Goal: Task Accomplishment & Management: Manage account settings

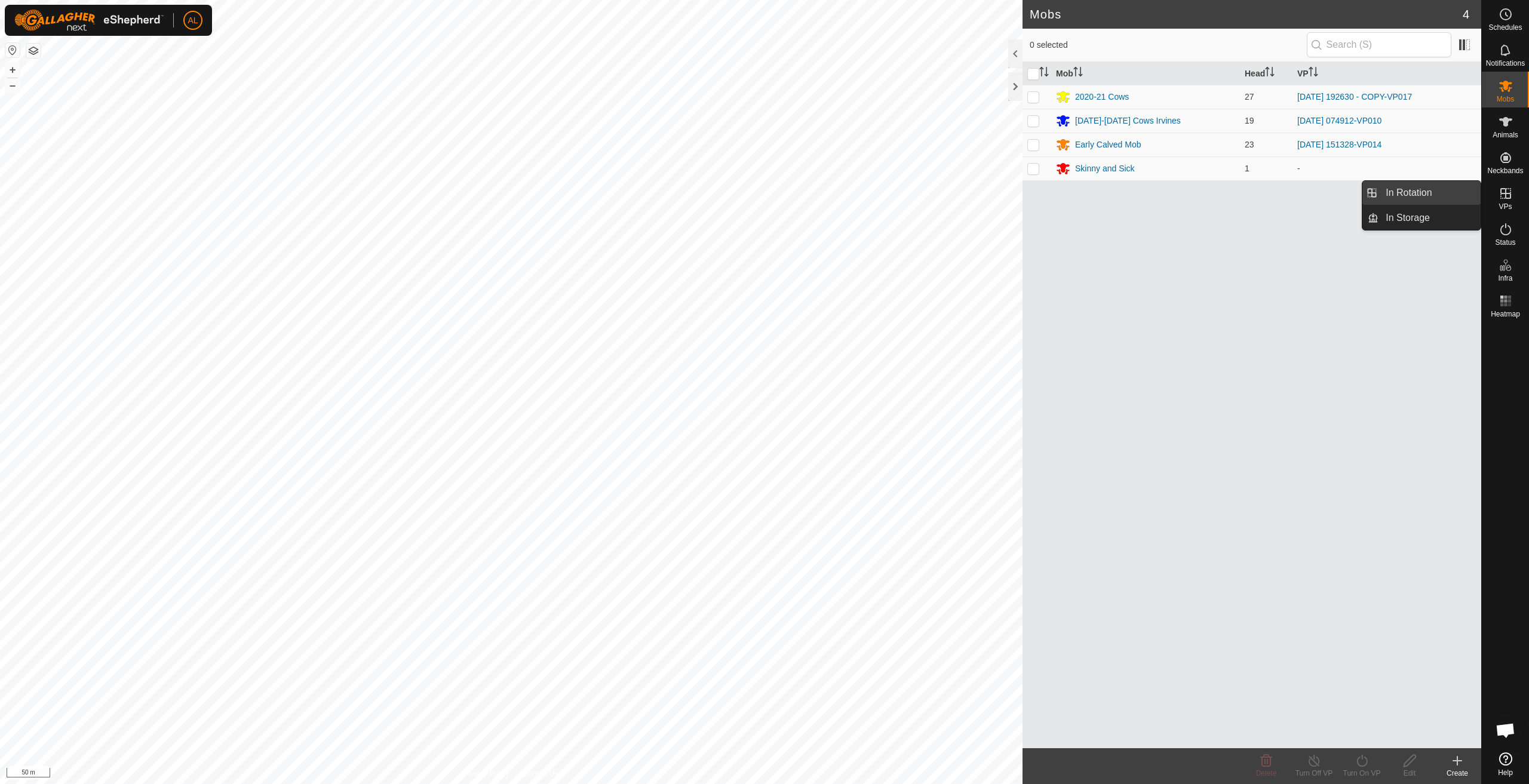
click at [1452, 193] on link "In Rotation" at bounding box center [1430, 193] width 102 height 24
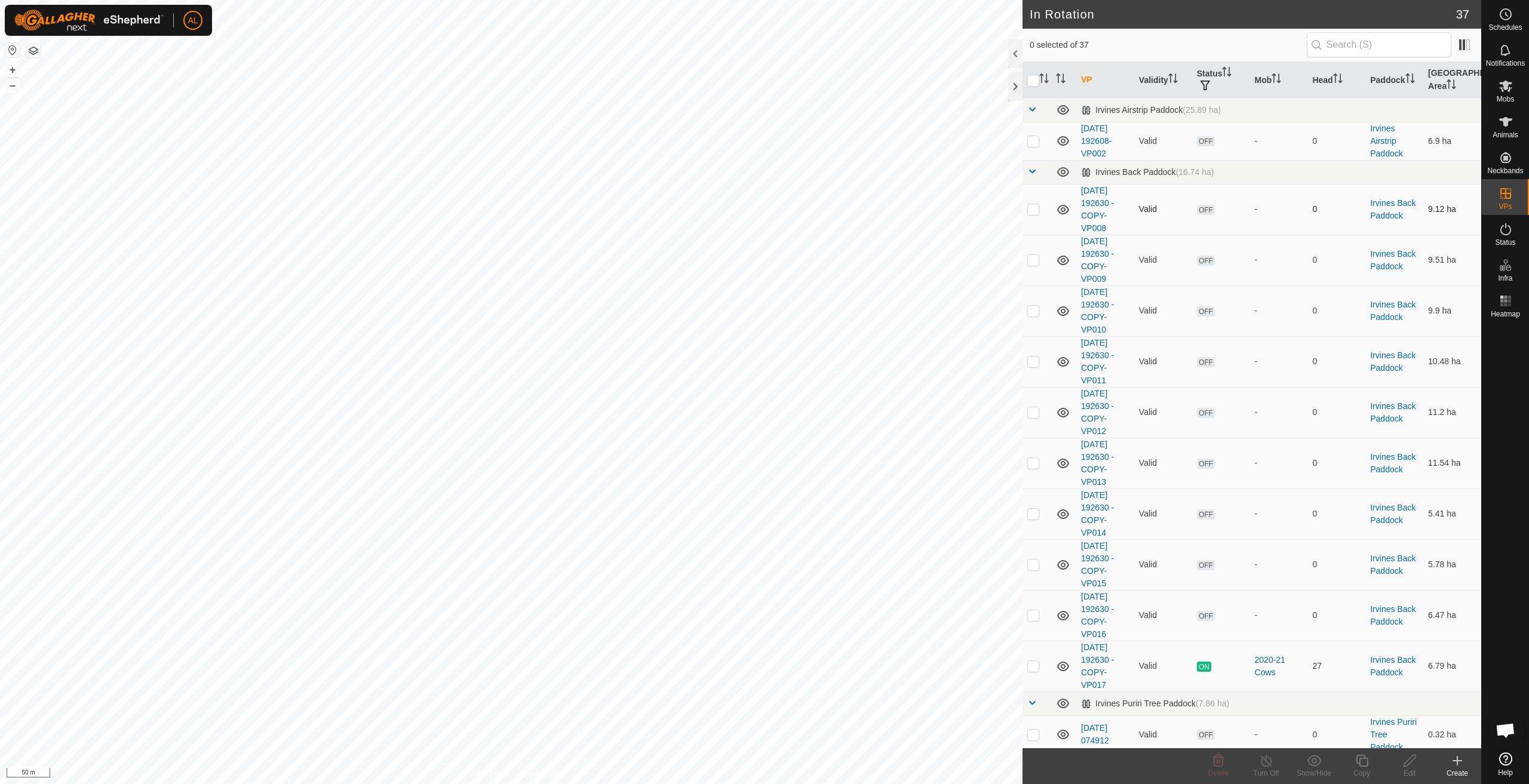
click at [1032, 208] on p-checkbox at bounding box center [1033, 209] width 12 height 10
checkbox input "true"
click at [1031, 264] on p-tablecheckbox at bounding box center [1033, 260] width 12 height 10
checkbox input "true"
drag, startPoint x: 1038, startPoint y: 309, endPoint x: 1040, endPoint y: 330, distance: 21.1
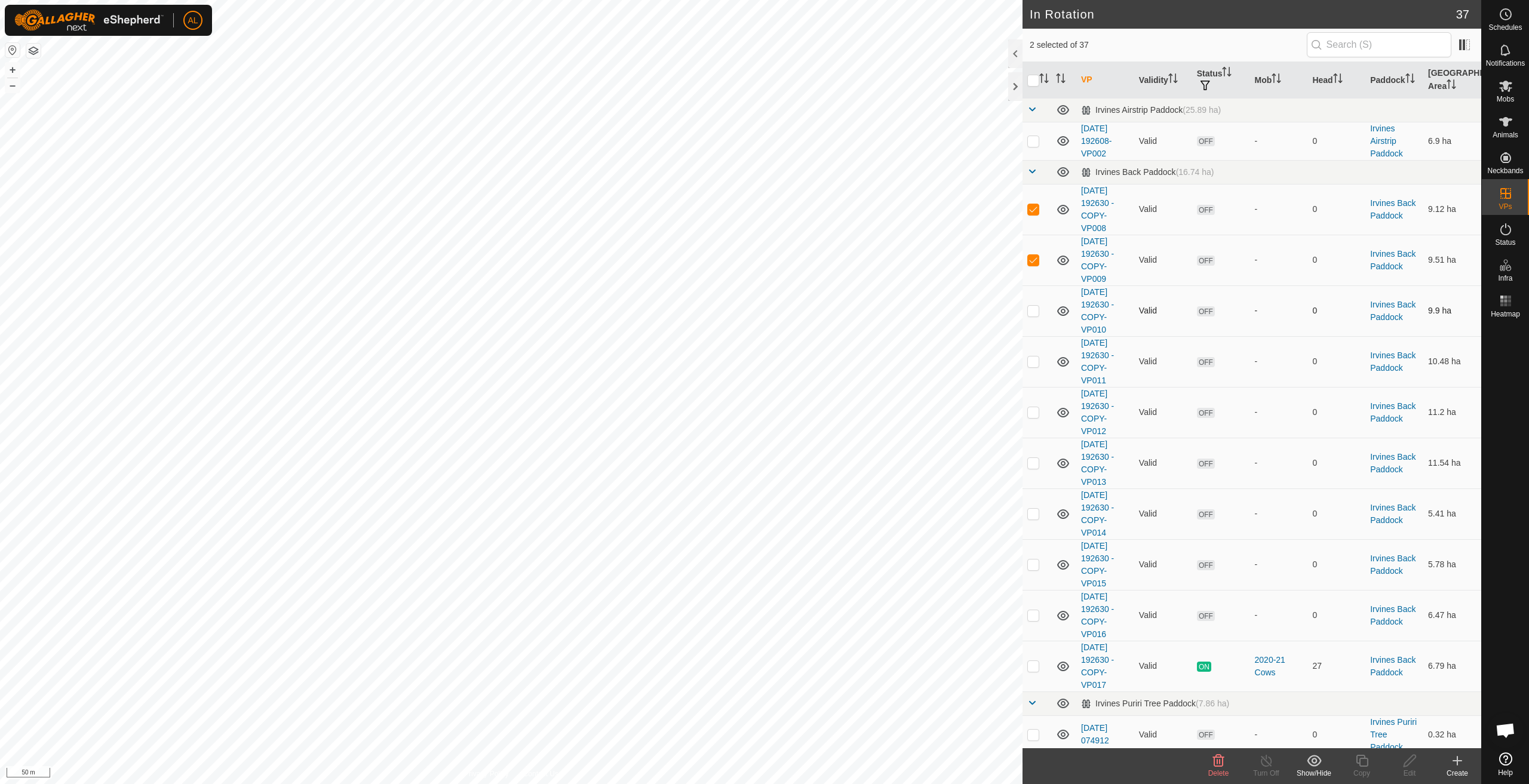
click at [1038, 309] on p-checkbox at bounding box center [1033, 311] width 12 height 10
checkbox input "true"
click at [1034, 362] on p-checkbox at bounding box center [1033, 361] width 12 height 10
checkbox input "true"
drag, startPoint x: 1036, startPoint y: 418, endPoint x: 1034, endPoint y: 425, distance: 7.3
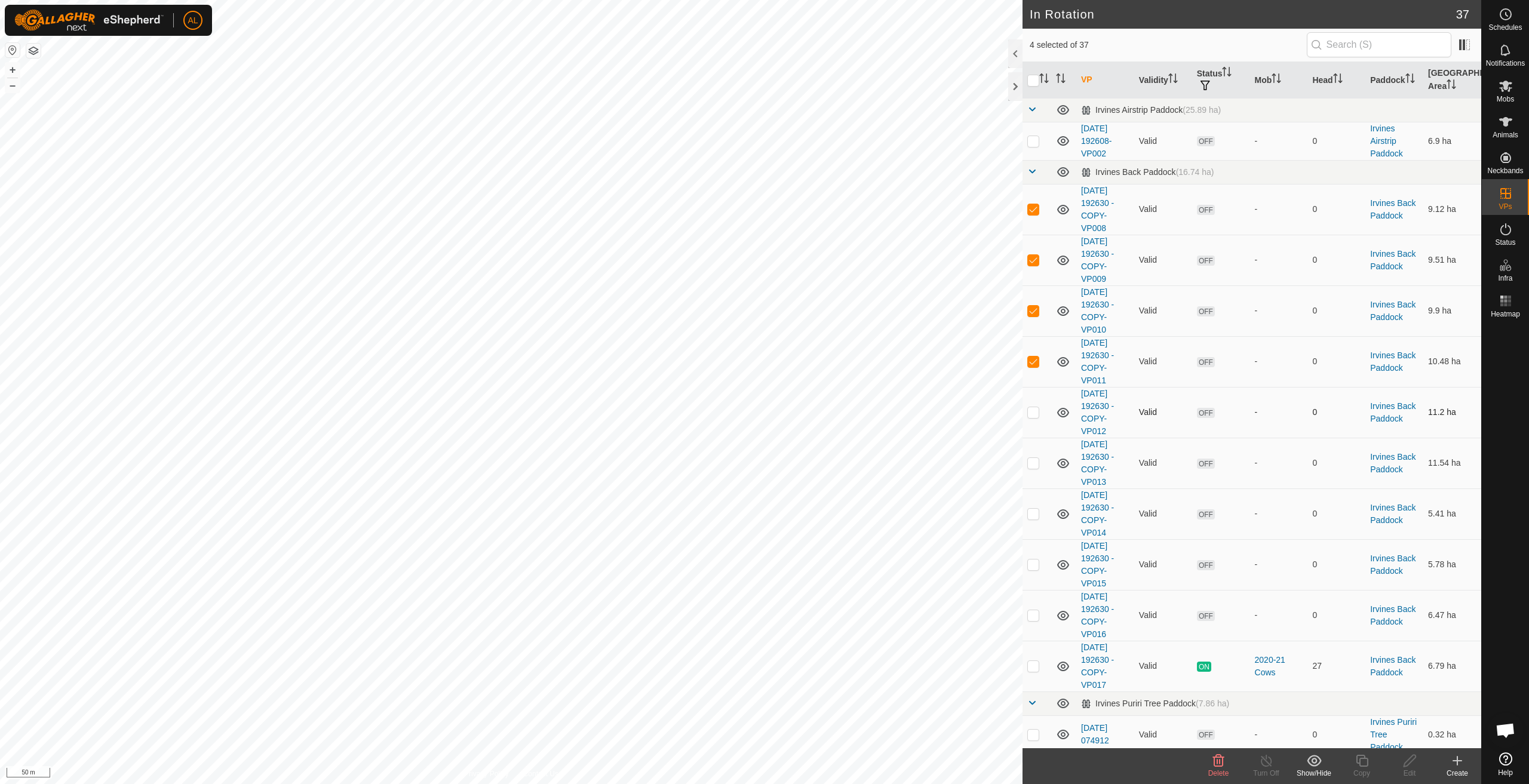
click at [1036, 419] on td at bounding box center [1037, 412] width 29 height 51
checkbox input "true"
click at [1028, 466] on p-checkbox at bounding box center [1033, 463] width 12 height 10
checkbox input "true"
click at [1030, 515] on p-checkbox at bounding box center [1033, 514] width 12 height 10
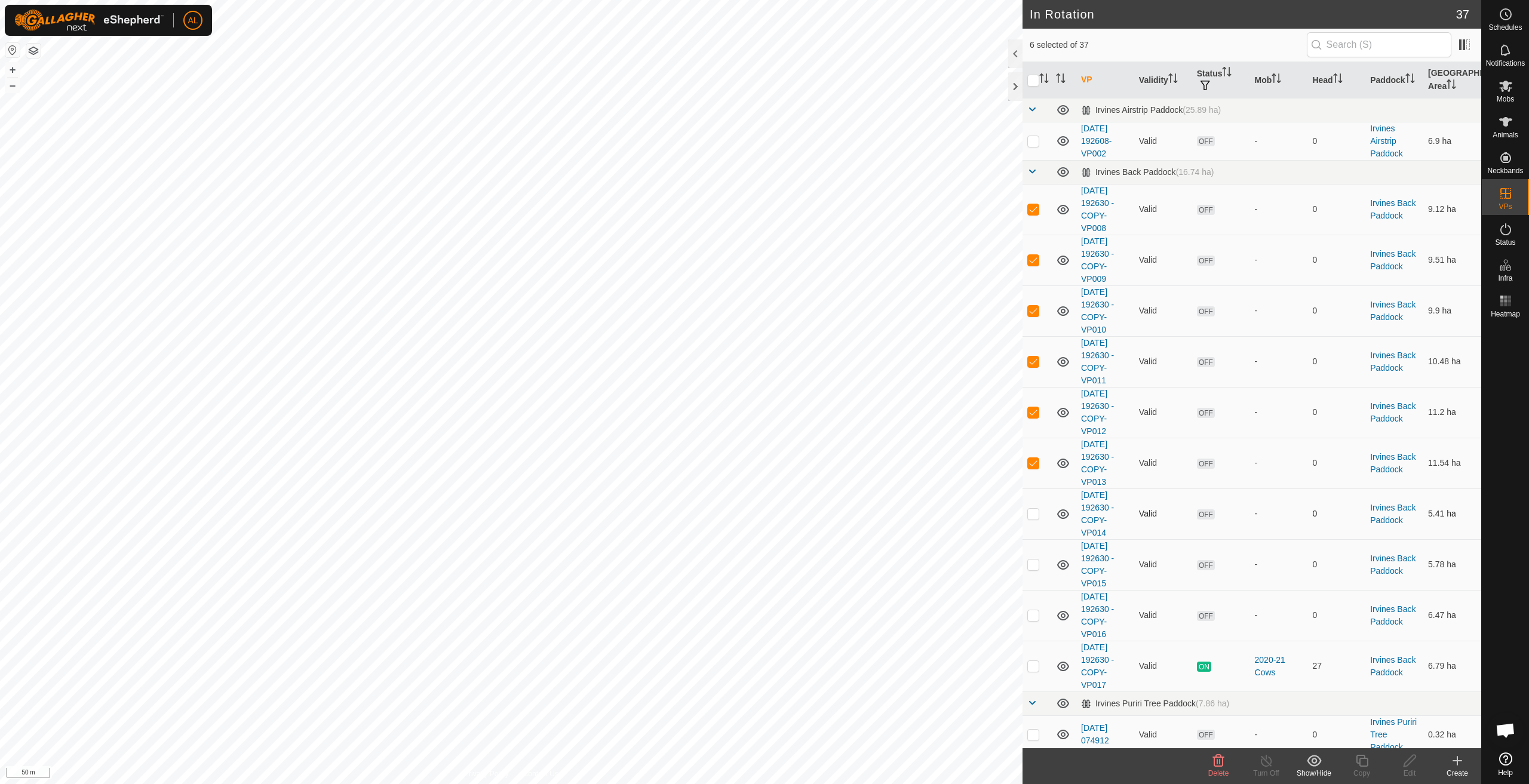
checkbox input "true"
click at [1034, 565] on p-checkbox at bounding box center [1033, 564] width 12 height 10
checkbox input "true"
click at [1314, 770] on div "Show/Hide" at bounding box center [1314, 773] width 48 height 11
click at [1324, 727] on link "Move to 'In Storage'" at bounding box center [1350, 734] width 118 height 24
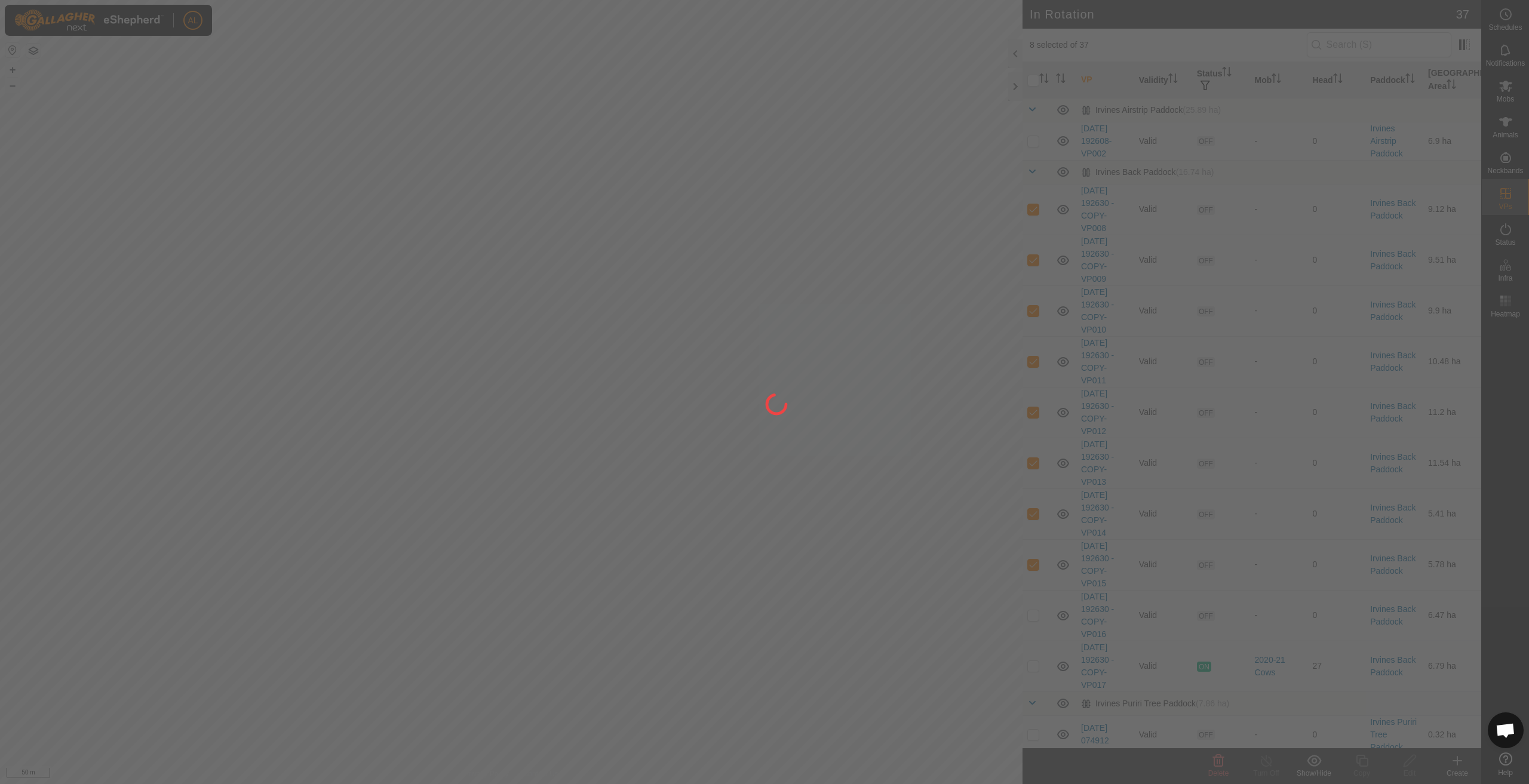
checkbox input "false"
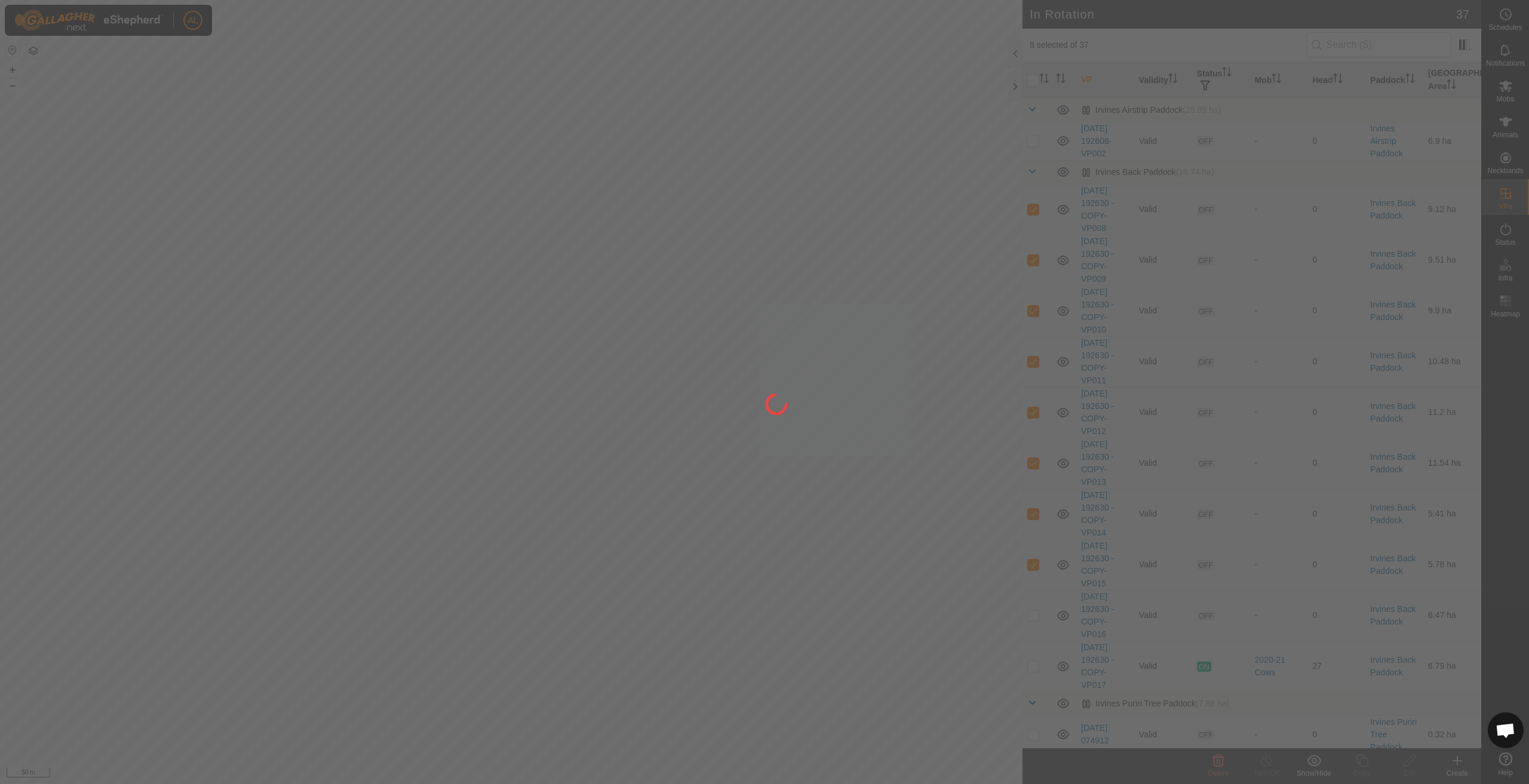
checkbox input "false"
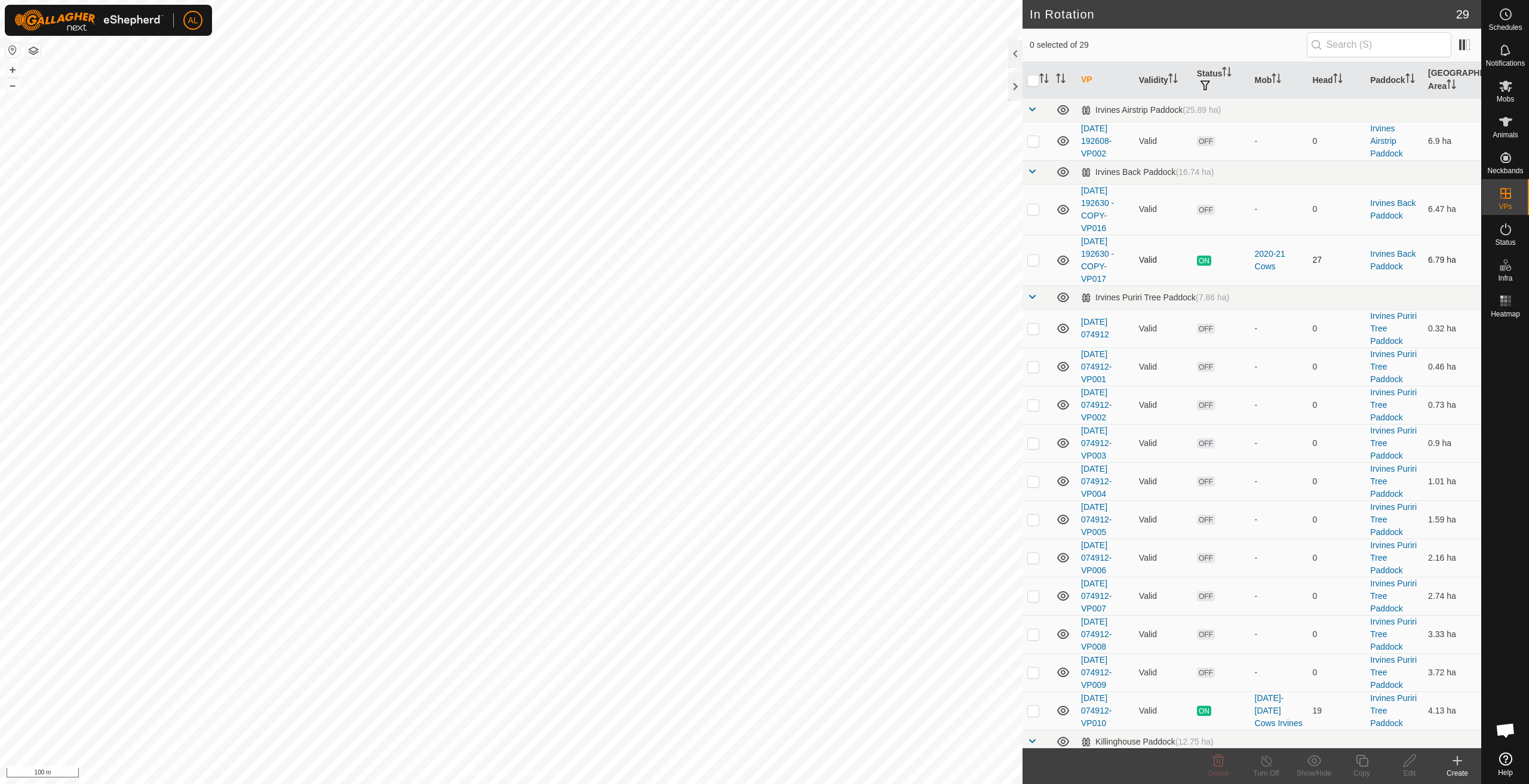
click at [1035, 266] on td at bounding box center [1037, 260] width 29 height 51
checkbox input "true"
click at [1360, 759] on icon at bounding box center [1362, 760] width 15 height 14
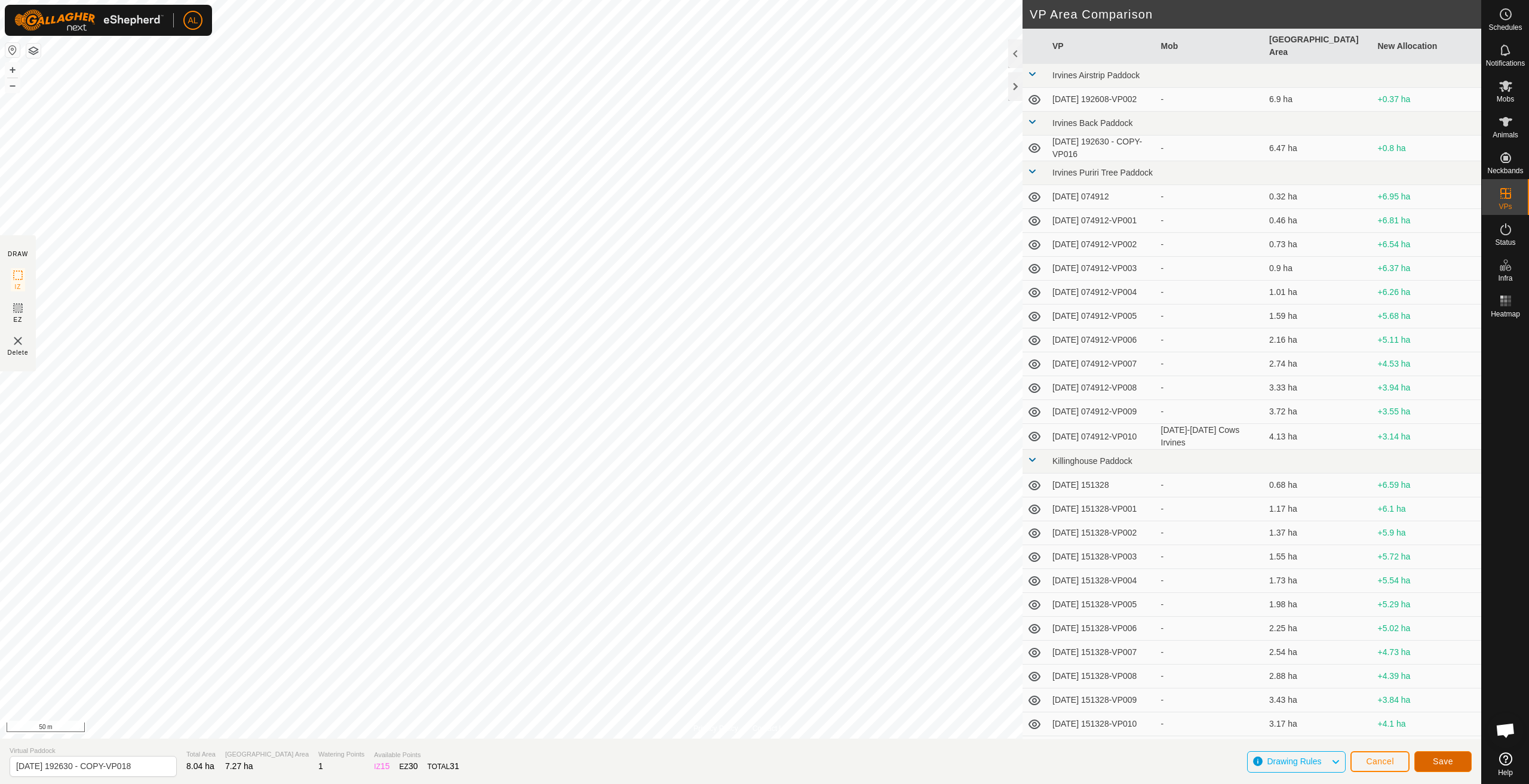
click at [1449, 761] on span "Save" at bounding box center [1444, 761] width 20 height 10
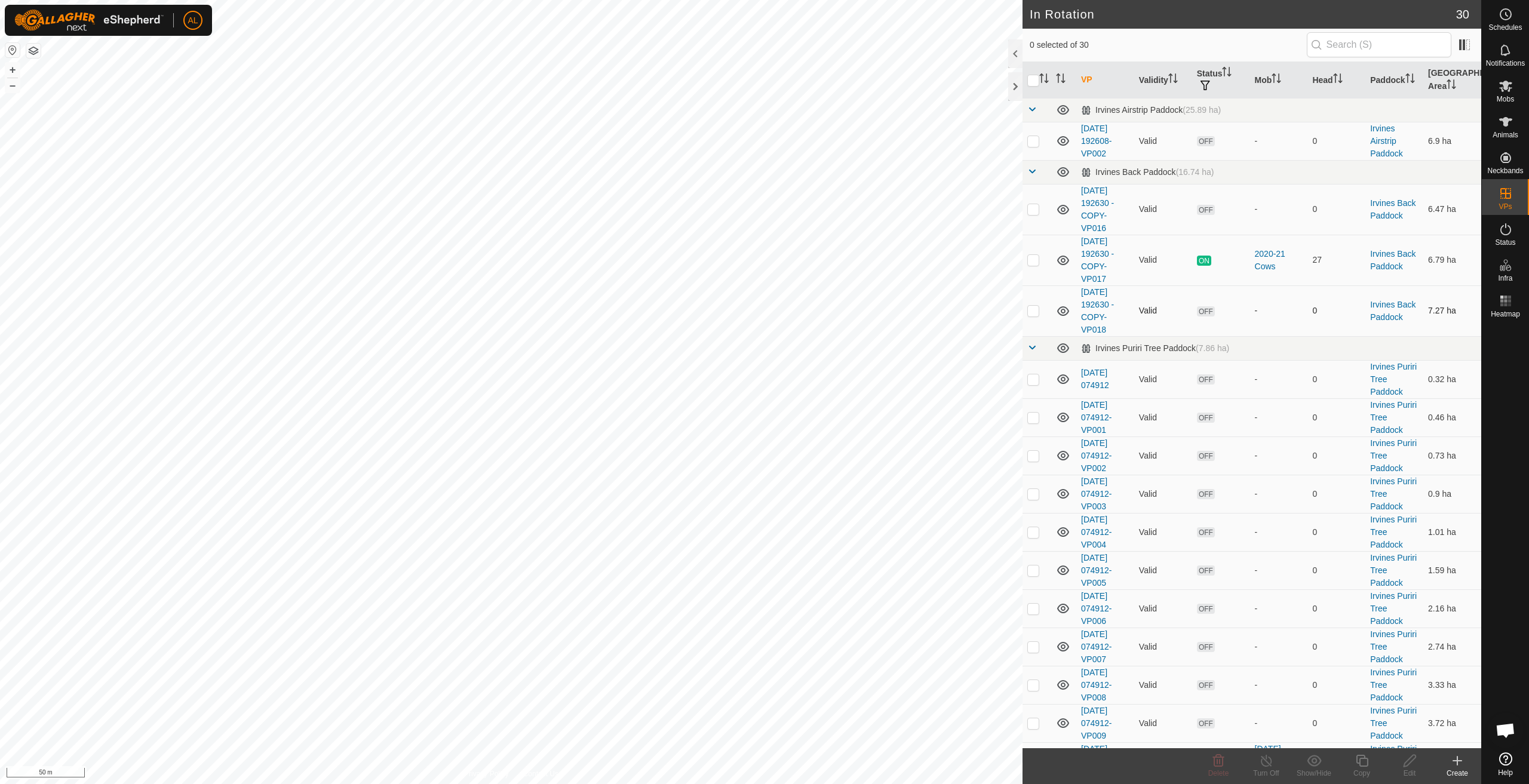
click at [1038, 312] on p-checkbox at bounding box center [1033, 311] width 12 height 10
checkbox input "true"
click at [1367, 762] on icon at bounding box center [1362, 760] width 15 height 14
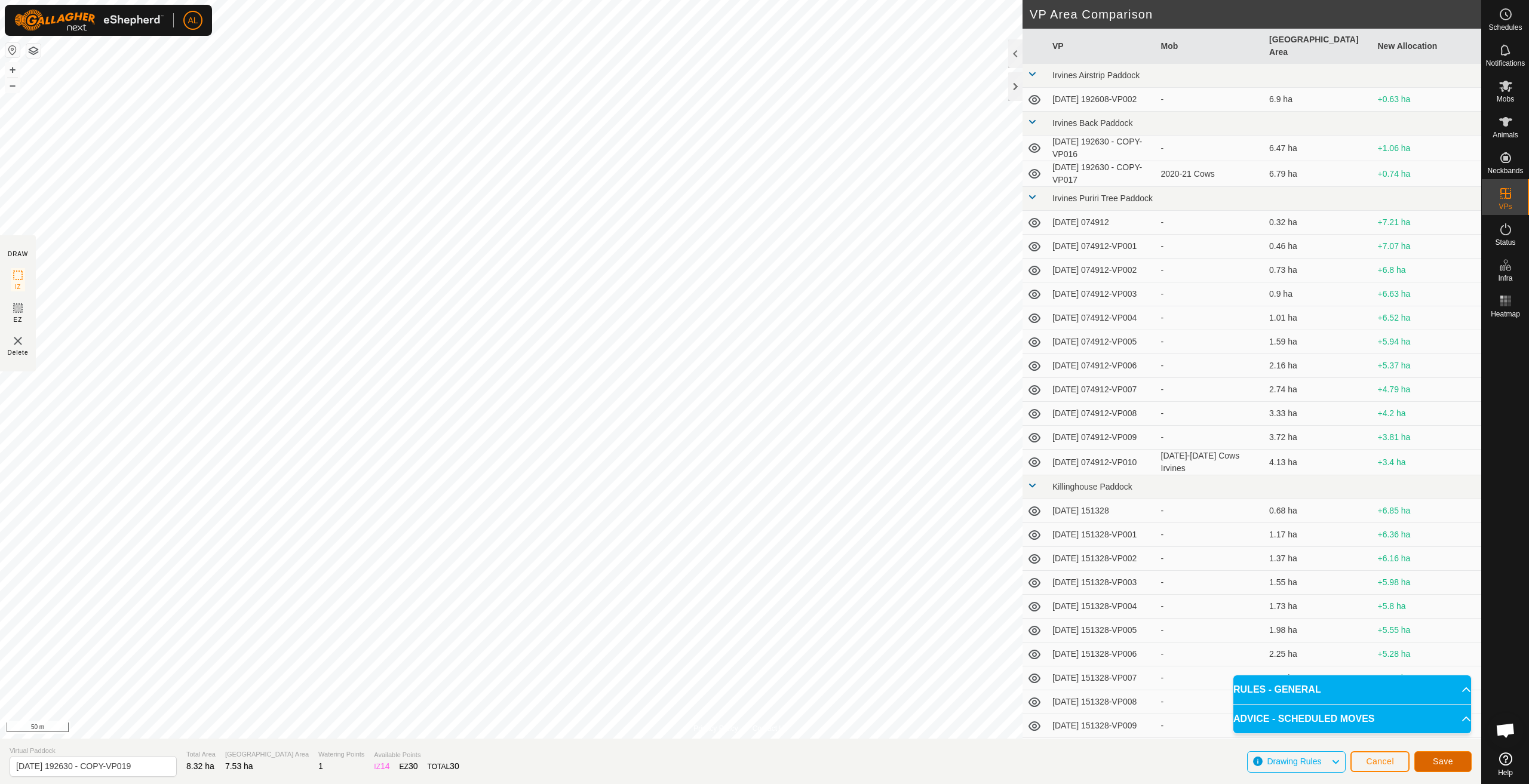
click at [1435, 766] on button "Save" at bounding box center [1444, 761] width 57 height 21
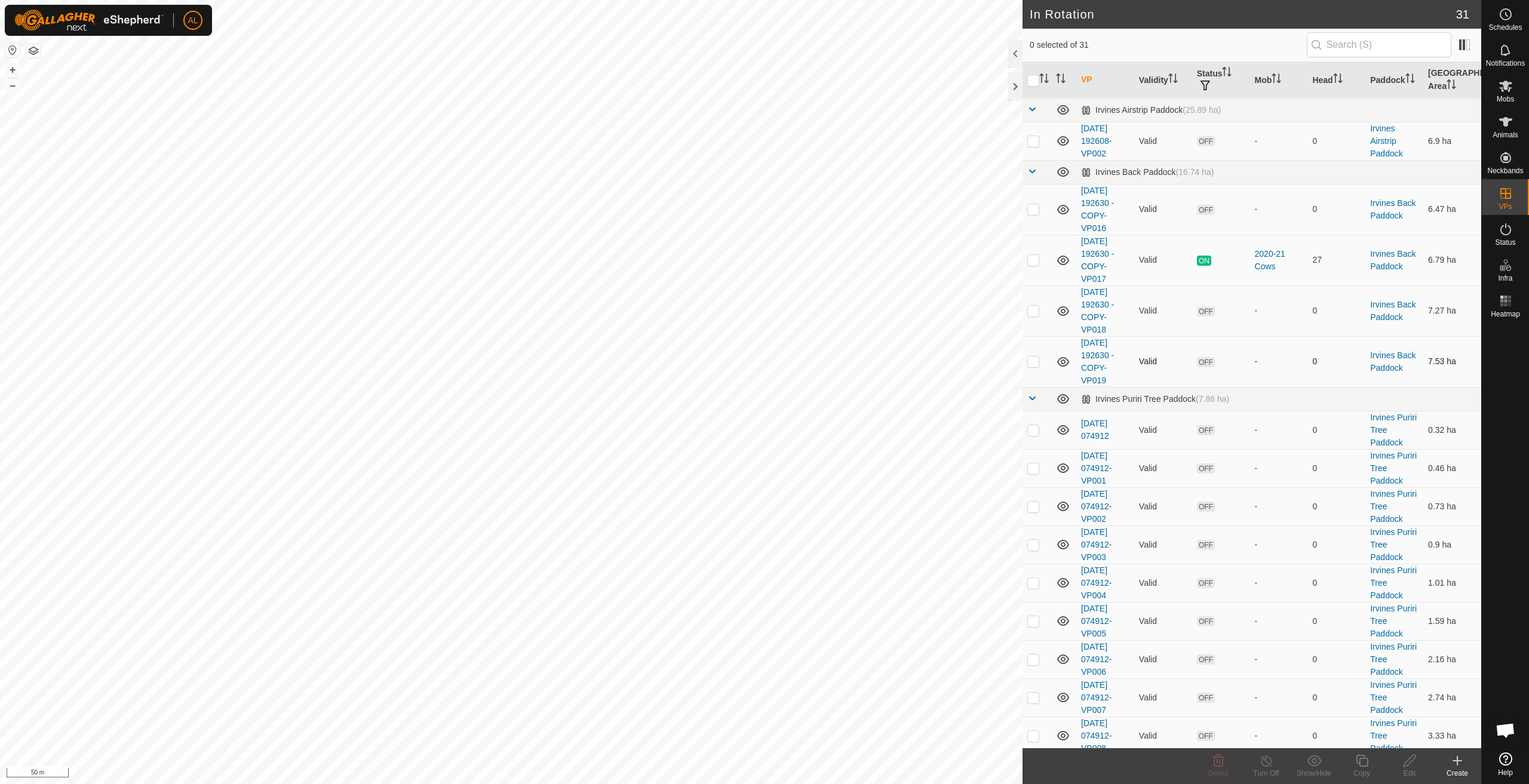
click at [1037, 367] on td at bounding box center [1037, 361] width 29 height 51
checkbox input "true"
click at [1359, 768] on div "Copy" at bounding box center [1362, 773] width 48 height 11
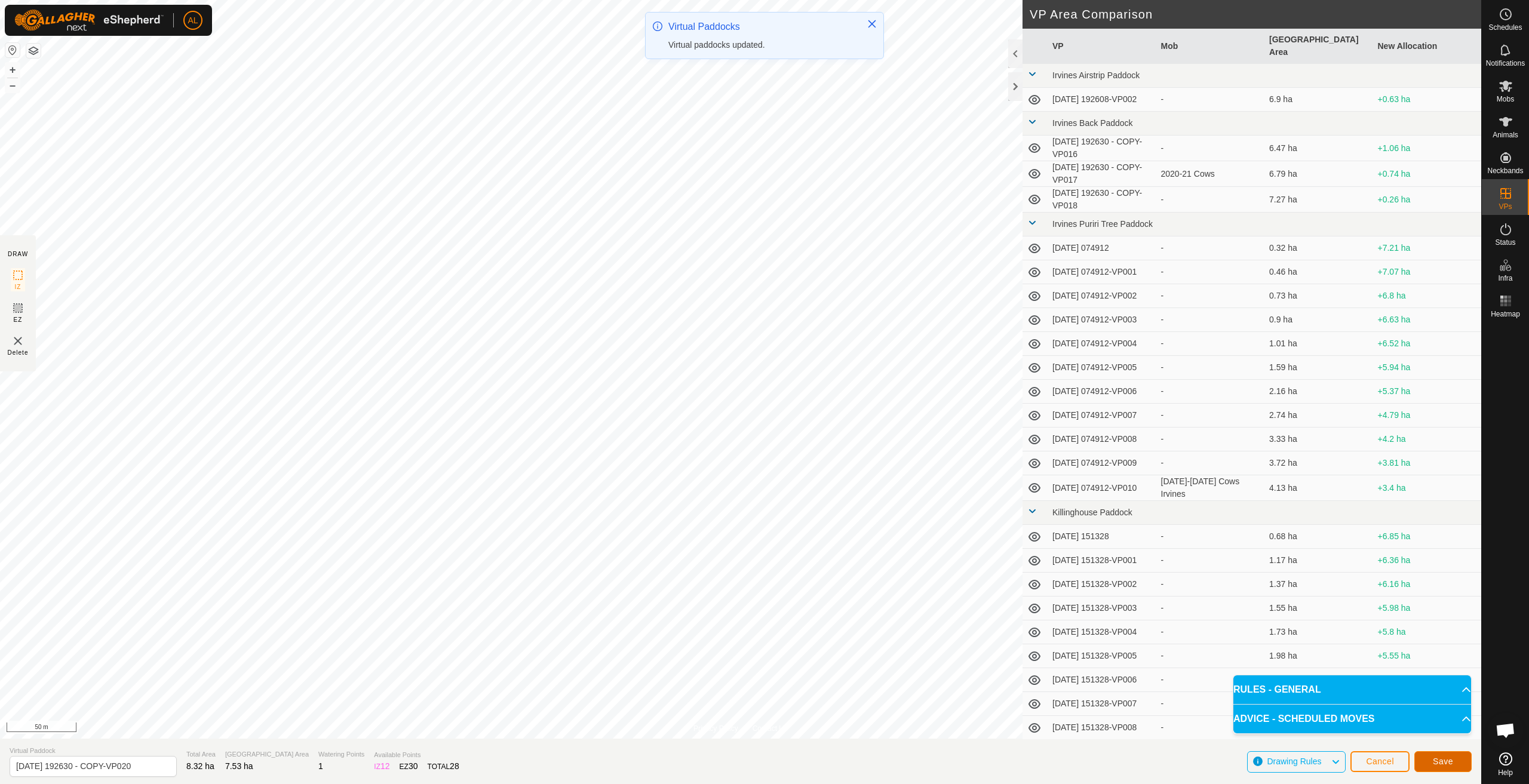
click at [1424, 759] on button "Save" at bounding box center [1444, 761] width 57 height 21
click at [1373, 761] on span "Cancel" at bounding box center [1380, 761] width 28 height 10
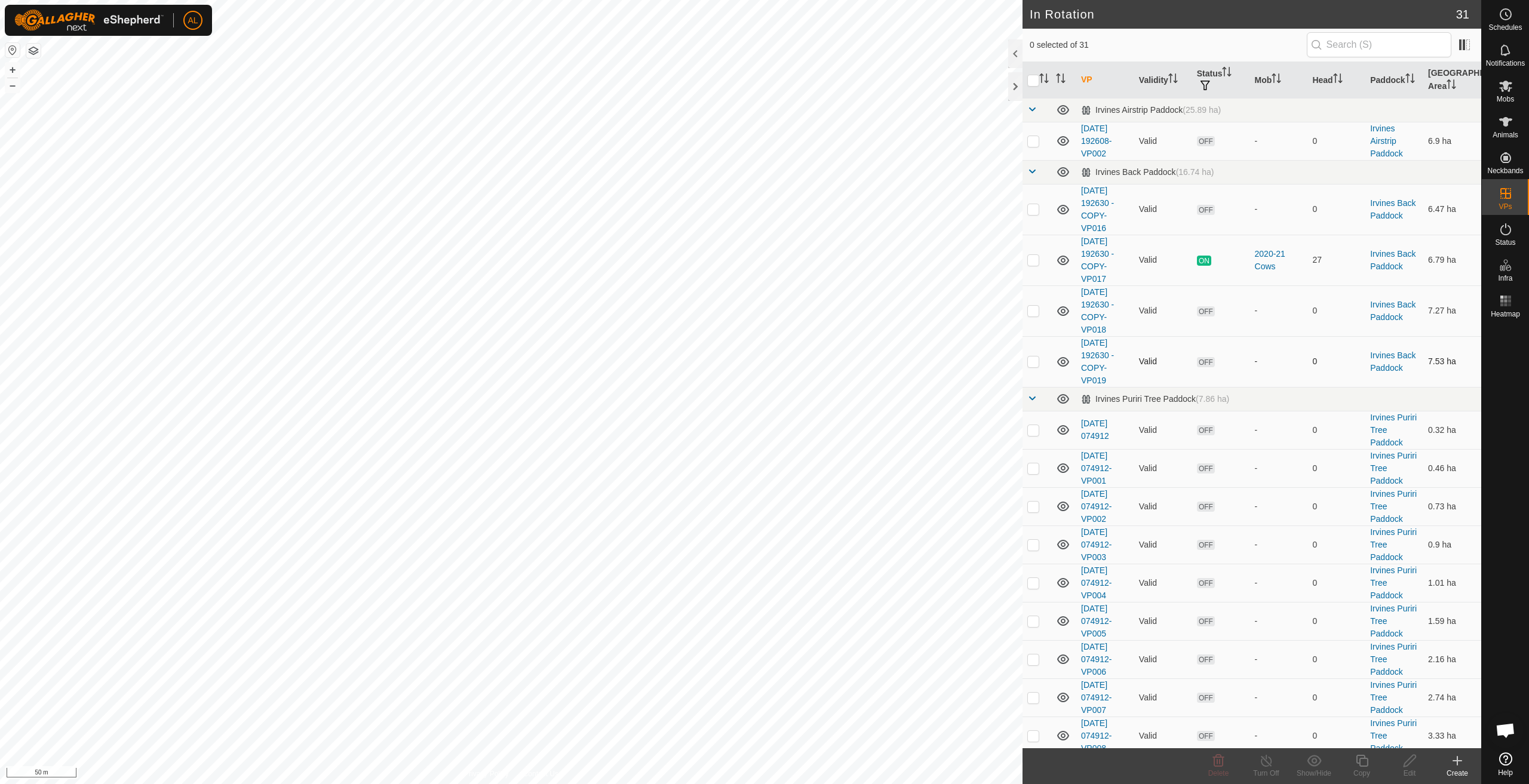
click at [1034, 361] on p-checkbox at bounding box center [1033, 361] width 12 height 10
checkbox input "true"
click at [1362, 770] on div "Copy" at bounding box center [1362, 773] width 48 height 11
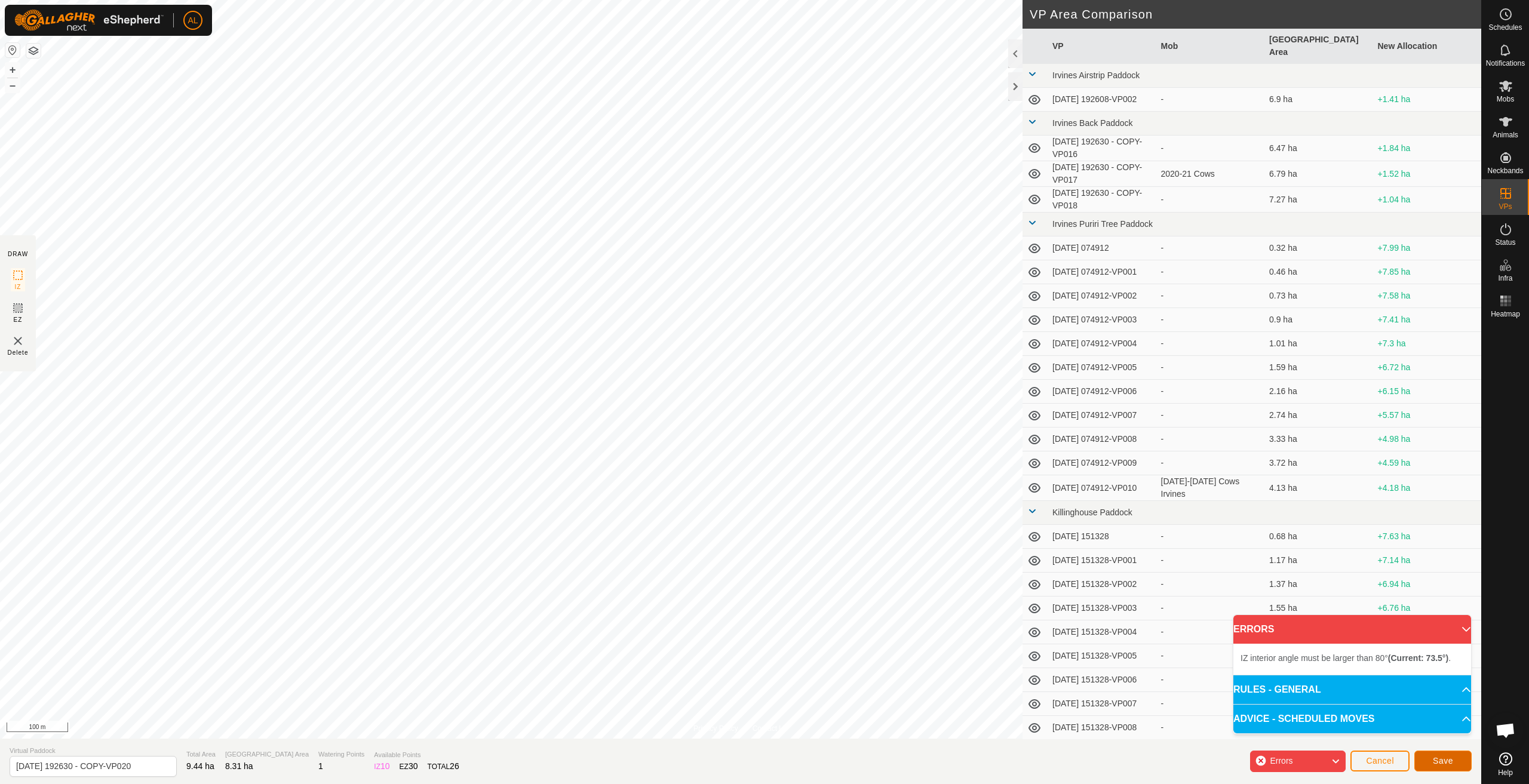
click at [919, 547] on div "Privacy Policy Contact Us Status: OFF Type: Inclusion Zone + – ⇧ i 100 m DRAW I…" at bounding box center [741, 392] width 1481 height 784
click at [1448, 757] on span "Save" at bounding box center [1444, 761] width 20 height 10
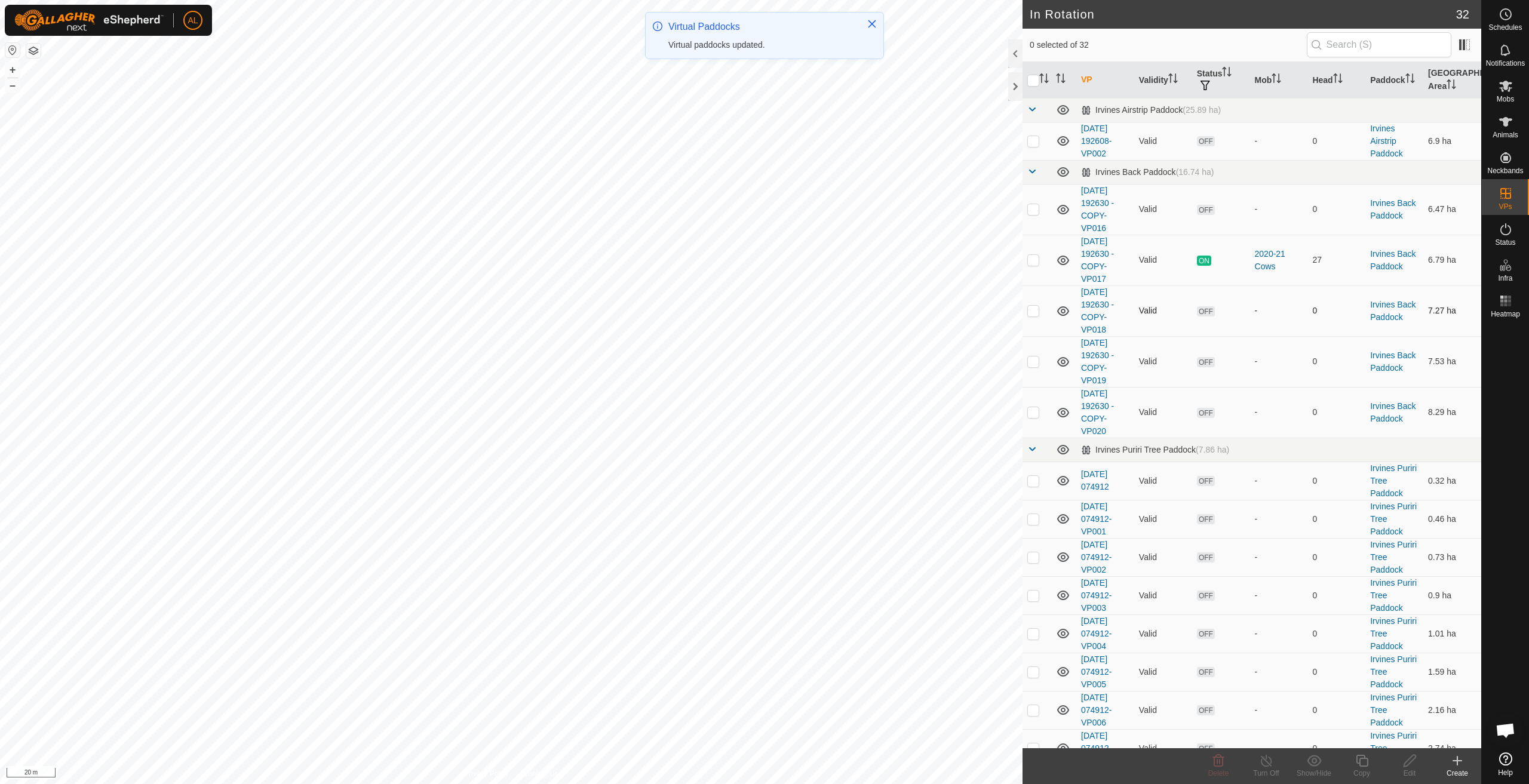
click at [1032, 309] on p-checkbox at bounding box center [1033, 311] width 12 height 10
checkbox input "true"
click at [1035, 359] on p-checkbox at bounding box center [1033, 361] width 12 height 10
checkbox input "true"
click at [1039, 415] on td at bounding box center [1037, 412] width 29 height 51
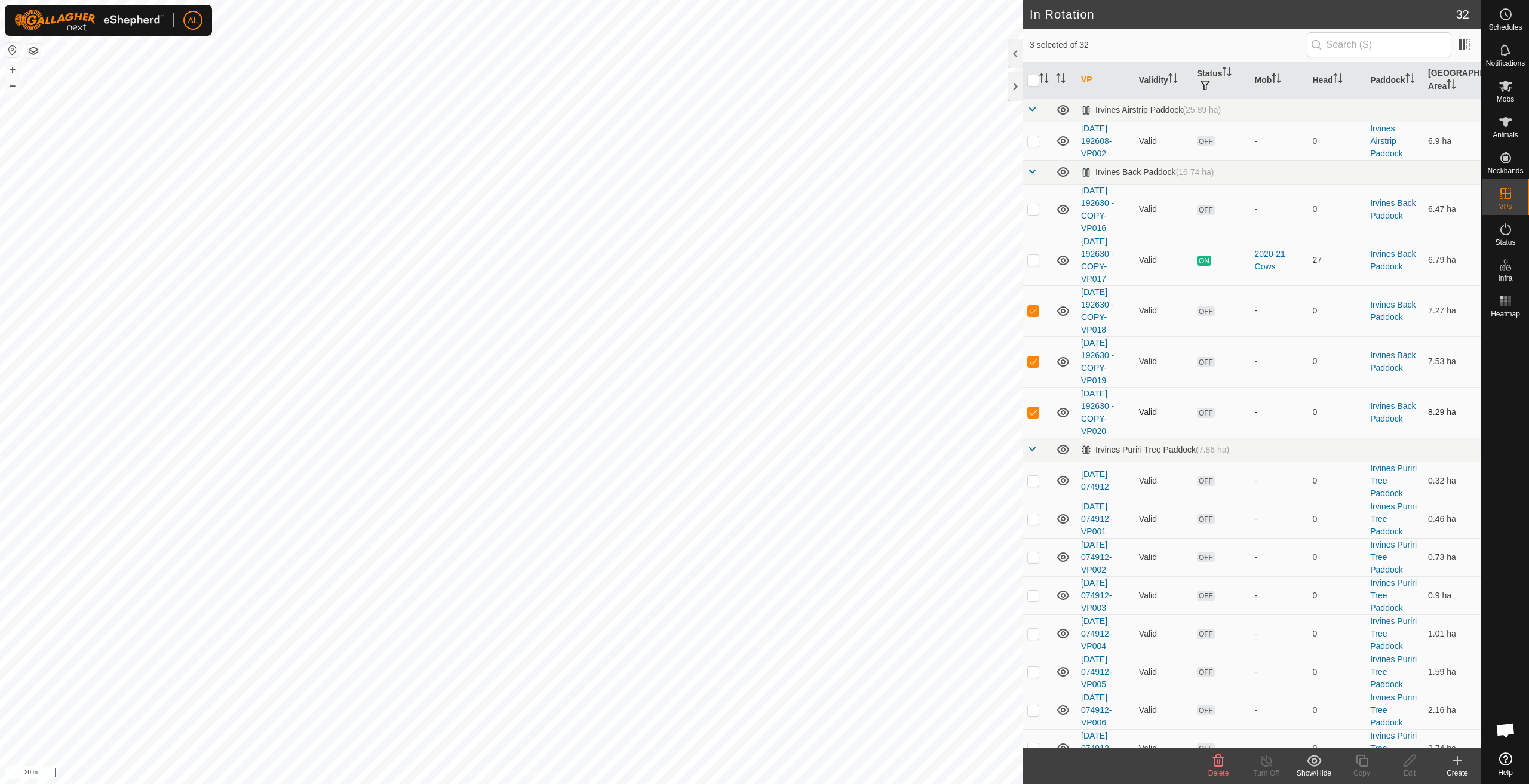
click at [1039, 416] on td at bounding box center [1037, 412] width 29 height 51
checkbox input "false"
click at [1032, 313] on p-checkbox at bounding box center [1033, 311] width 12 height 10
checkbox input "false"
click at [1034, 356] on p-checkbox at bounding box center [1033, 361] width 12 height 10
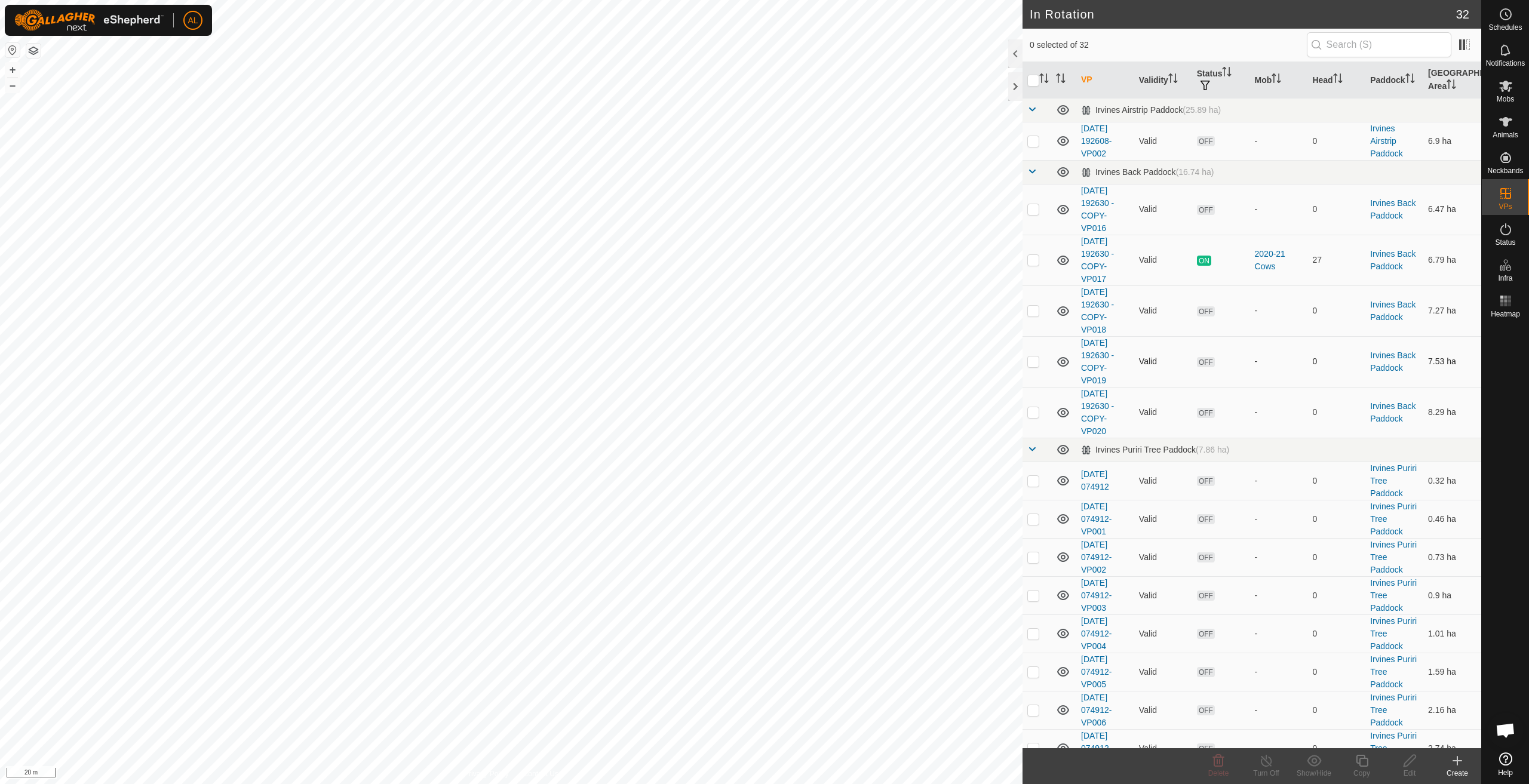
click at [1036, 361] on p-checkbox at bounding box center [1033, 361] width 12 height 10
checkbox input "true"
click at [1366, 763] on icon at bounding box center [1362, 760] width 15 height 14
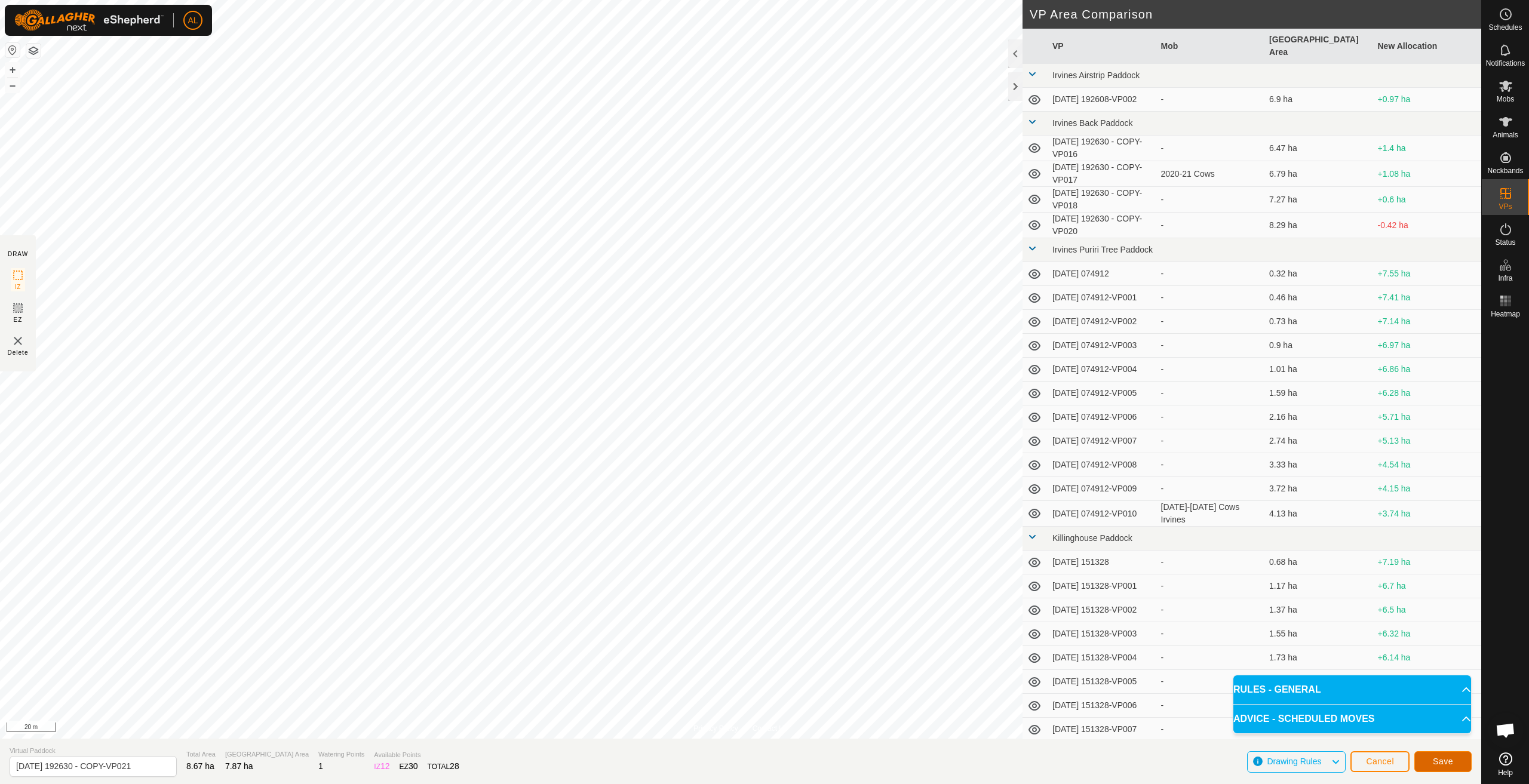
click at [1443, 764] on span "Save" at bounding box center [1444, 761] width 20 height 10
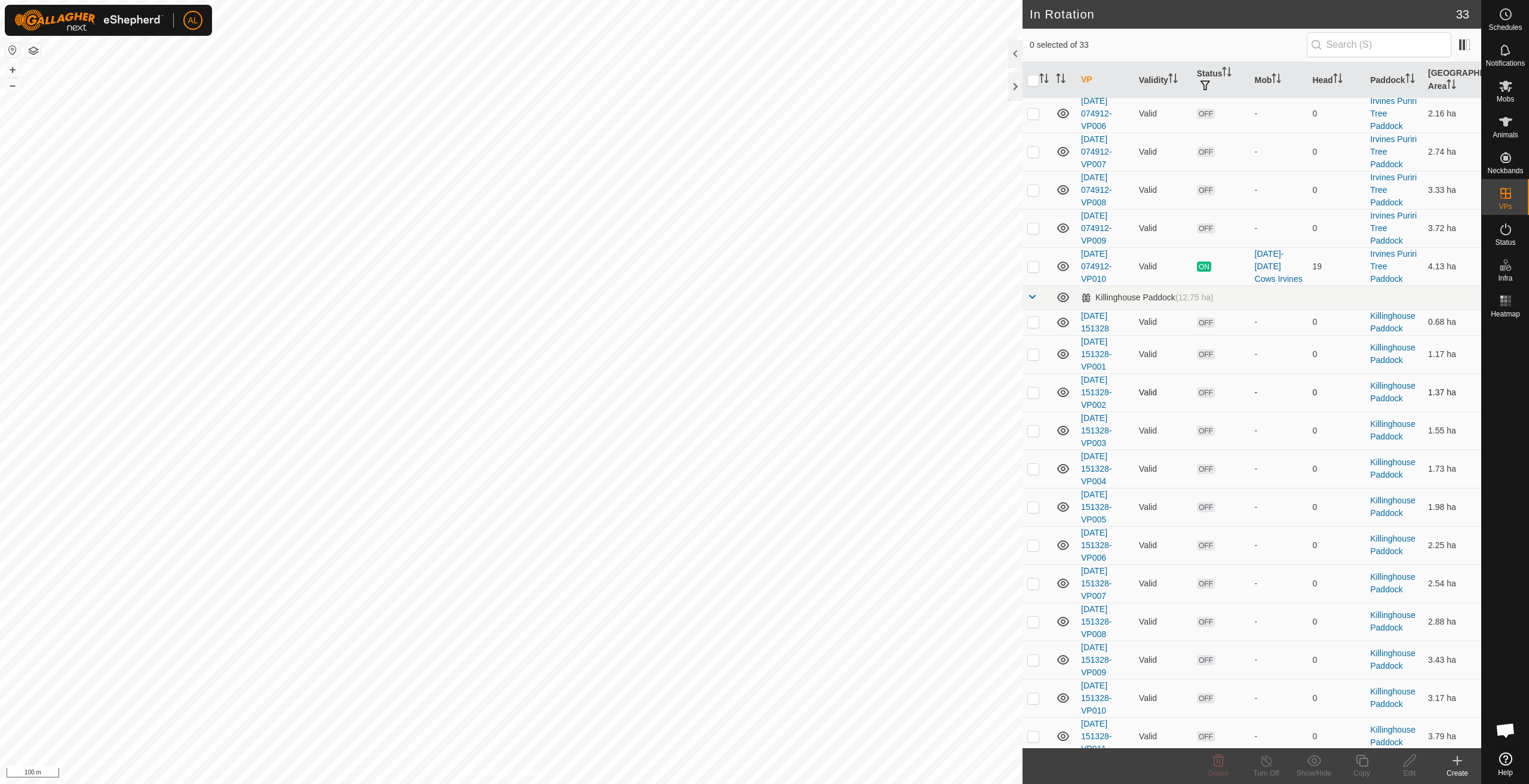
scroll to position [770, 0]
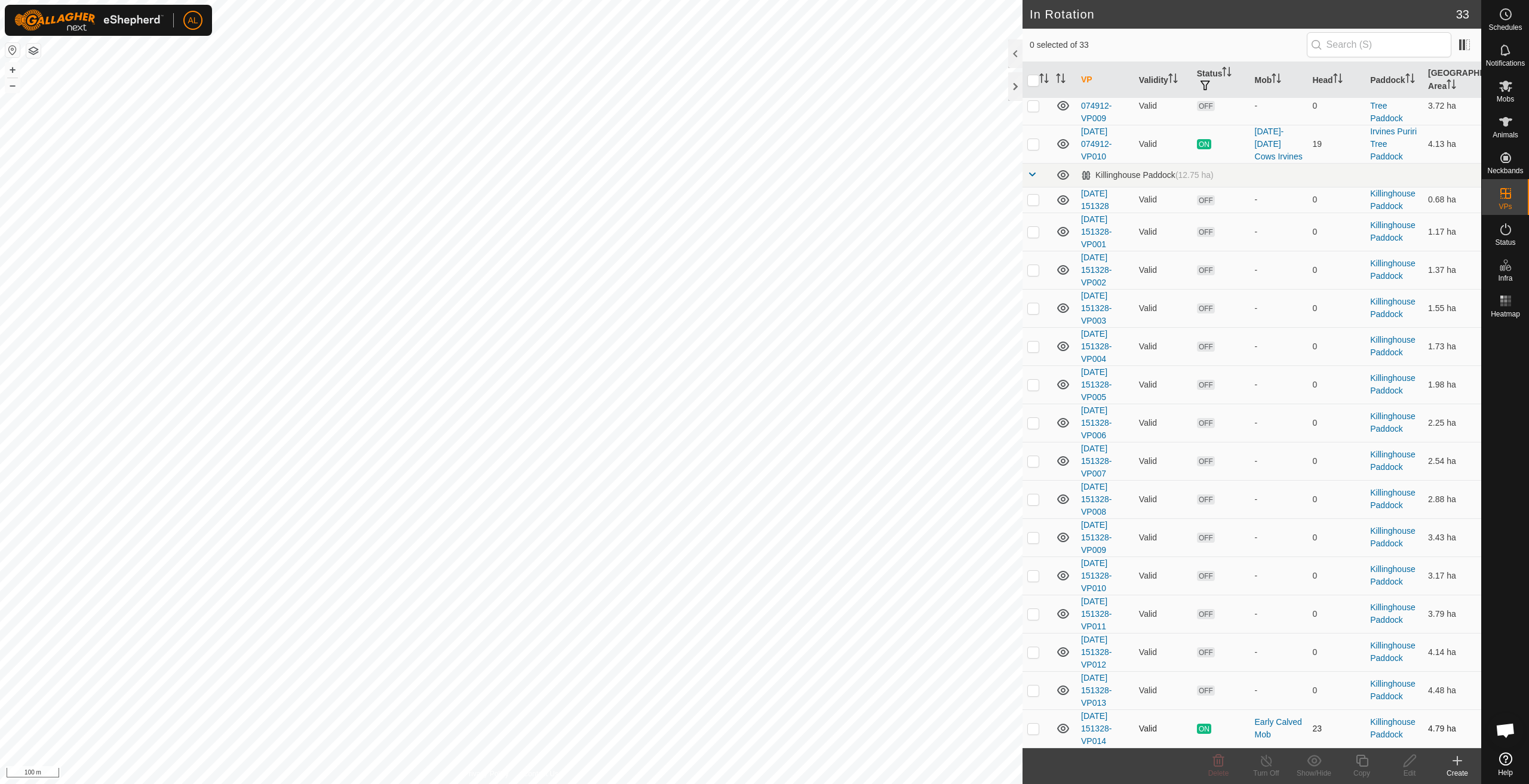
click at [1029, 731] on p-checkbox at bounding box center [1033, 729] width 12 height 10
checkbox input "true"
click at [1363, 766] on icon at bounding box center [1362, 760] width 12 height 12
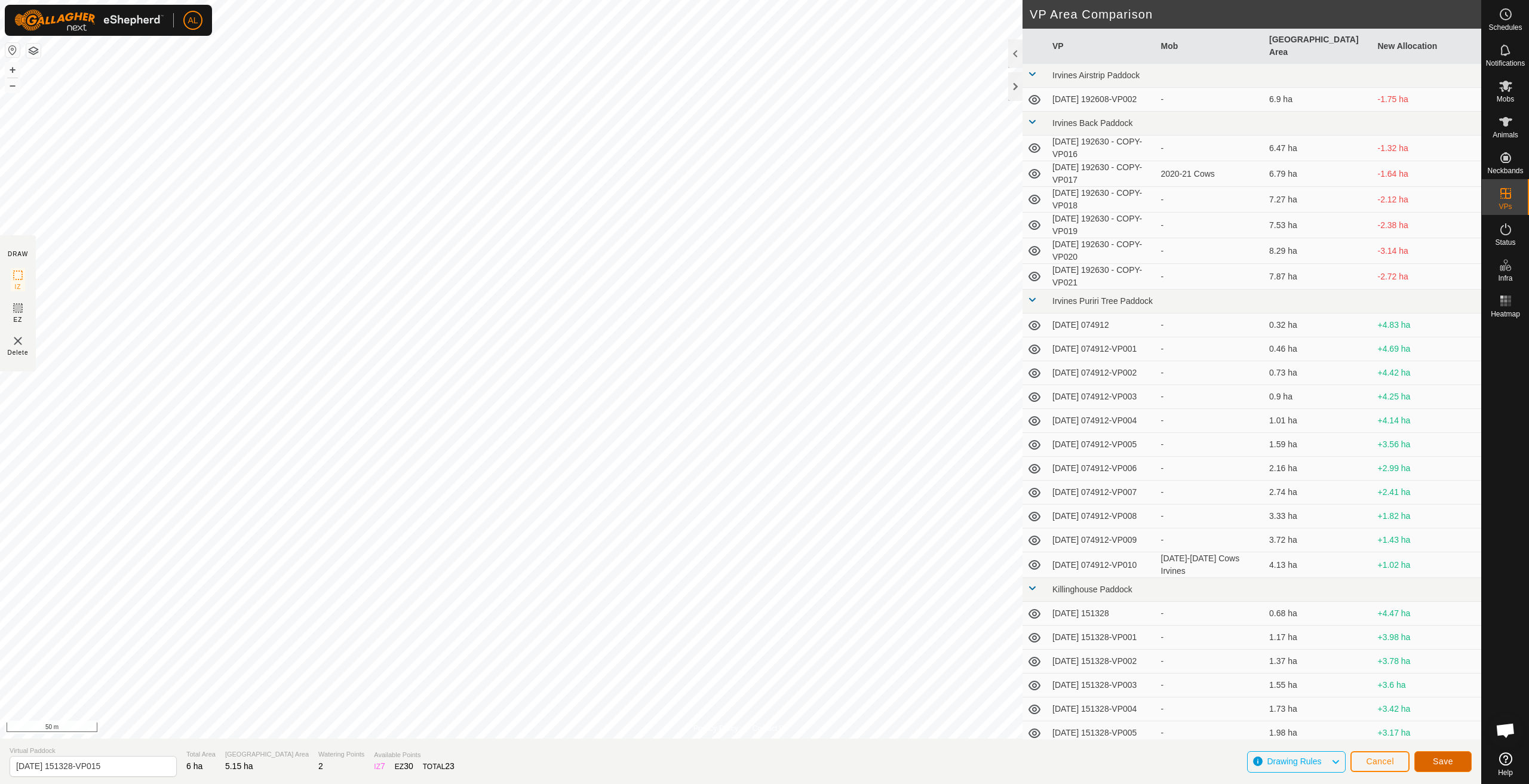
click at [1443, 757] on span "Save" at bounding box center [1444, 761] width 20 height 10
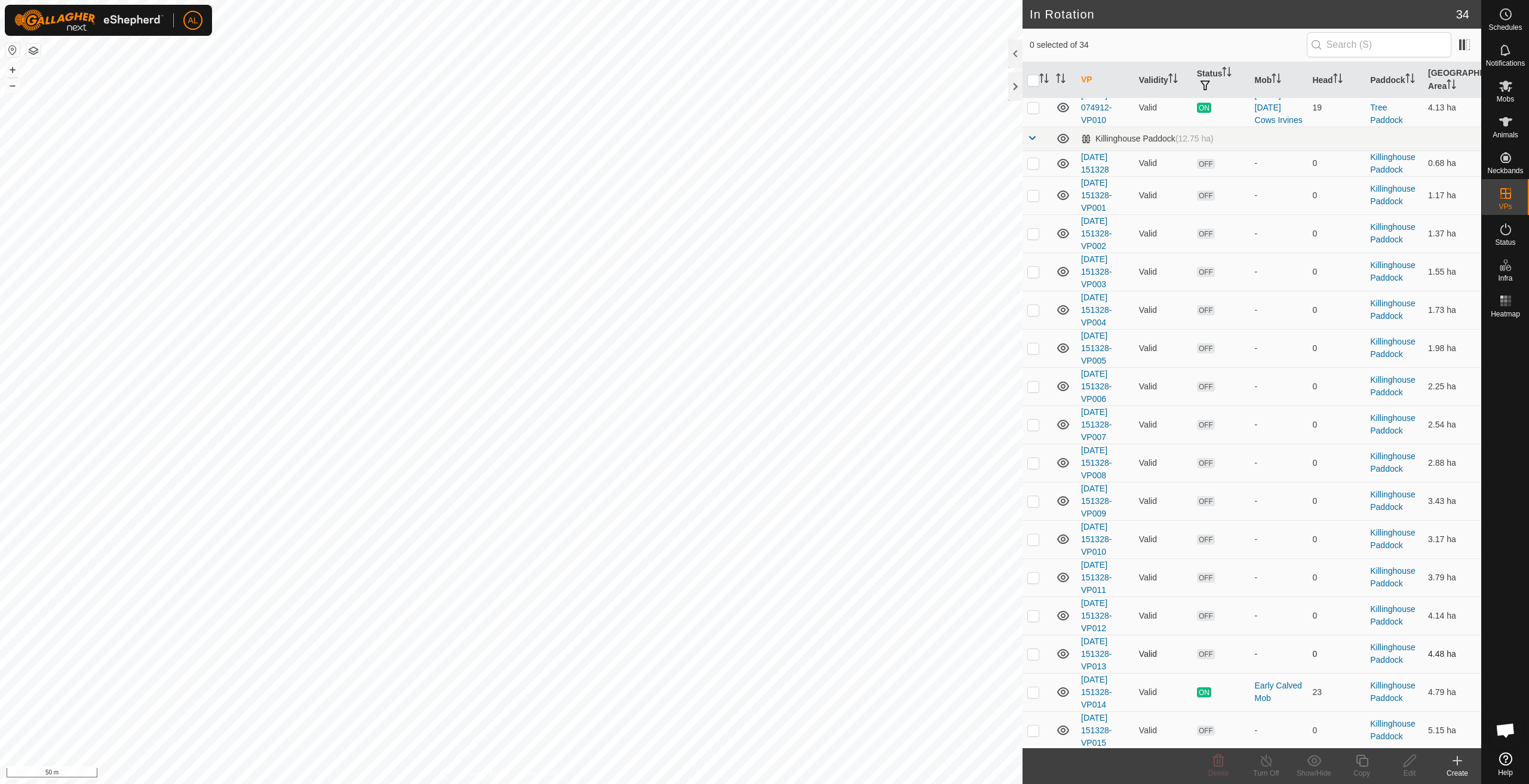
scroll to position [808, 0]
click at [1038, 728] on p-checkbox at bounding box center [1033, 729] width 12 height 10
checkbox input "true"
click at [1366, 764] on icon at bounding box center [1362, 760] width 15 height 14
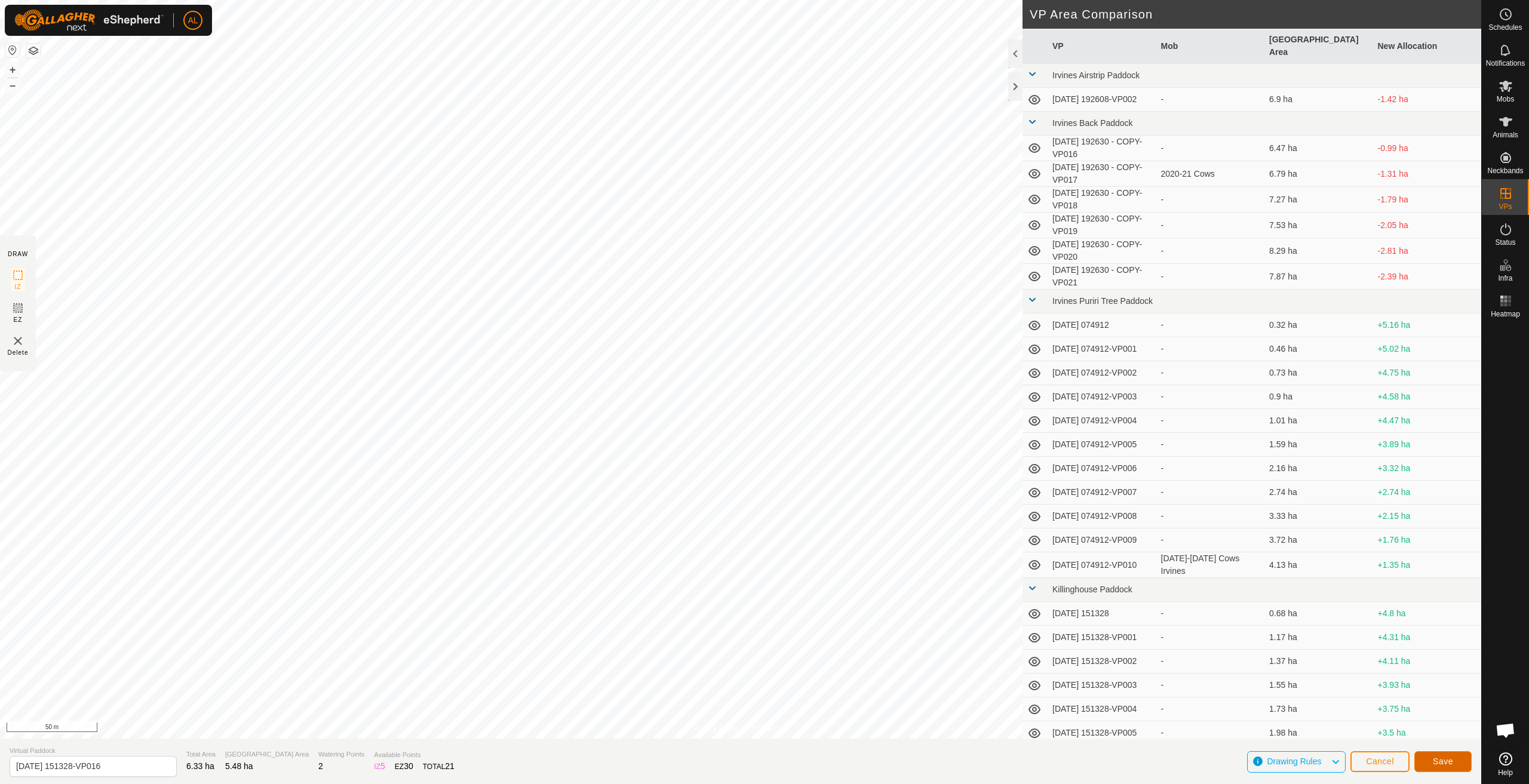
click at [1451, 761] on span "Save" at bounding box center [1444, 761] width 20 height 10
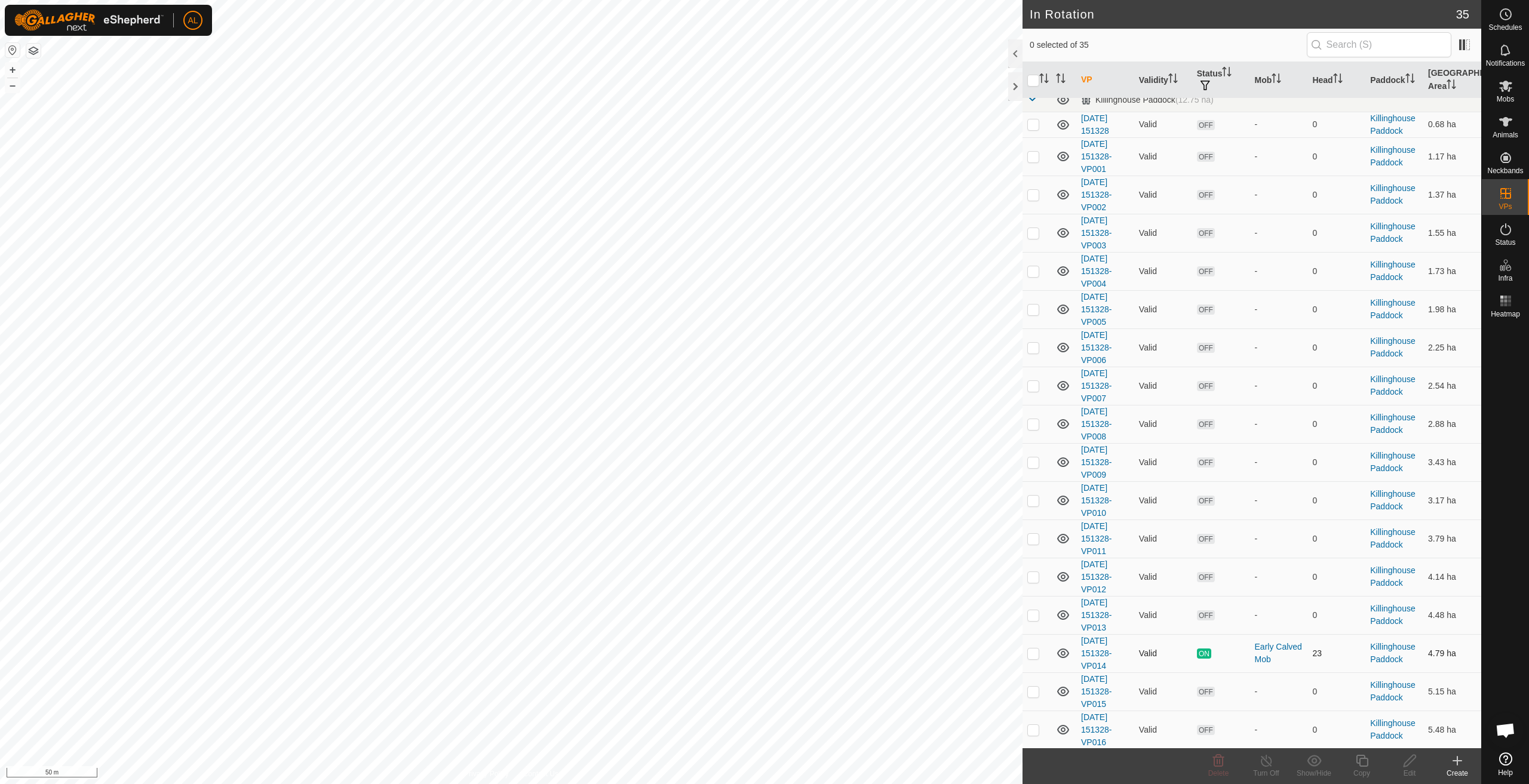
scroll to position [846, 0]
click at [1036, 728] on p-checkbox at bounding box center [1033, 729] width 12 height 10
checkbox input "true"
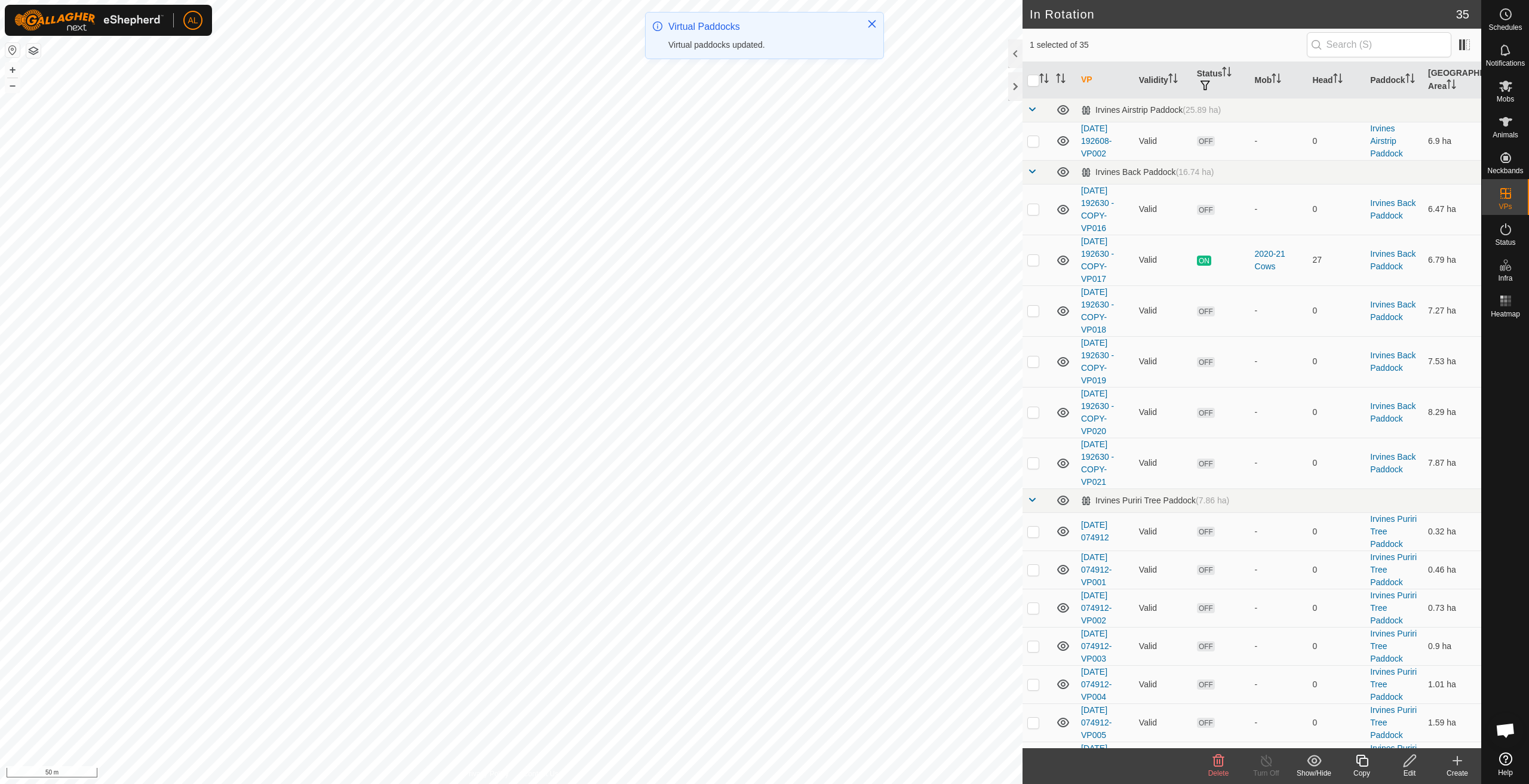
click at [1353, 770] on div "Copy" at bounding box center [1362, 773] width 48 height 11
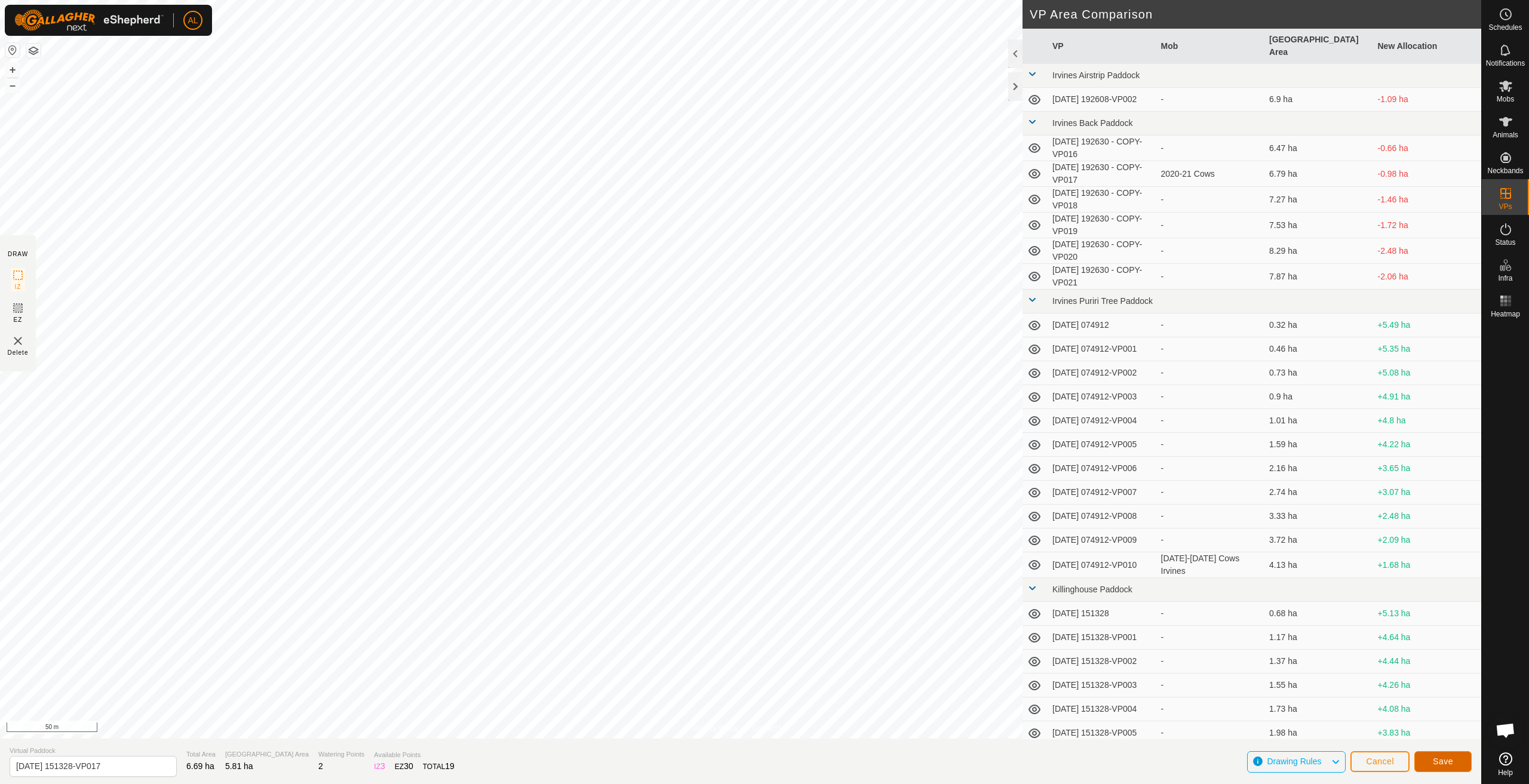
click at [1452, 757] on span "Save" at bounding box center [1444, 761] width 20 height 10
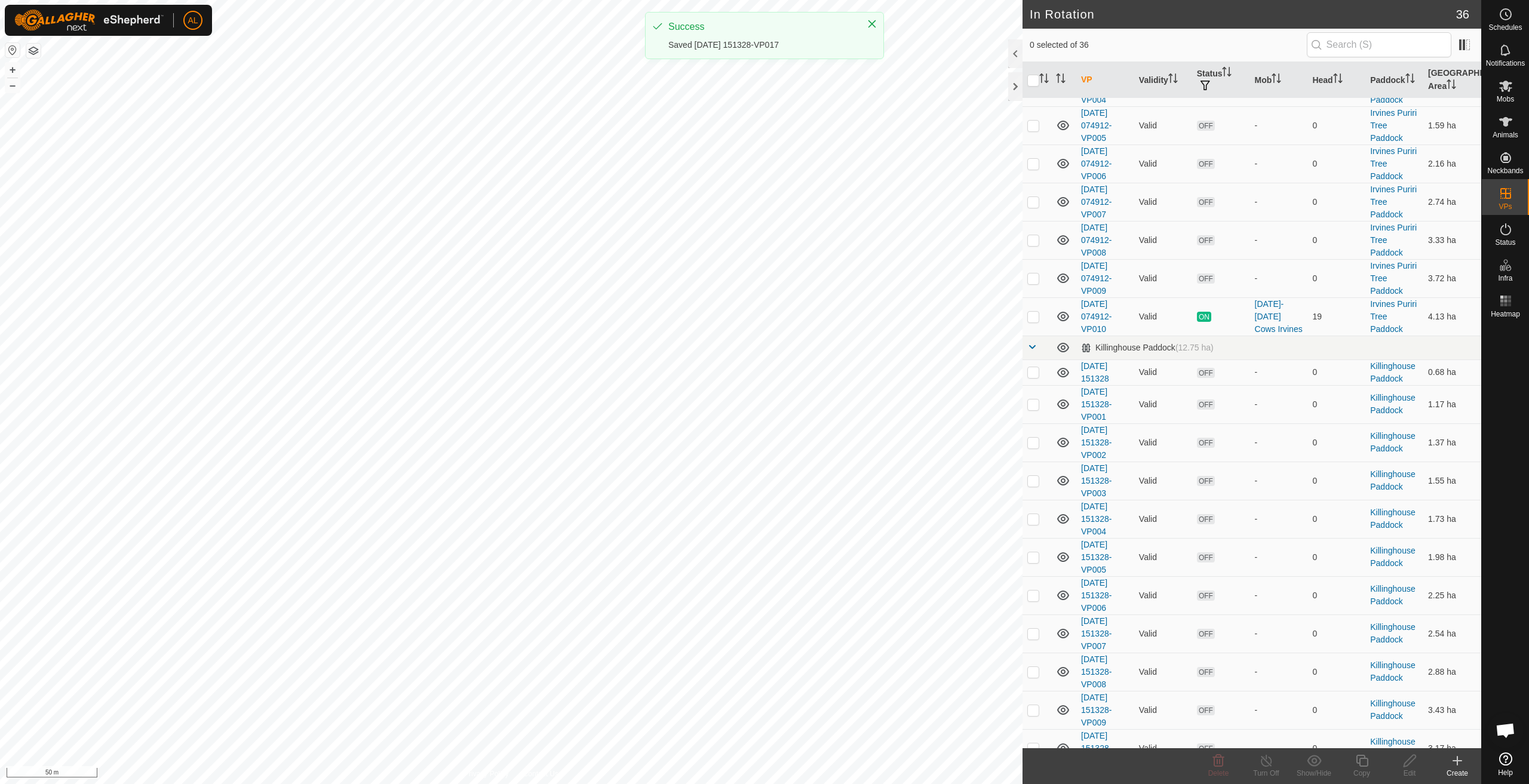
scroll to position [884, 0]
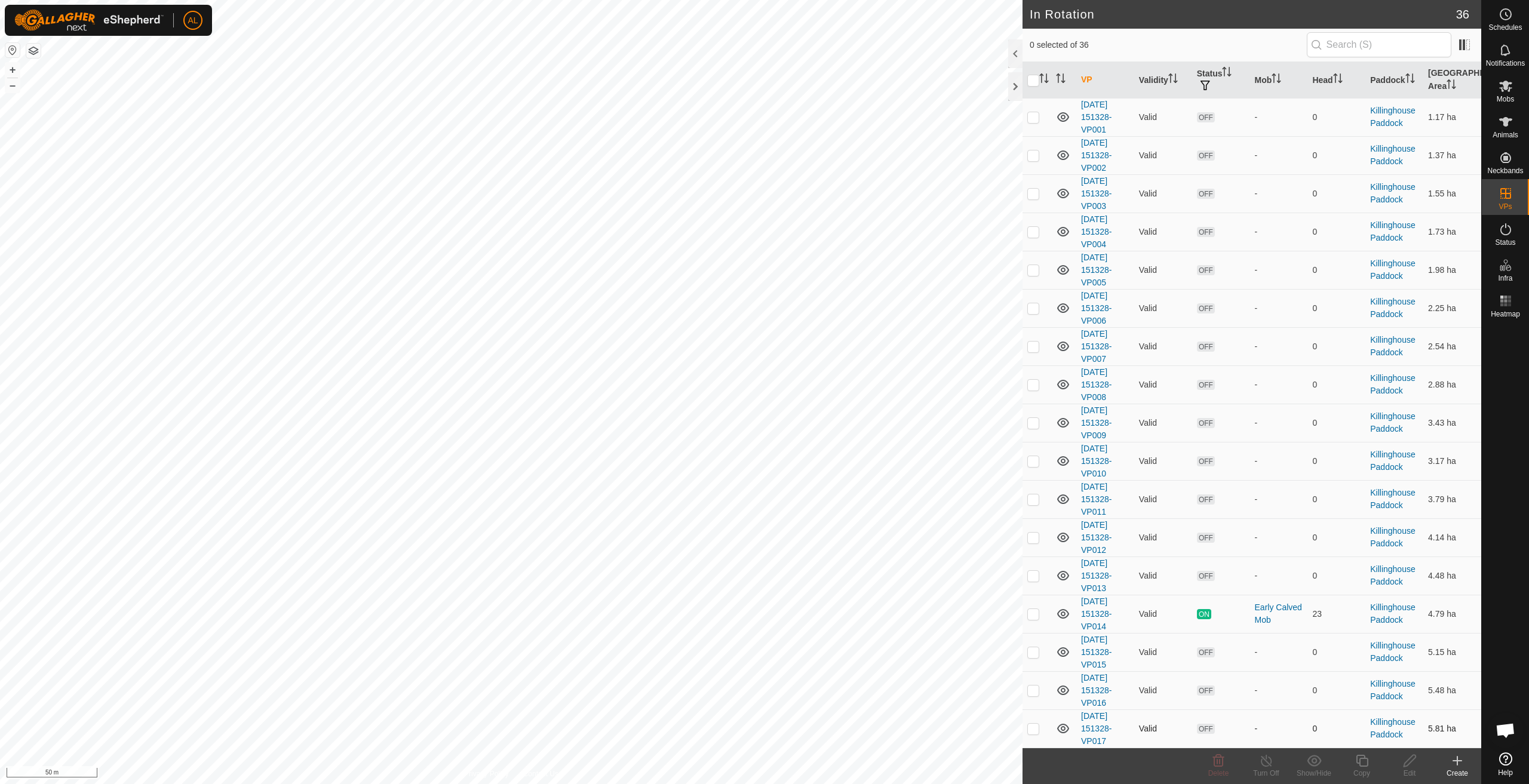
click at [1032, 724] on p-checkbox at bounding box center [1033, 729] width 12 height 10
checkbox input "true"
click at [1355, 764] on icon at bounding box center [1362, 760] width 15 height 14
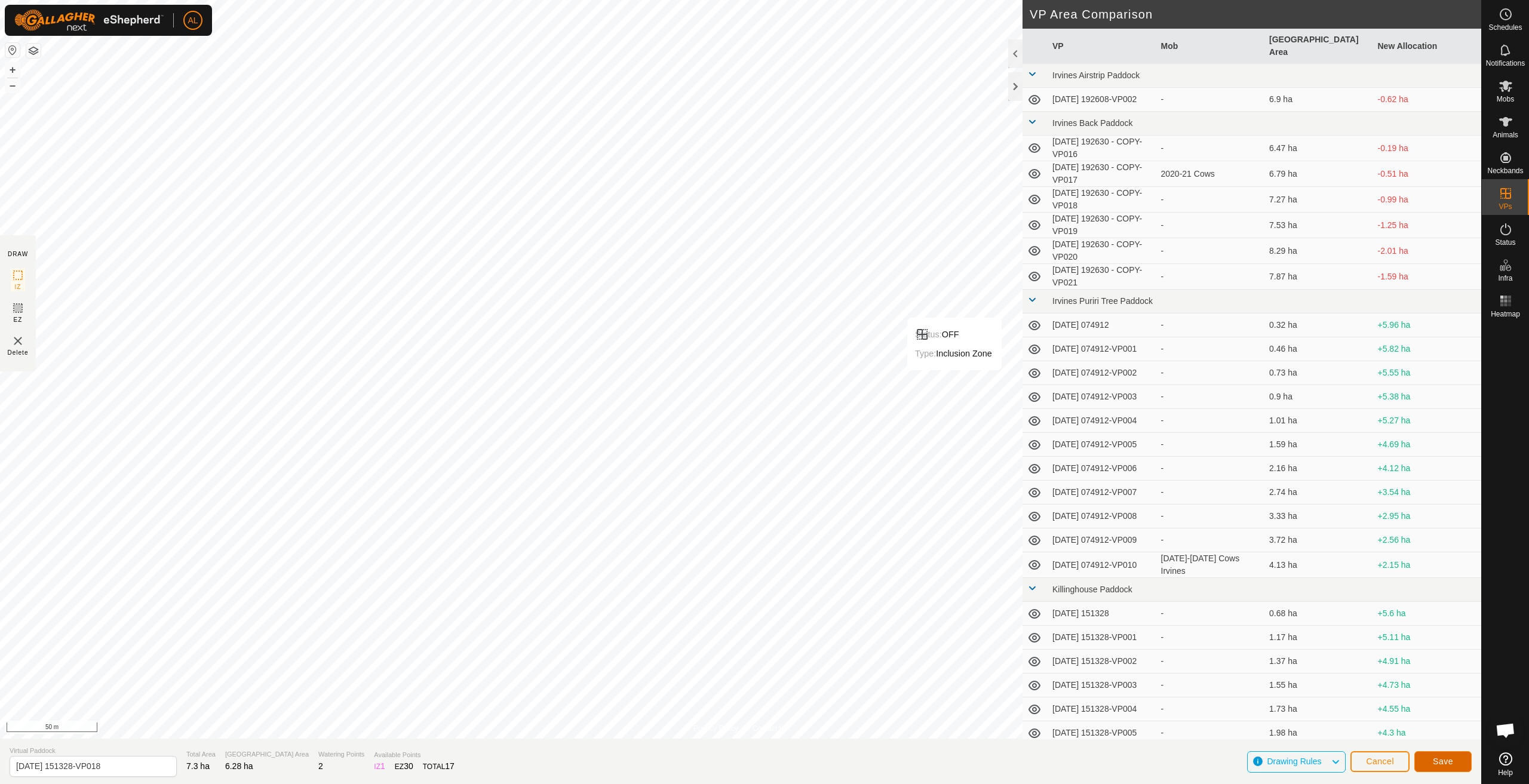
click at [1455, 762] on button "Save" at bounding box center [1444, 761] width 57 height 21
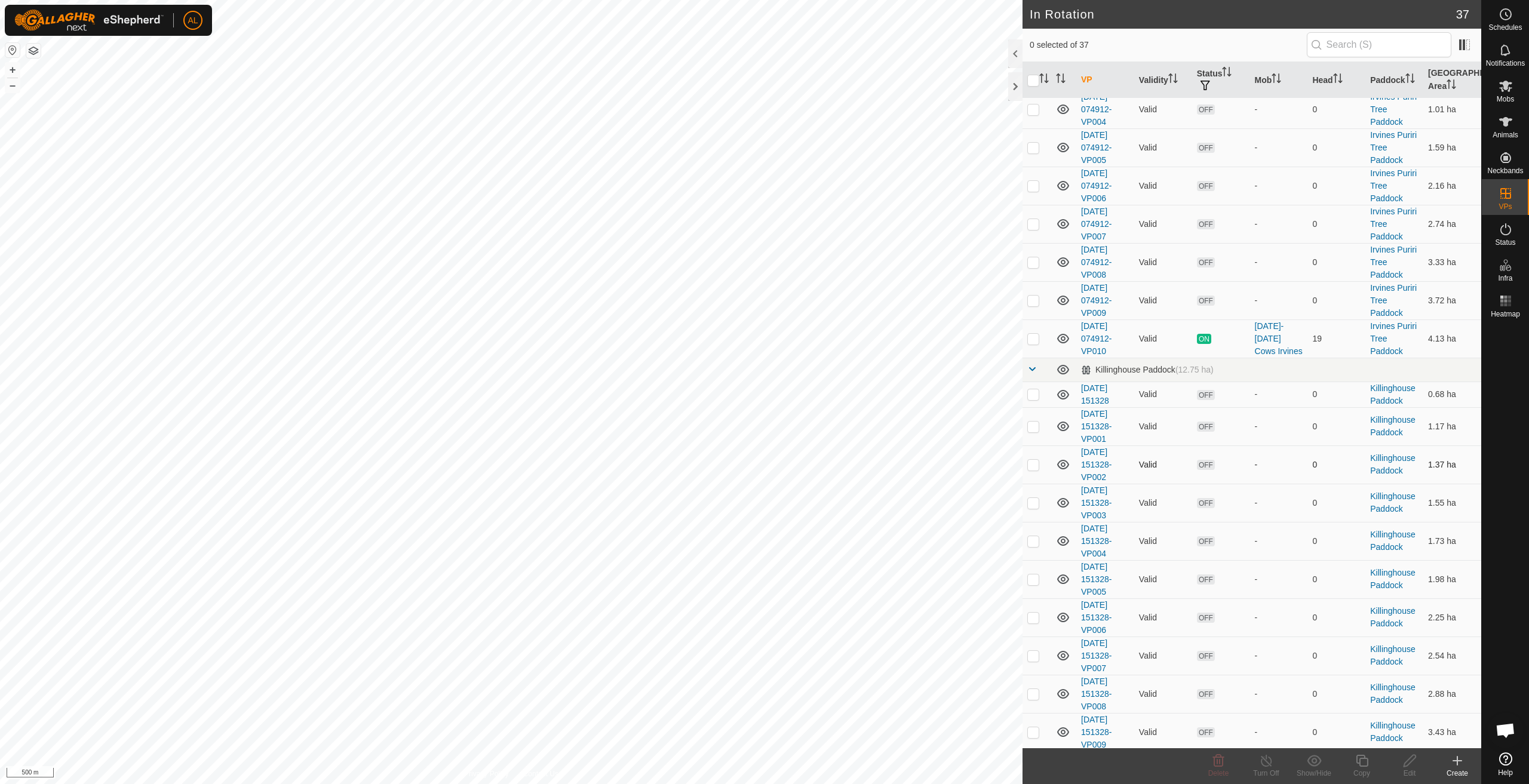
scroll to position [537, 0]
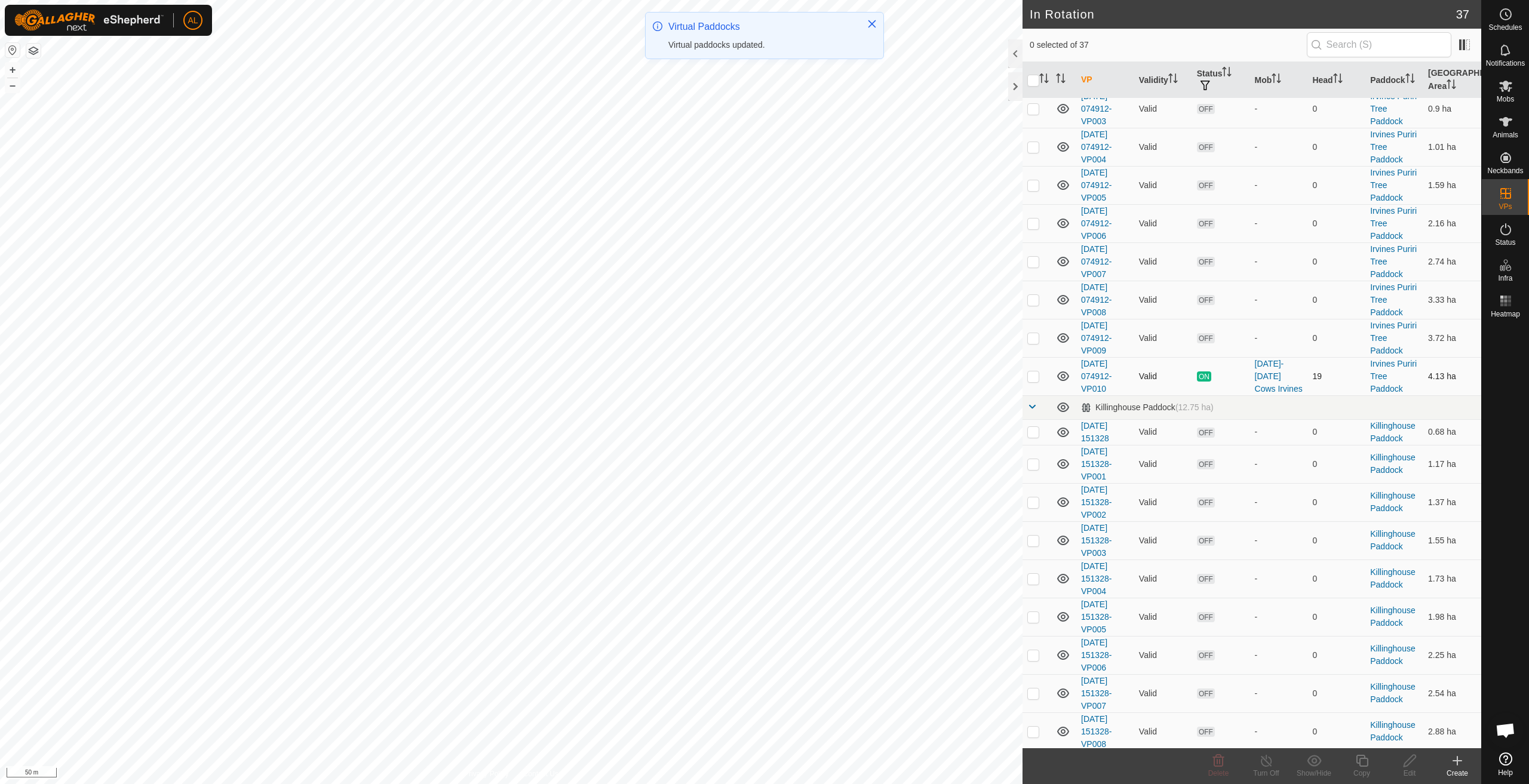
click at [1028, 376] on p-checkbox at bounding box center [1033, 376] width 12 height 10
checkbox input "true"
click at [1355, 758] on icon at bounding box center [1362, 760] width 15 height 14
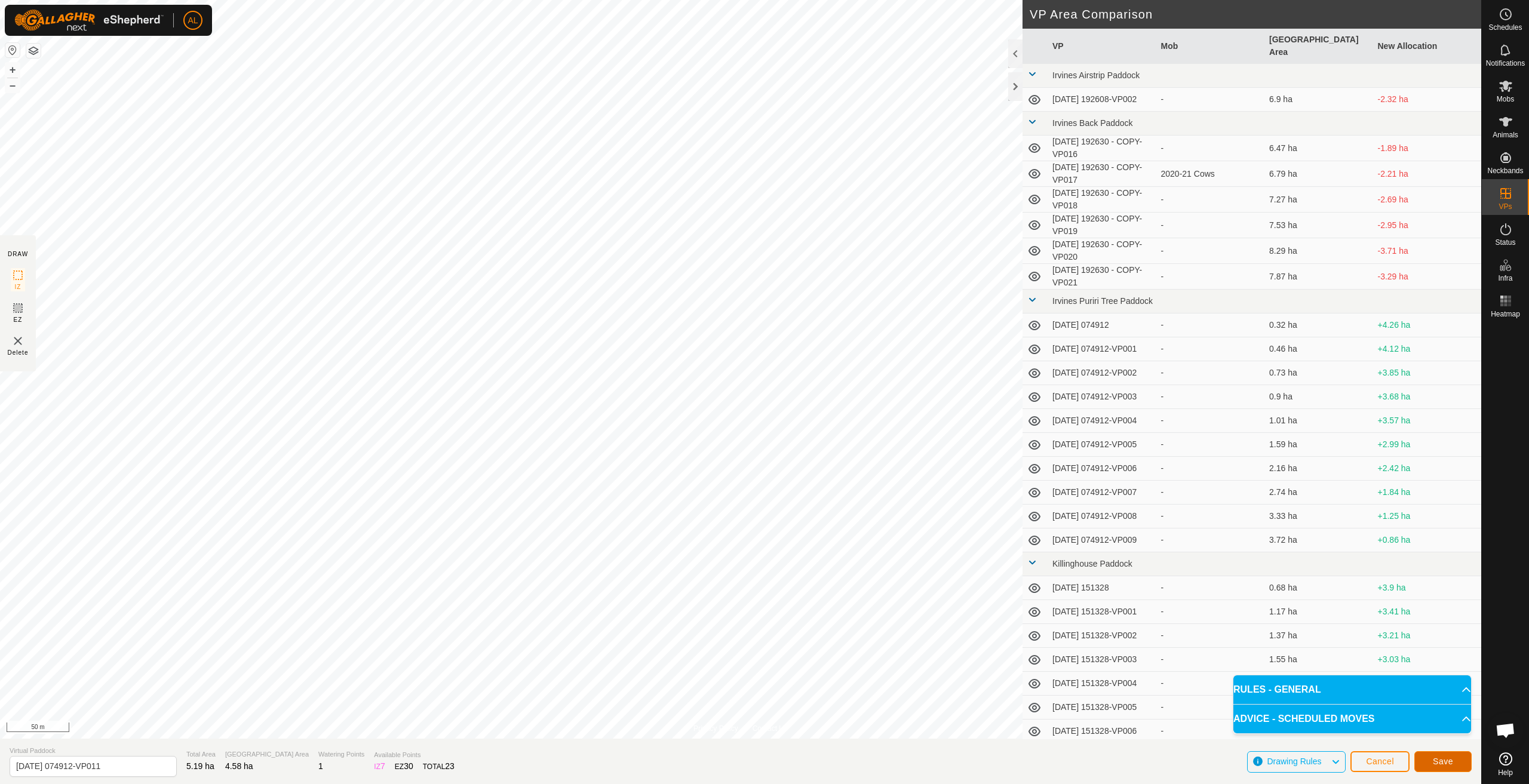
click at [1450, 760] on span "Save" at bounding box center [1444, 761] width 20 height 10
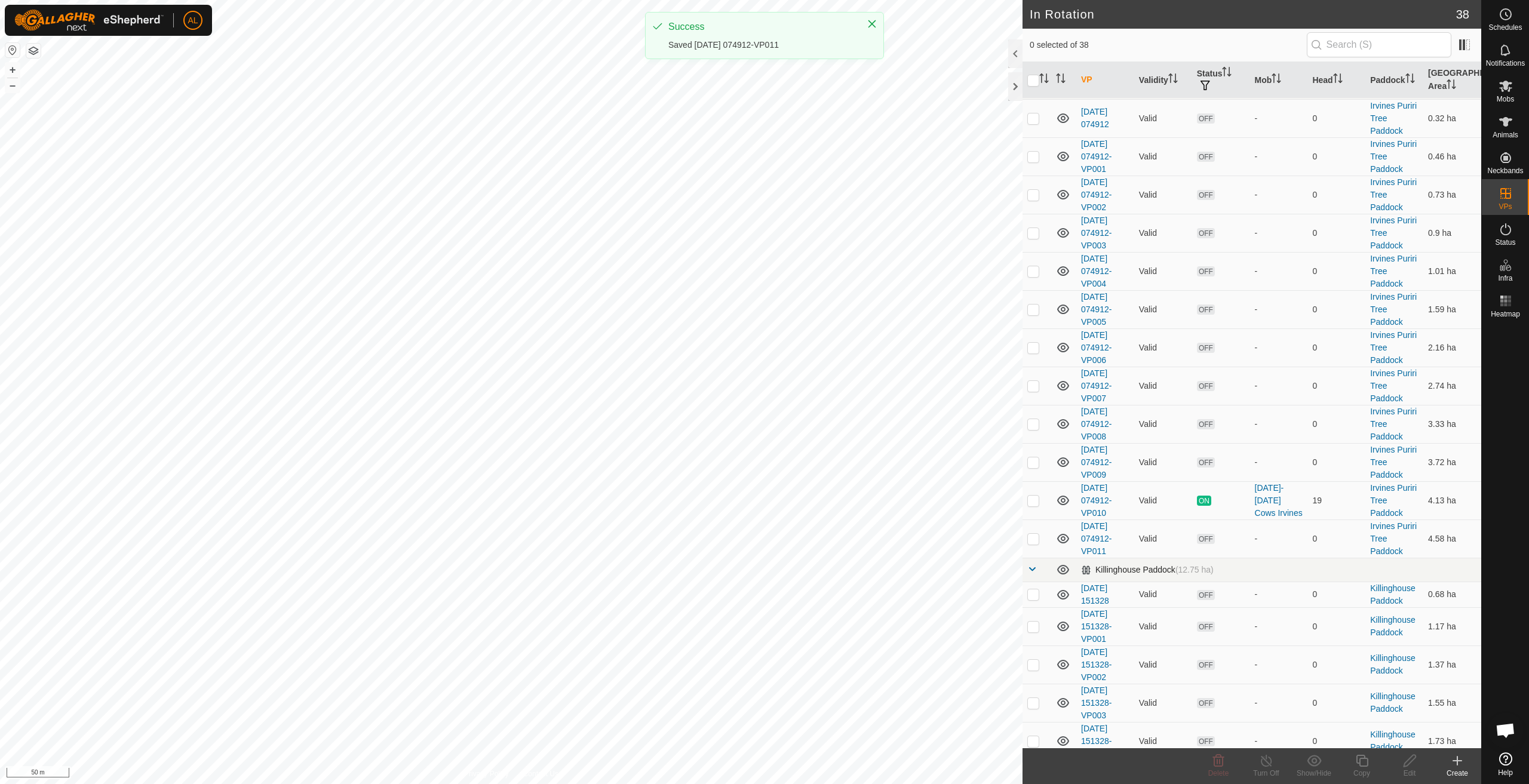
scroll to position [597, 0]
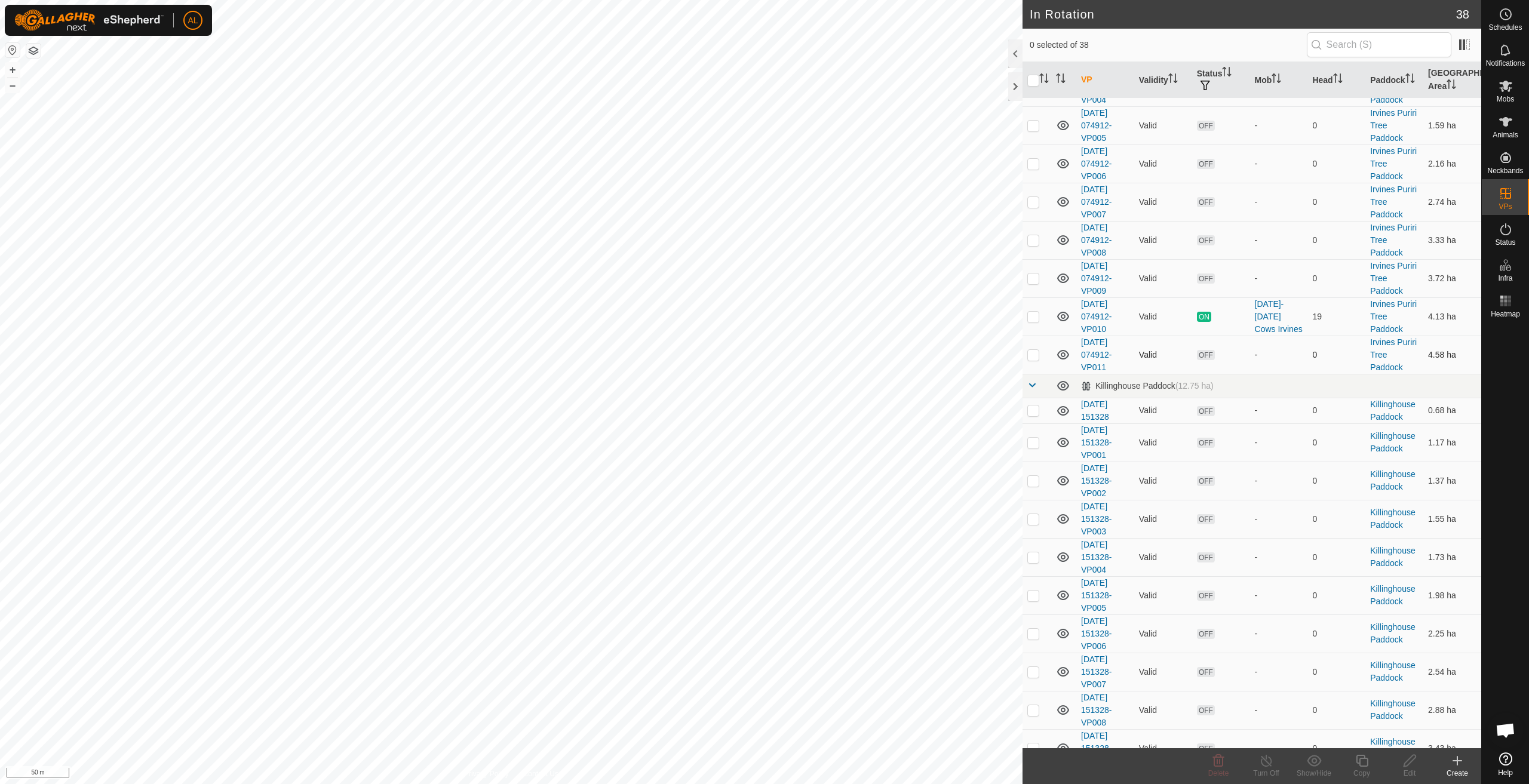
click at [1032, 354] on p-checkbox at bounding box center [1033, 354] width 12 height 10
checkbox input "true"
click at [1358, 762] on icon at bounding box center [1362, 760] width 12 height 12
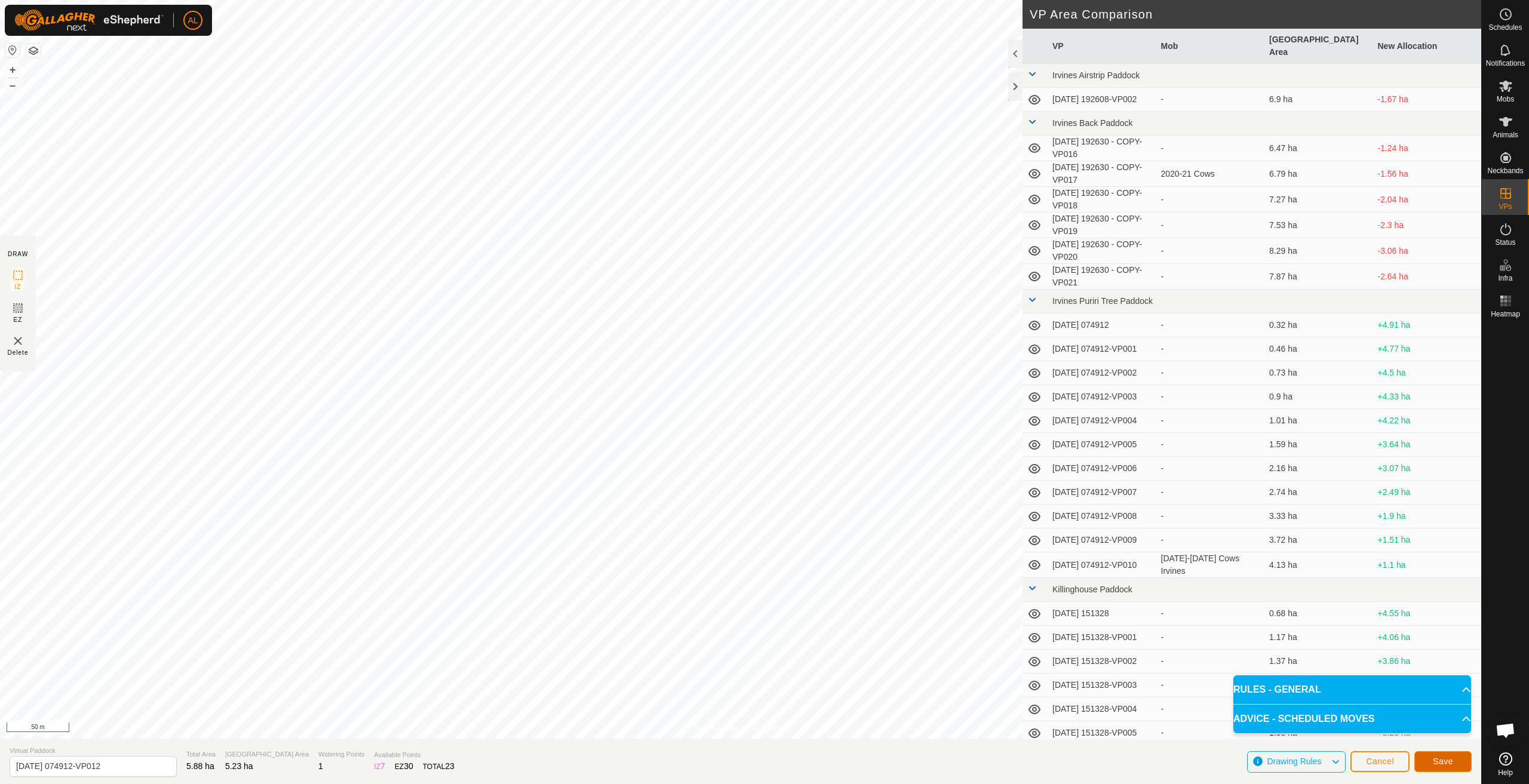
click at [1444, 759] on span "Save" at bounding box center [1444, 761] width 20 height 10
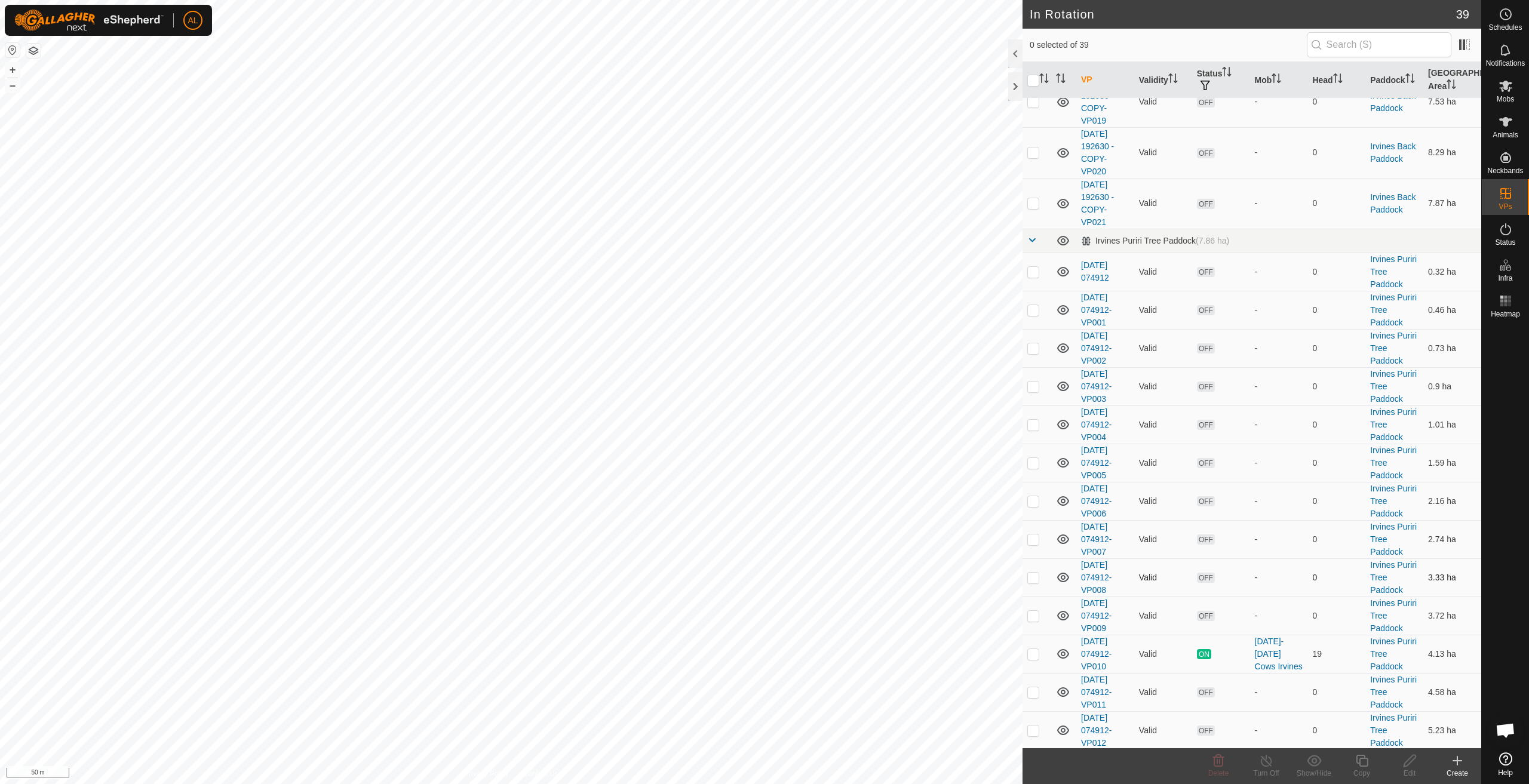
scroll to position [298, 0]
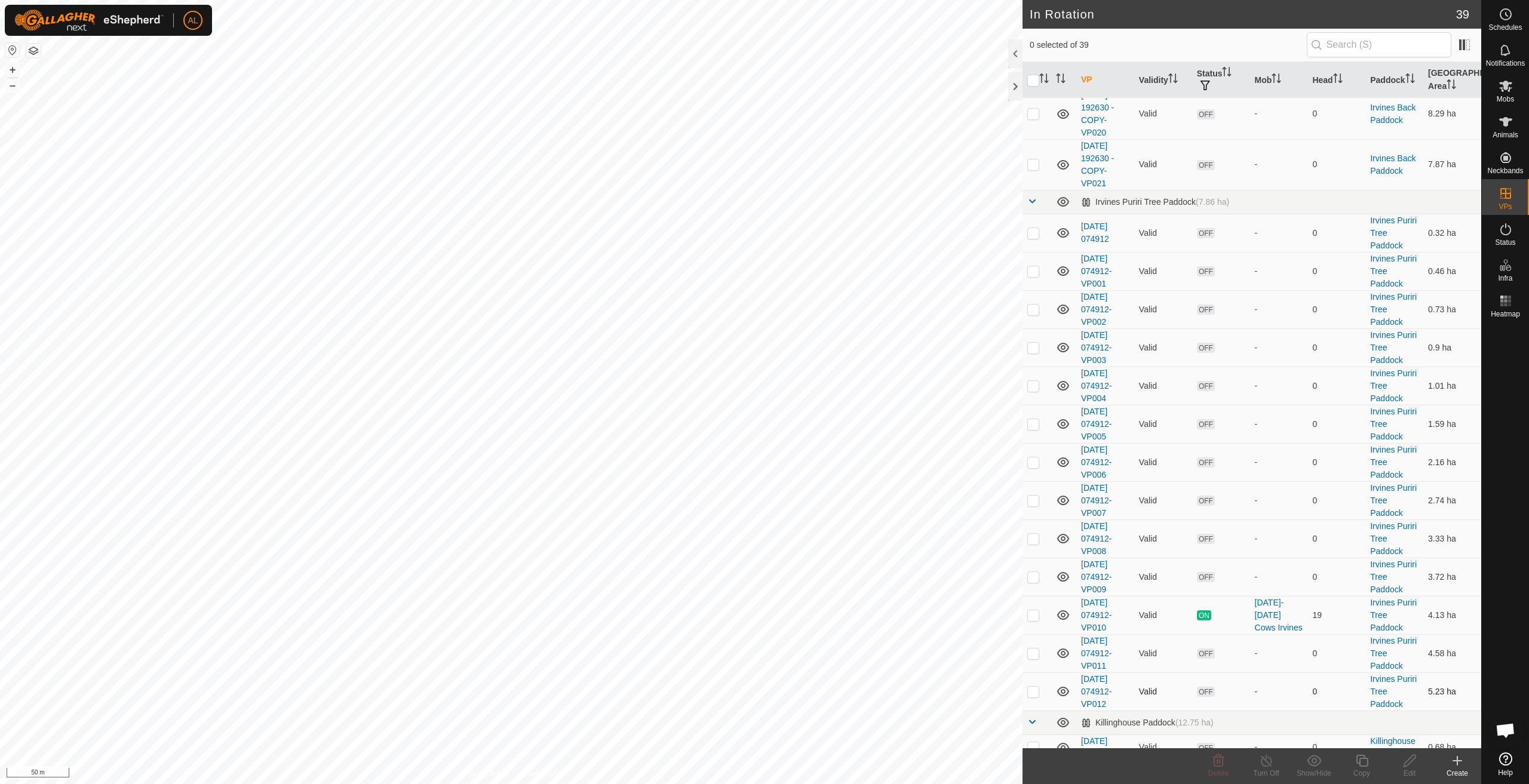
click at [1039, 695] on p-checkbox at bounding box center [1033, 692] width 12 height 10
checkbox input "true"
click at [1372, 761] on copy-svg-icon at bounding box center [1362, 760] width 48 height 14
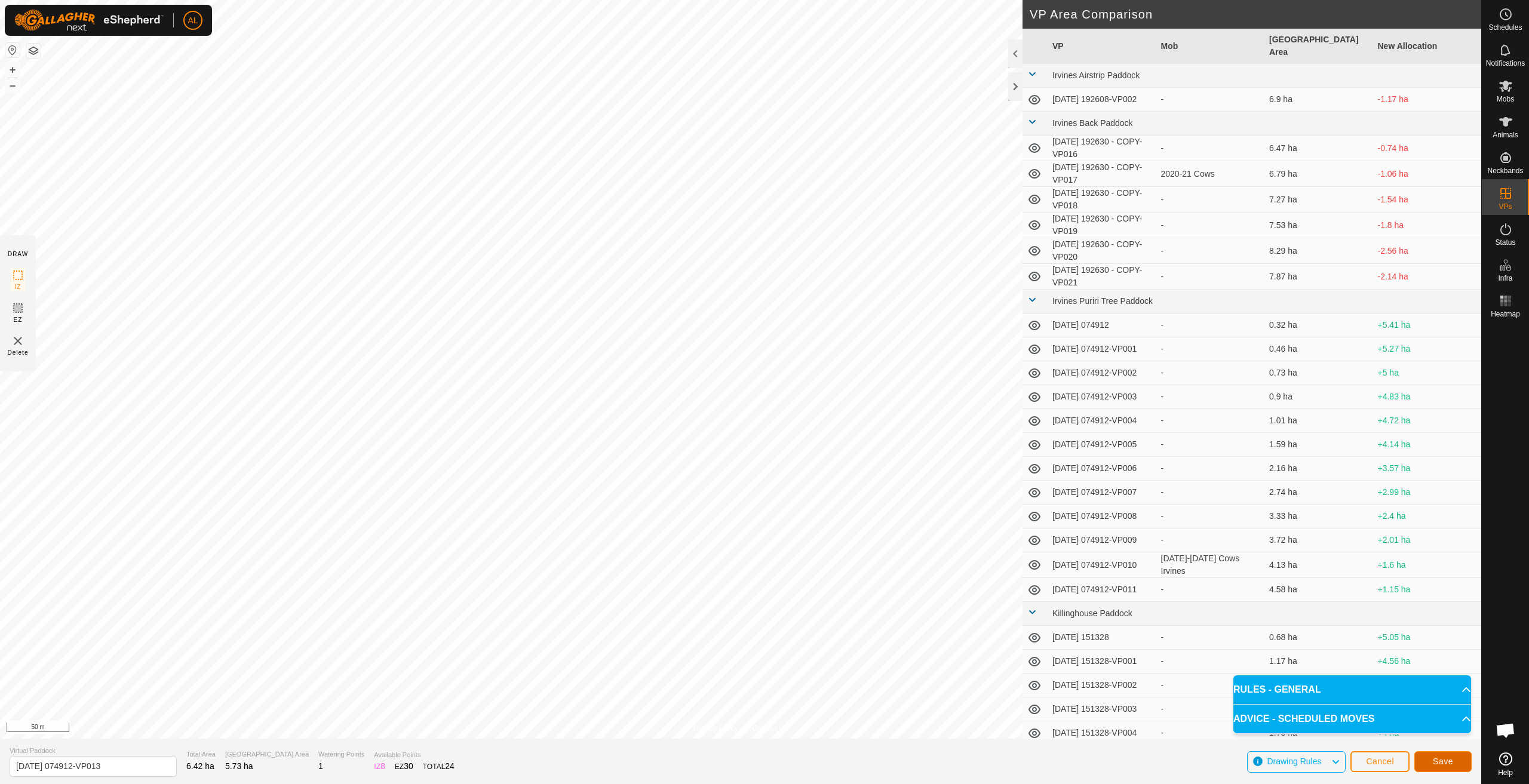
click at [1455, 763] on button "Save" at bounding box center [1444, 761] width 57 height 21
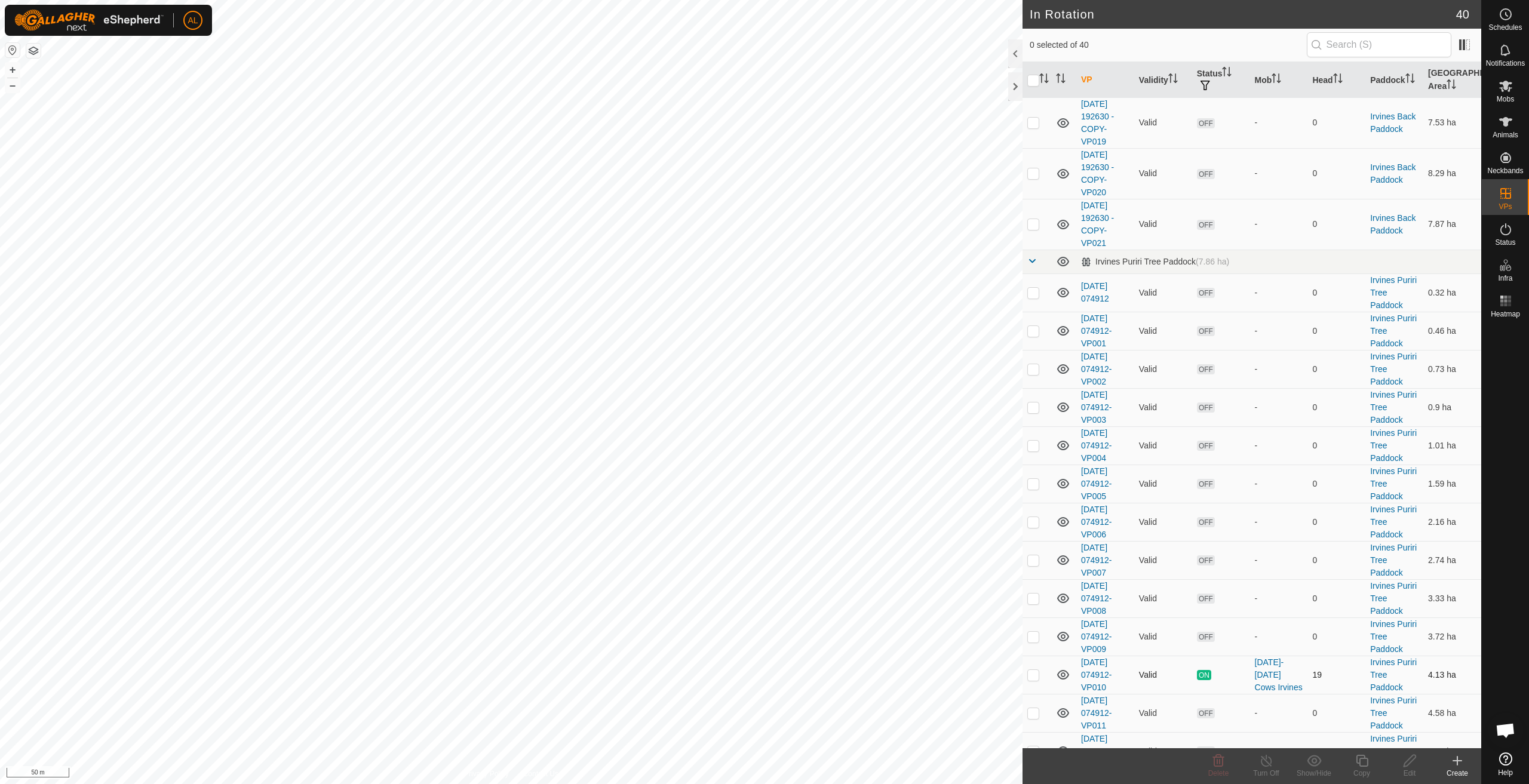
scroll to position [478, 0]
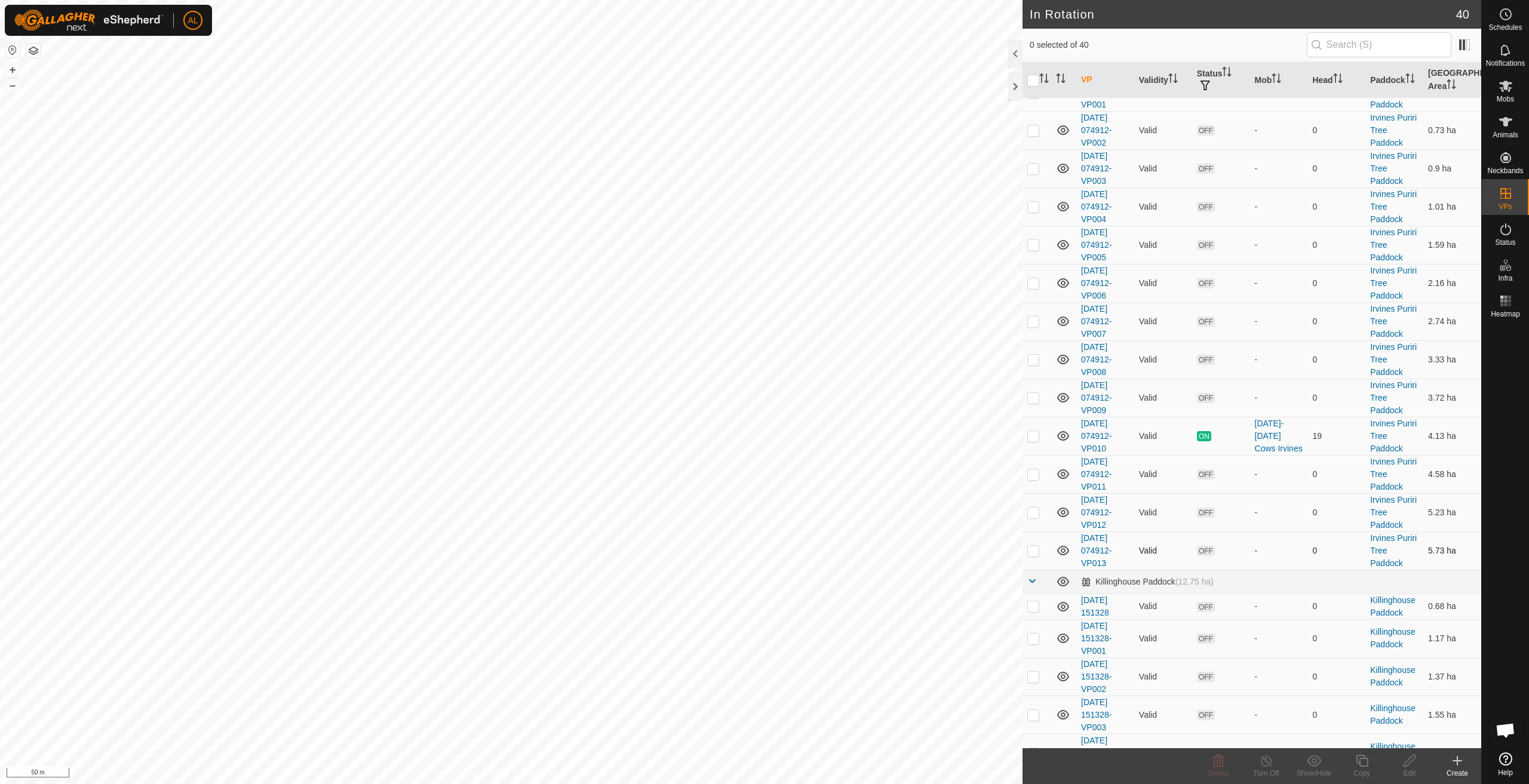
click at [1034, 549] on p-checkbox at bounding box center [1033, 550] width 12 height 10
checkbox input "true"
click at [1362, 758] on icon at bounding box center [1362, 760] width 12 height 12
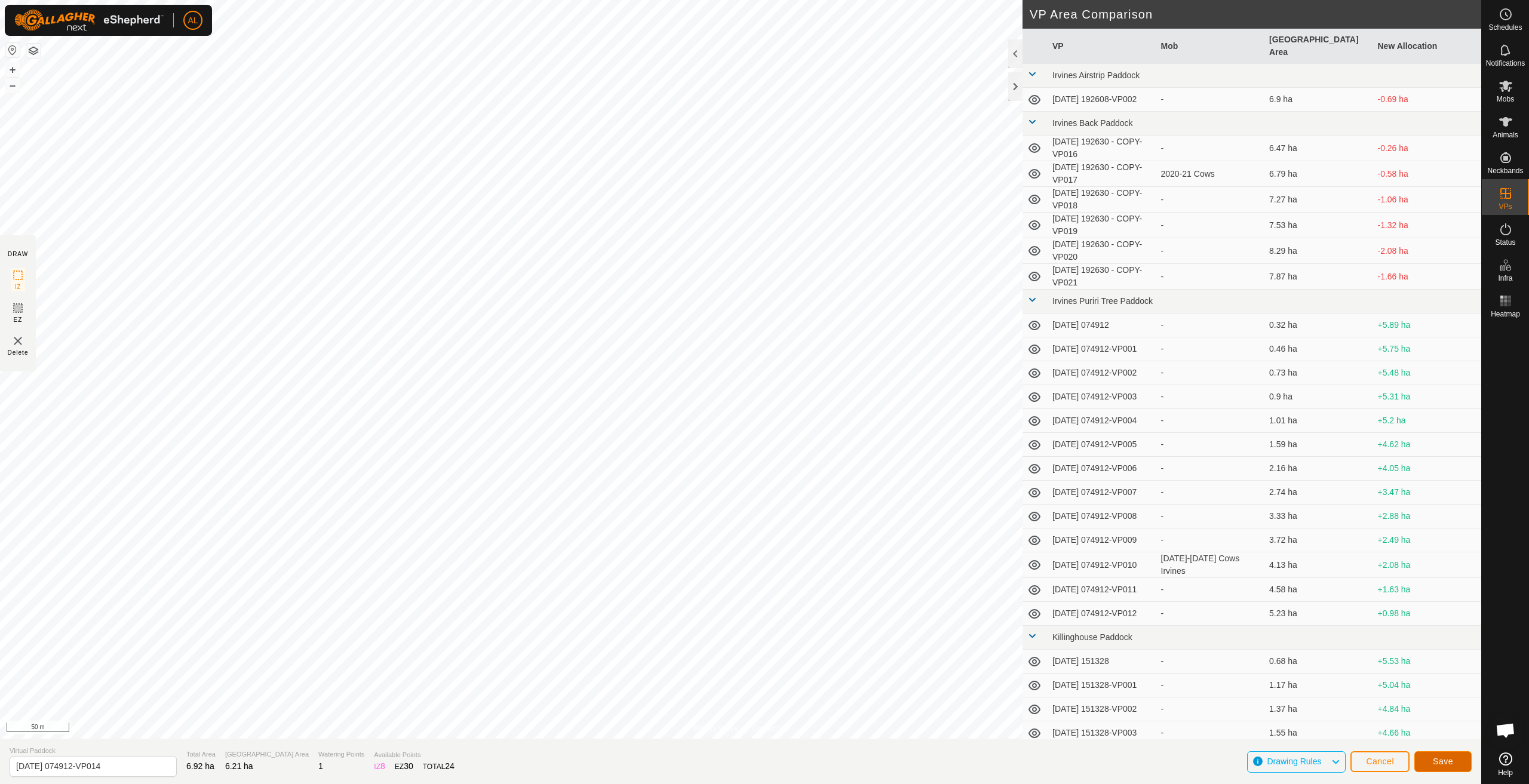
click at [1456, 764] on button "Save" at bounding box center [1444, 761] width 57 height 21
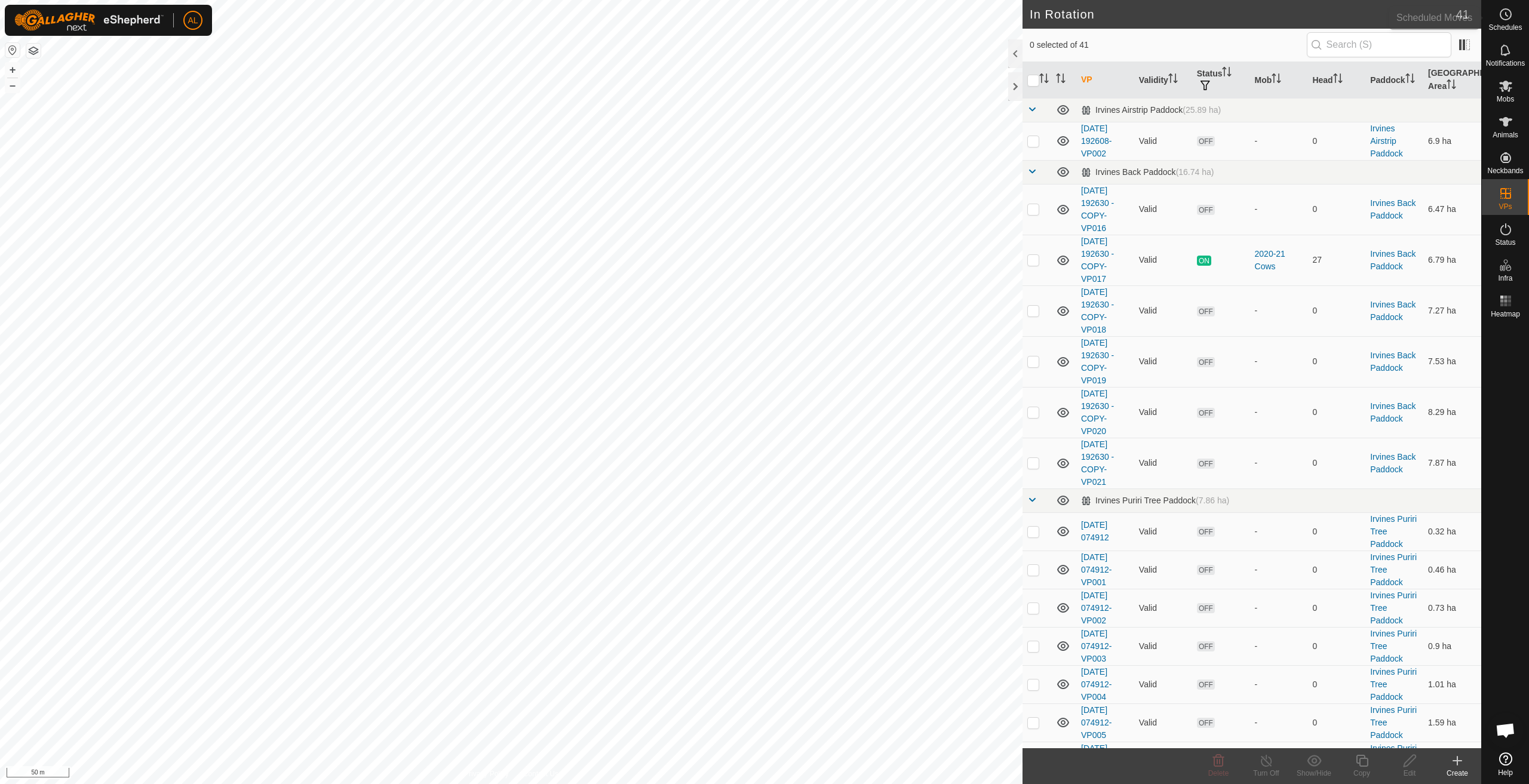
click at [1514, 25] on span "Schedules" at bounding box center [1505, 27] width 33 height 7
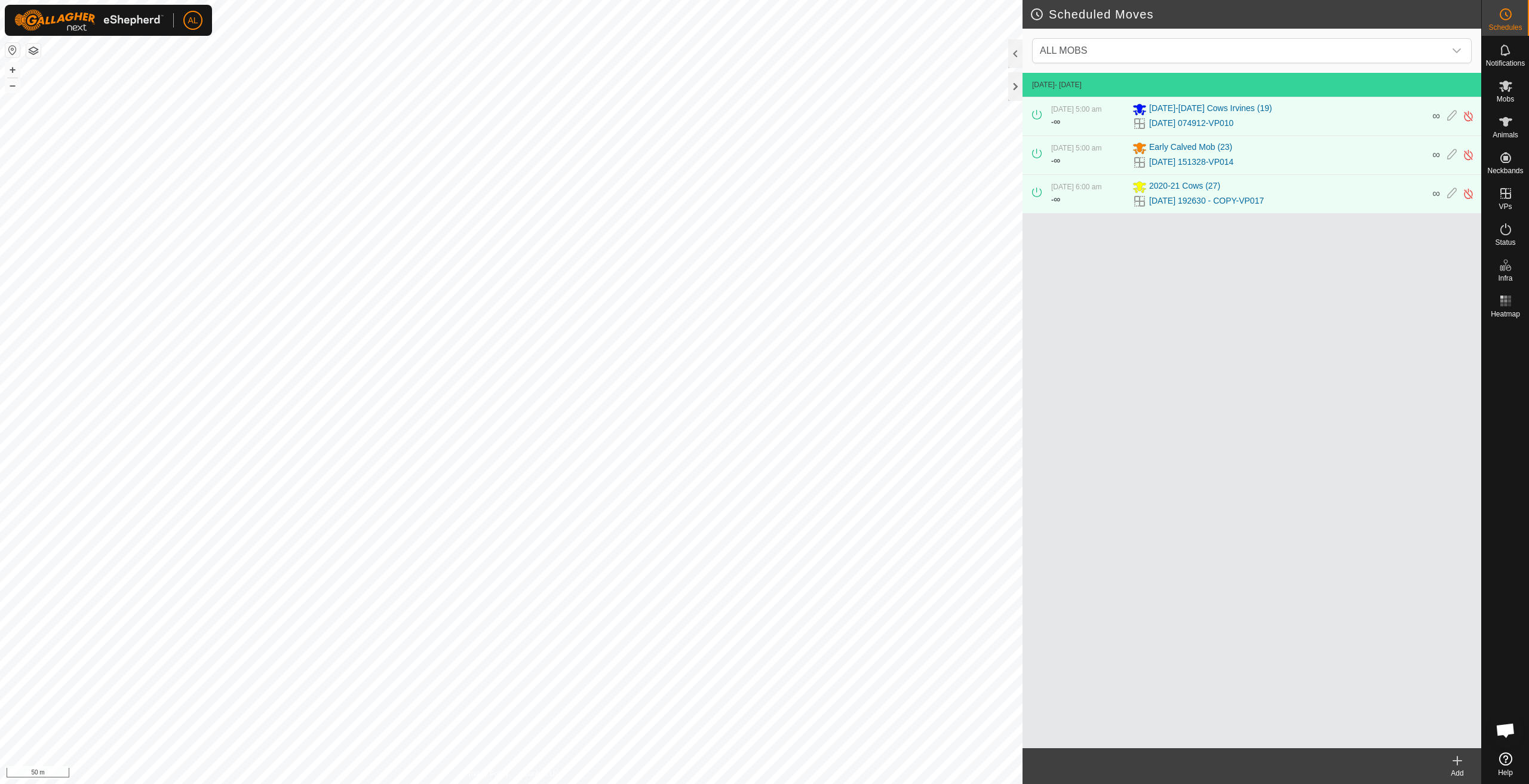
click at [1463, 766] on icon at bounding box center [1457, 760] width 14 height 14
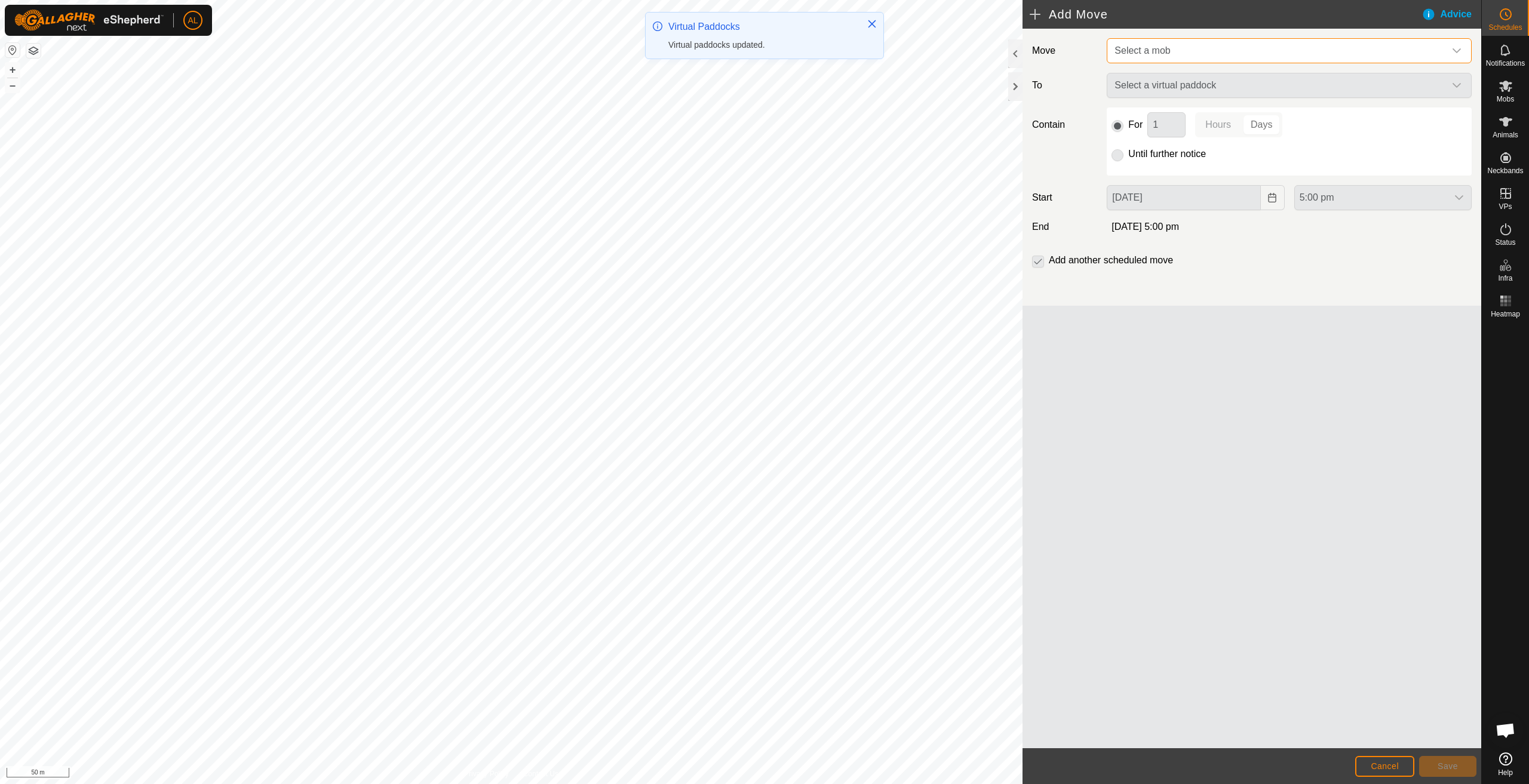
click at [1157, 57] on span "Select a mob" at bounding box center [1278, 51] width 335 height 24
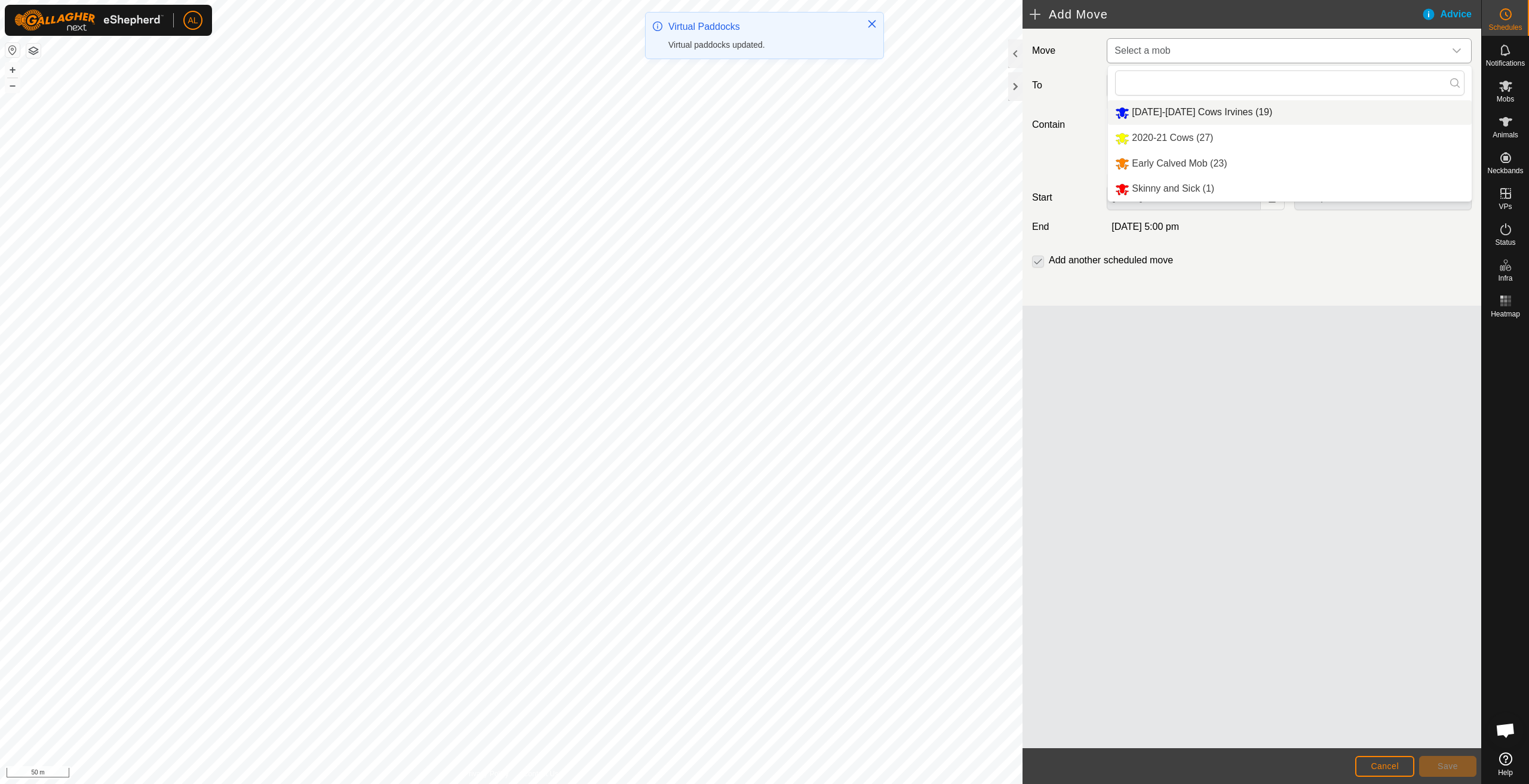
click at [1153, 111] on li "[DATE]-[DATE] Cows Irvines (19)" at bounding box center [1290, 113] width 363 height 25
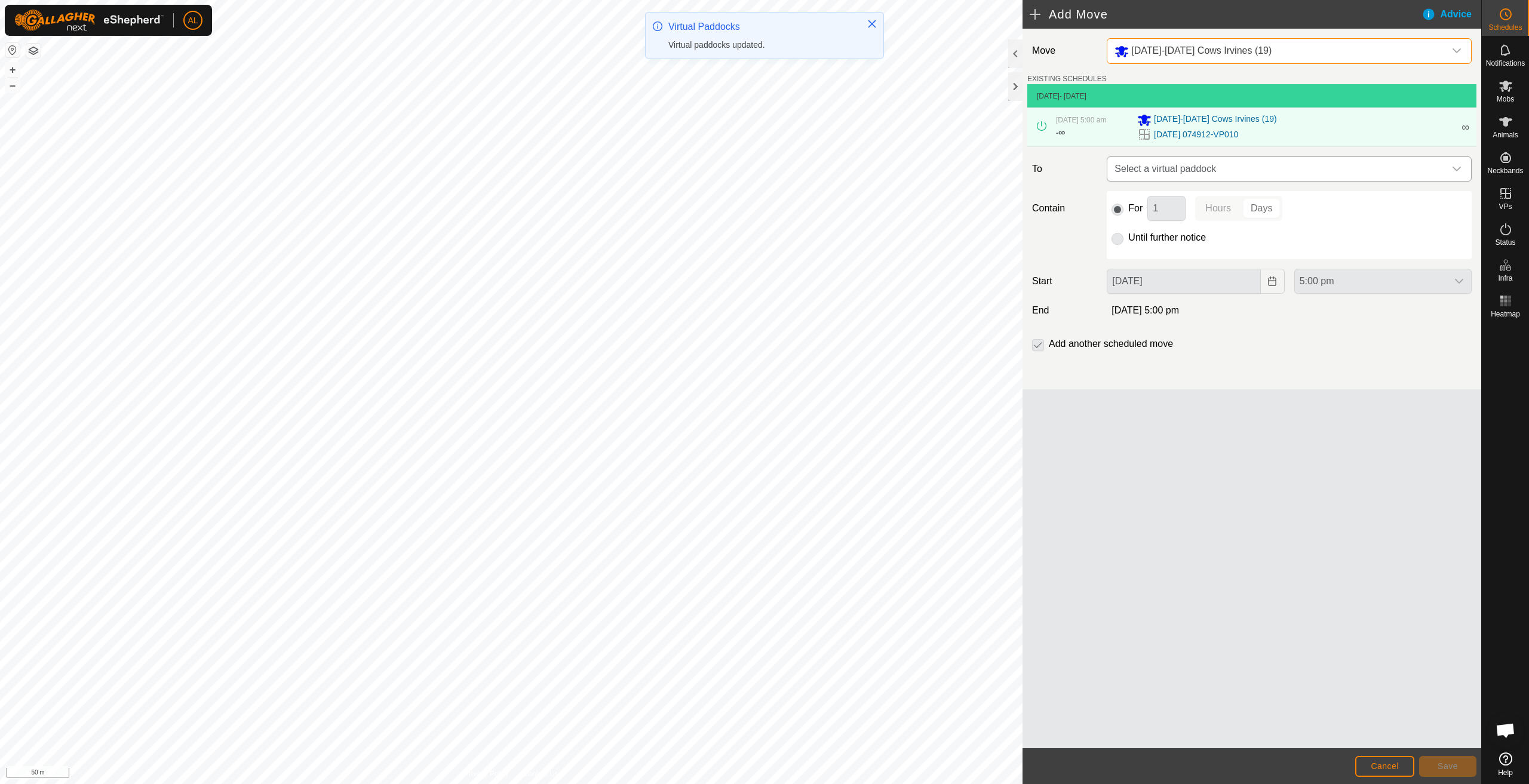
drag, startPoint x: 1175, startPoint y: 171, endPoint x: 1174, endPoint y: 178, distance: 7.1
click at [1175, 172] on span "Select a virtual paddock" at bounding box center [1278, 169] width 335 height 24
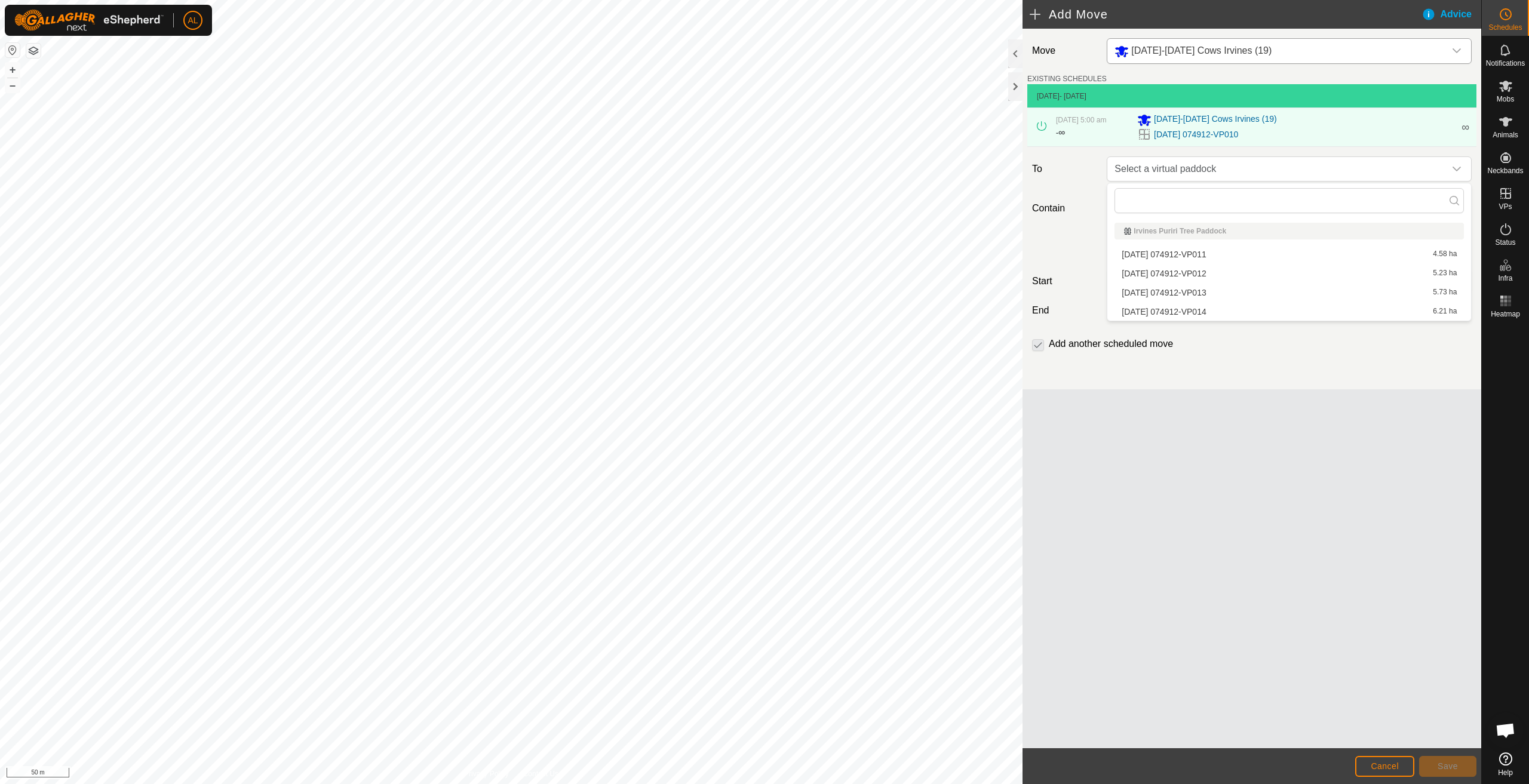
click at [1166, 255] on li "[DATE] 074912-VP011 4.58 ha" at bounding box center [1290, 254] width 350 height 18
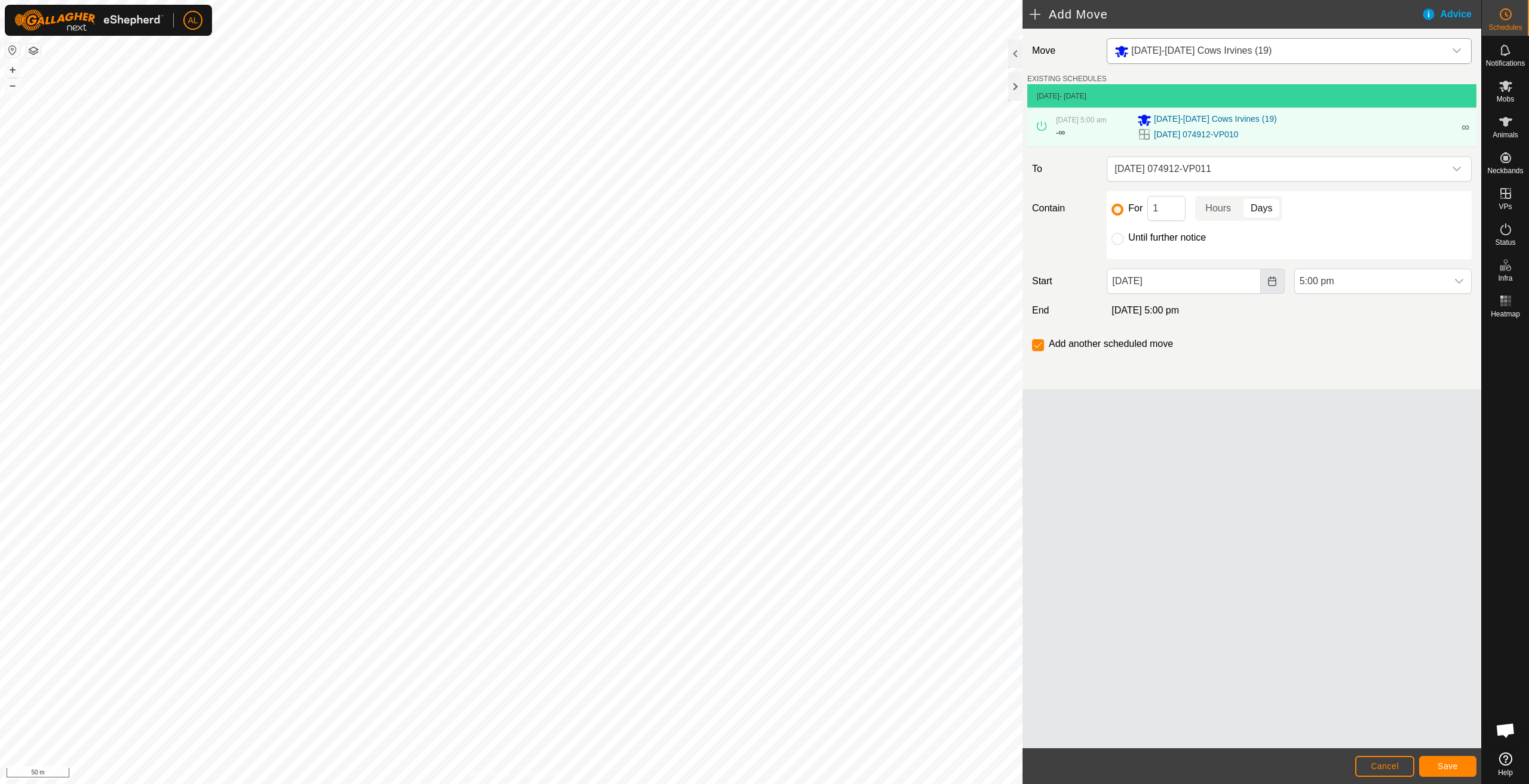
click at [1273, 281] on icon "Choose Date" at bounding box center [1271, 281] width 8 height 10
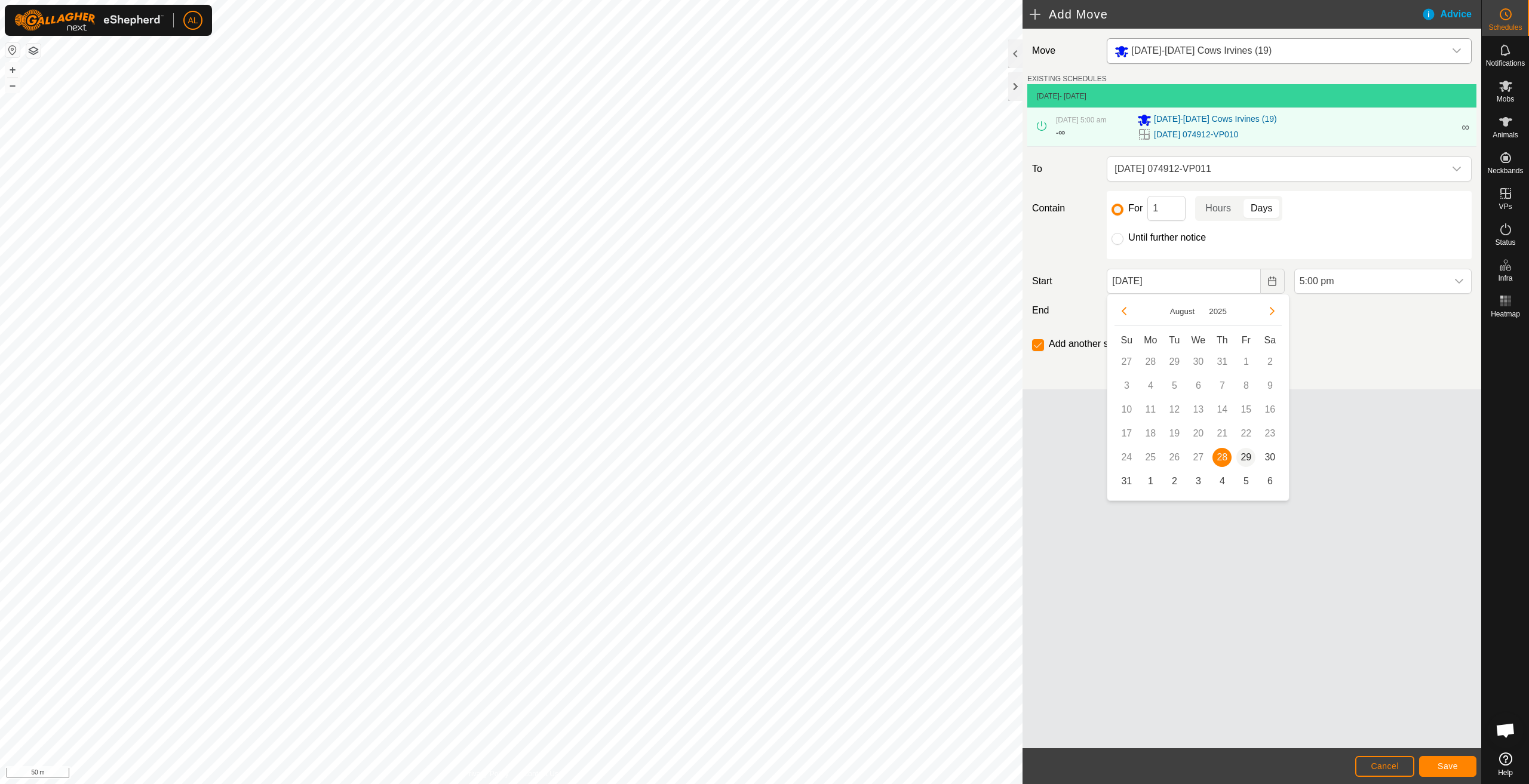
click at [1243, 455] on span "29" at bounding box center [1246, 458] width 19 height 19
type input "[DATE]"
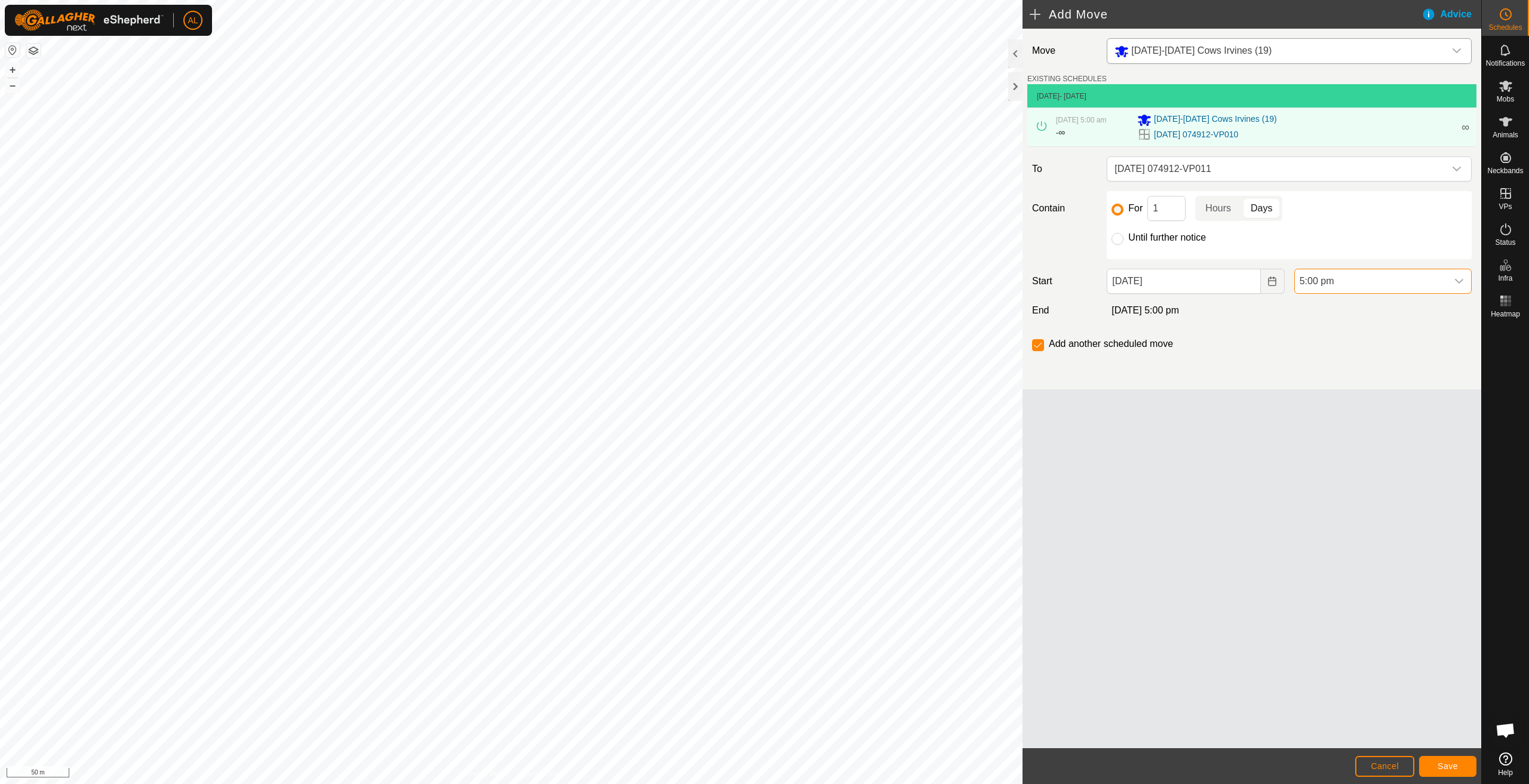
click at [1370, 283] on span "5:00 pm" at bounding box center [1371, 281] width 152 height 24
click at [1342, 340] on li "5:00 am" at bounding box center [1383, 343] width 176 height 24
click at [1458, 775] on button "Save" at bounding box center [1448, 766] width 57 height 21
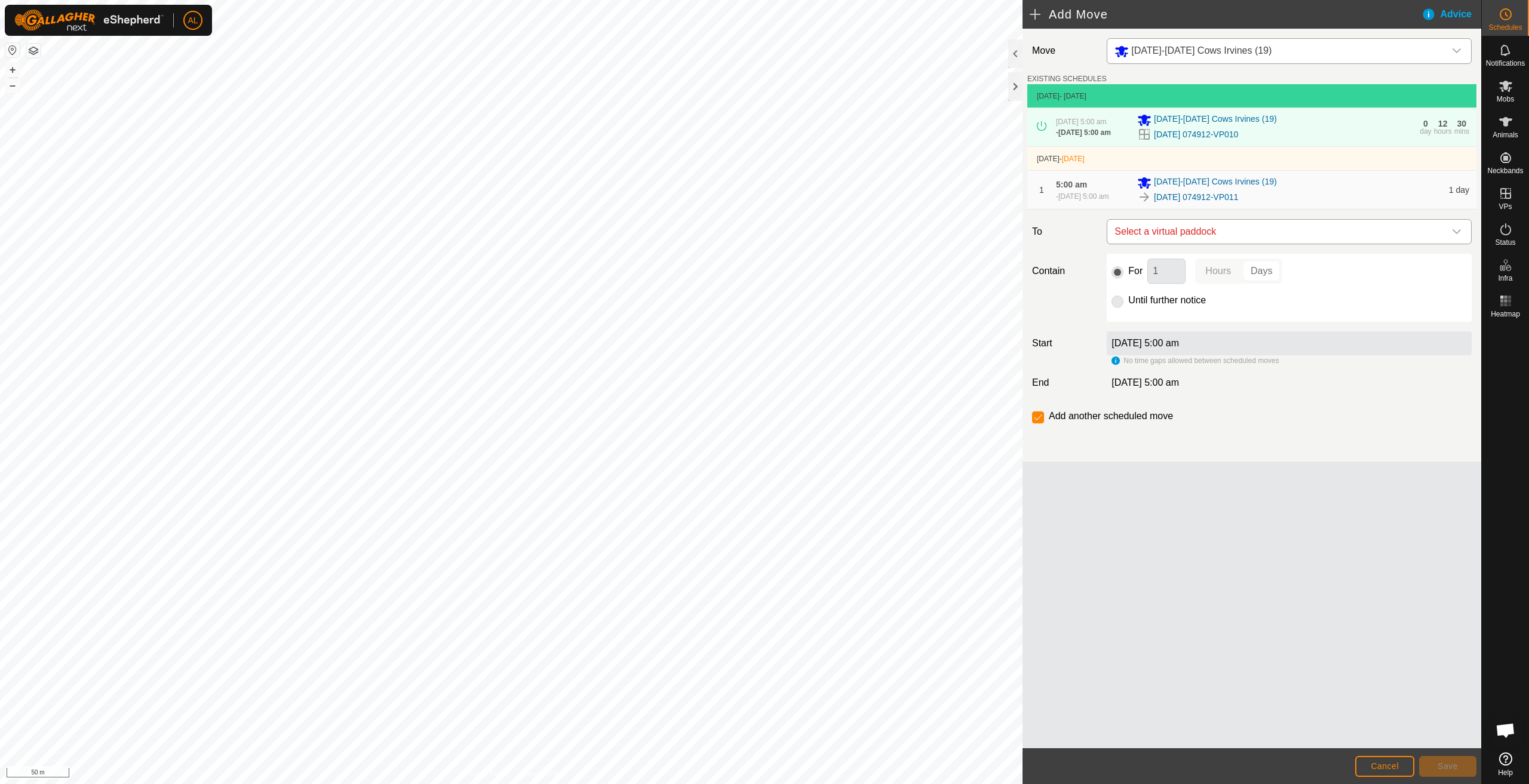
click at [1181, 236] on span "Select a virtual paddock" at bounding box center [1278, 232] width 335 height 24
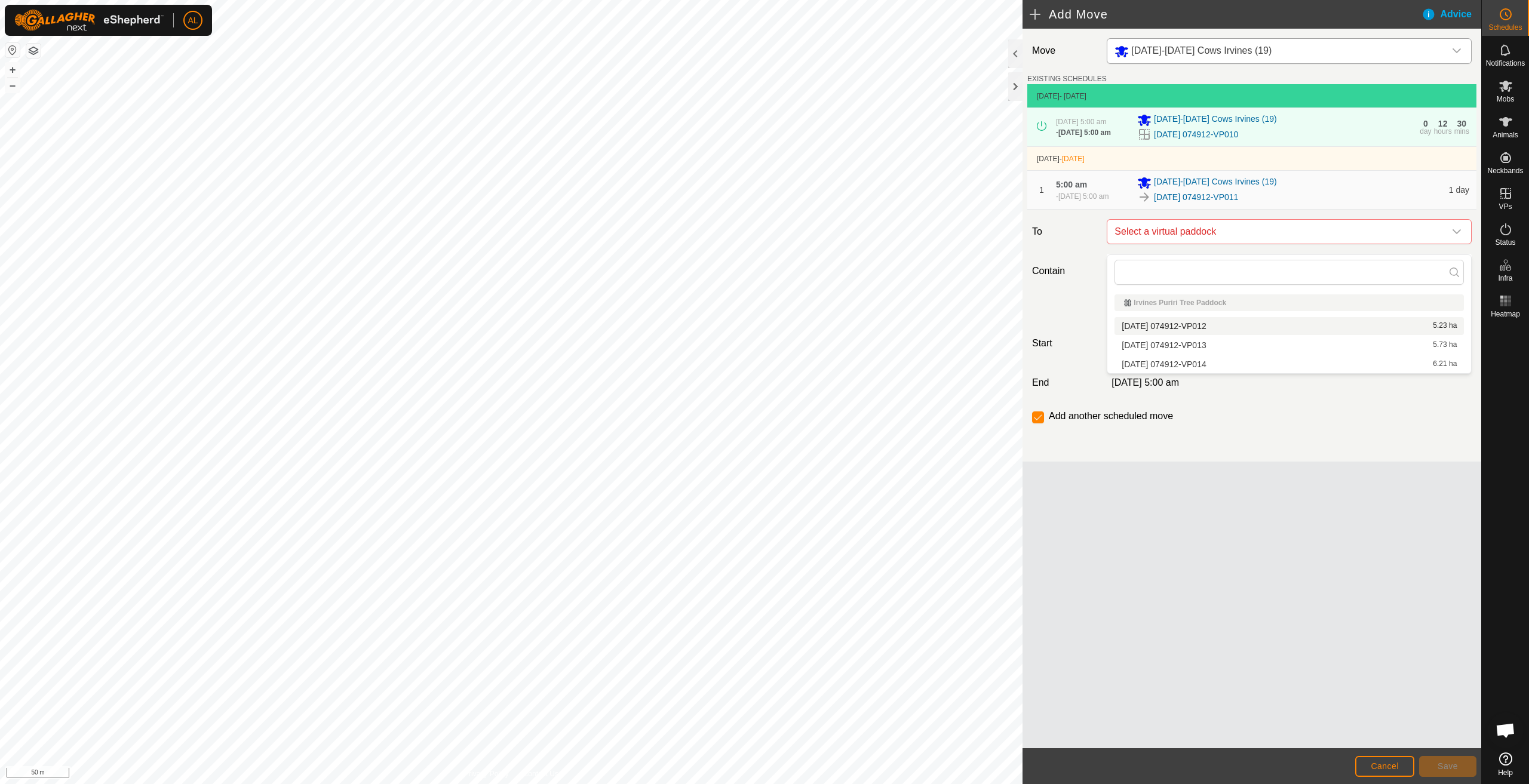
click at [1169, 319] on li "[DATE] 074912-VP012 5.23 ha" at bounding box center [1290, 326] width 350 height 18
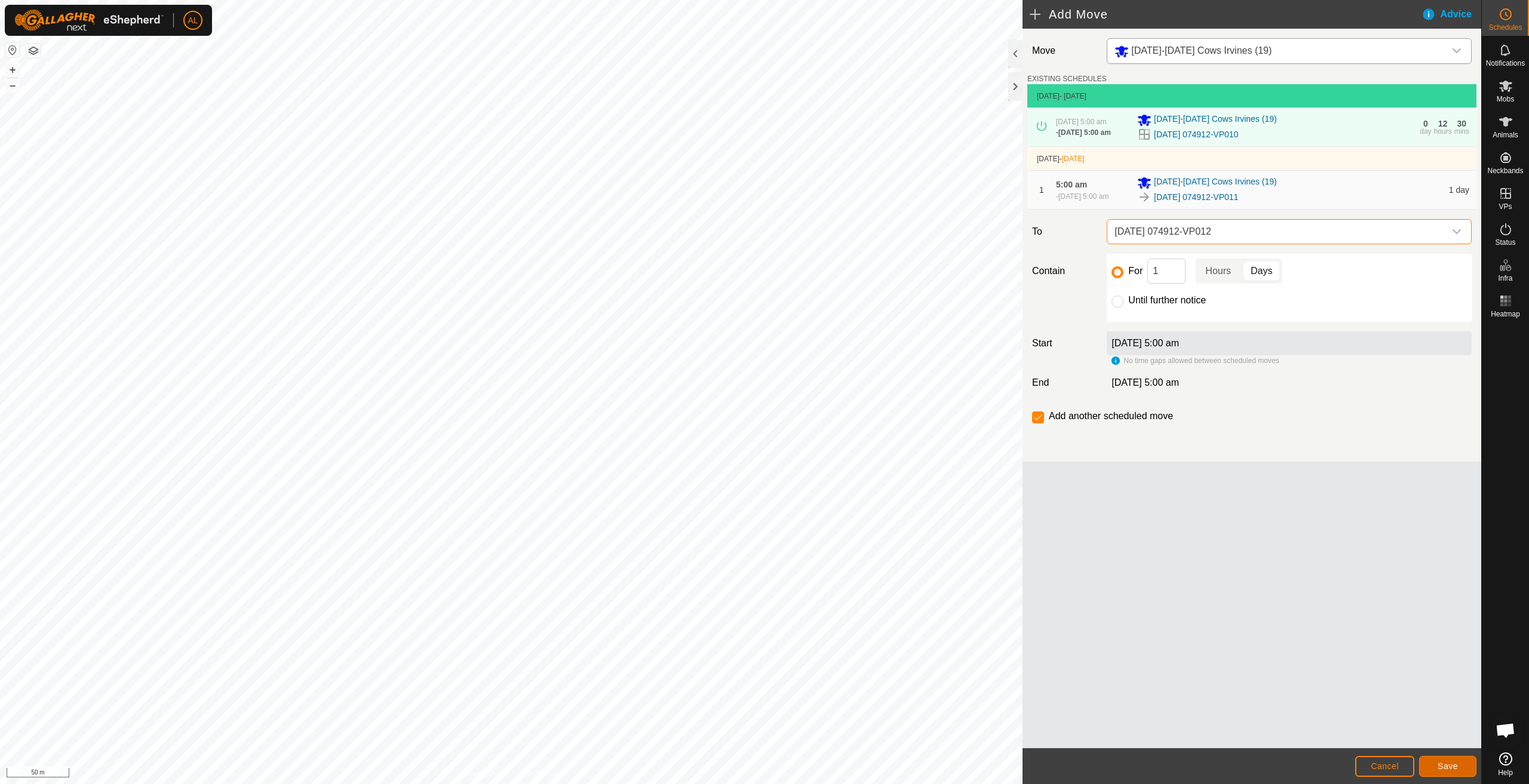
click at [1434, 768] on button "Save" at bounding box center [1448, 766] width 57 height 21
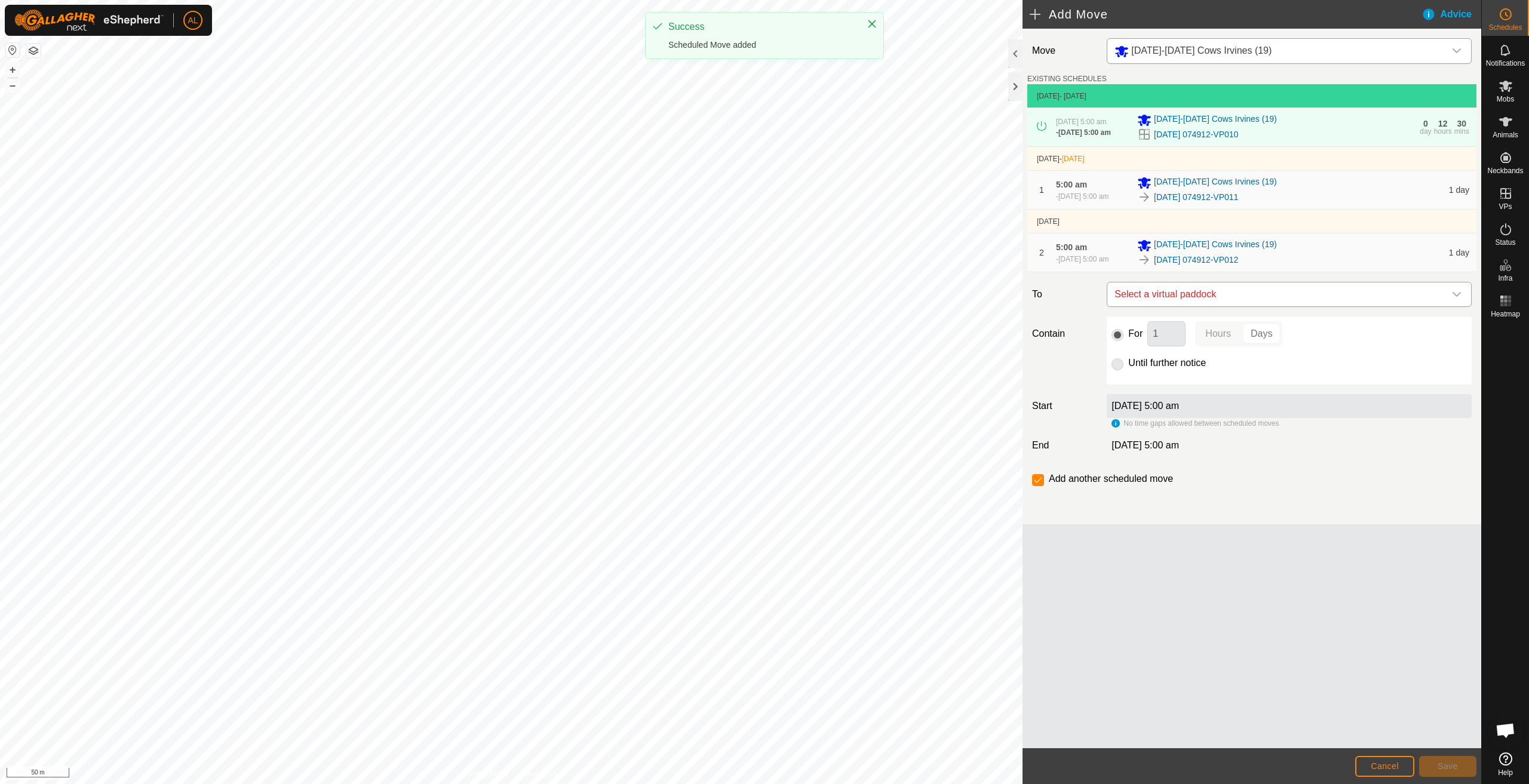
click at [1213, 307] on span "Select a virtual paddock" at bounding box center [1278, 294] width 335 height 24
click at [1216, 398] on li "[DATE] 074912-VP013 5.73 ha" at bounding box center [1290, 394] width 350 height 18
click at [1443, 764] on span "Save" at bounding box center [1448, 766] width 20 height 10
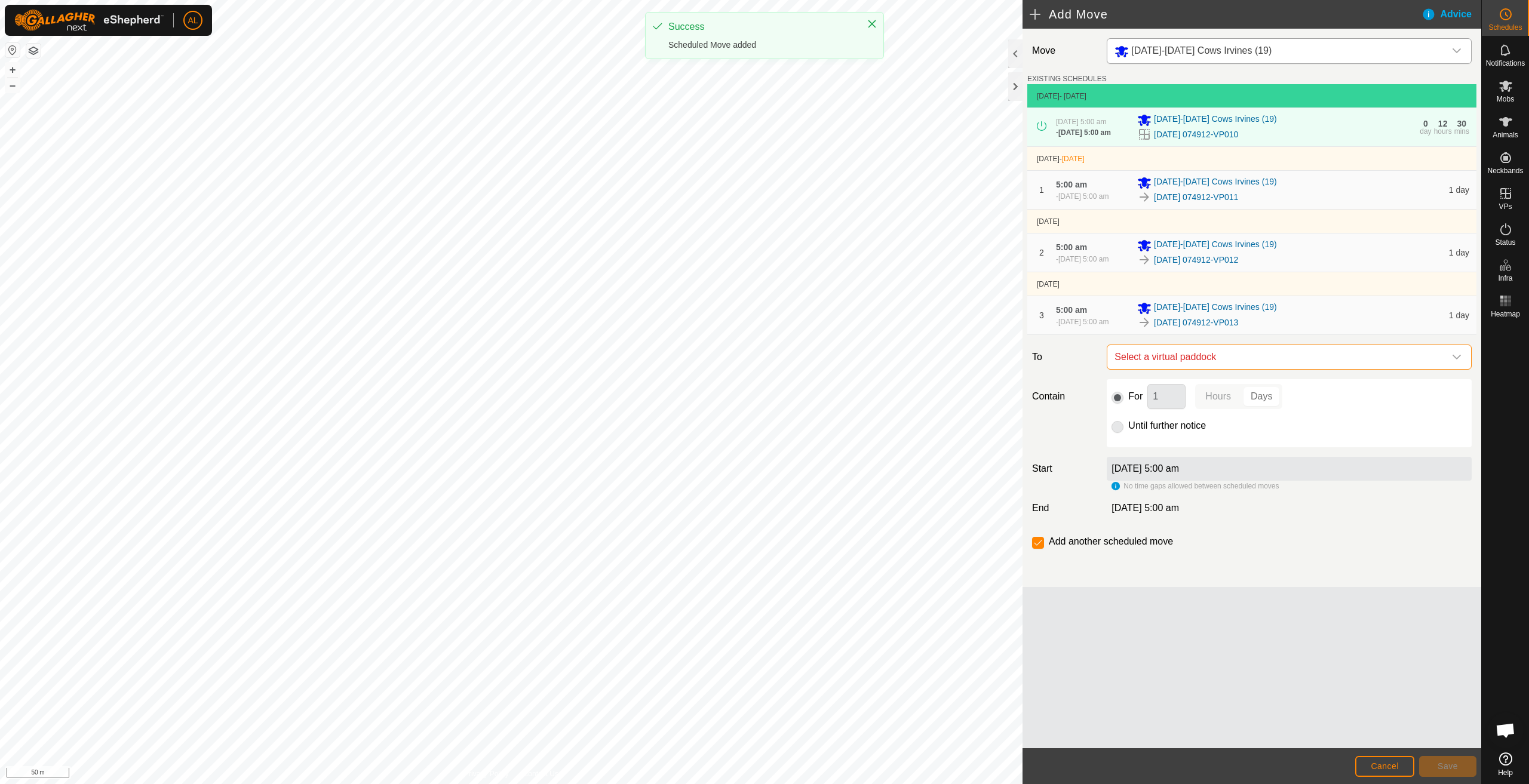
click at [1267, 369] on span "Select a virtual paddock" at bounding box center [1278, 356] width 335 height 24
click at [1234, 455] on li "[DATE] 074912-VP014 6.21 ha" at bounding box center [1290, 457] width 350 height 18
click at [1120, 433] on div at bounding box center [1117, 426] width 12 height 12
click at [1115, 433] on input "Until further notice" at bounding box center [1117, 426] width 12 height 12
radio input "true"
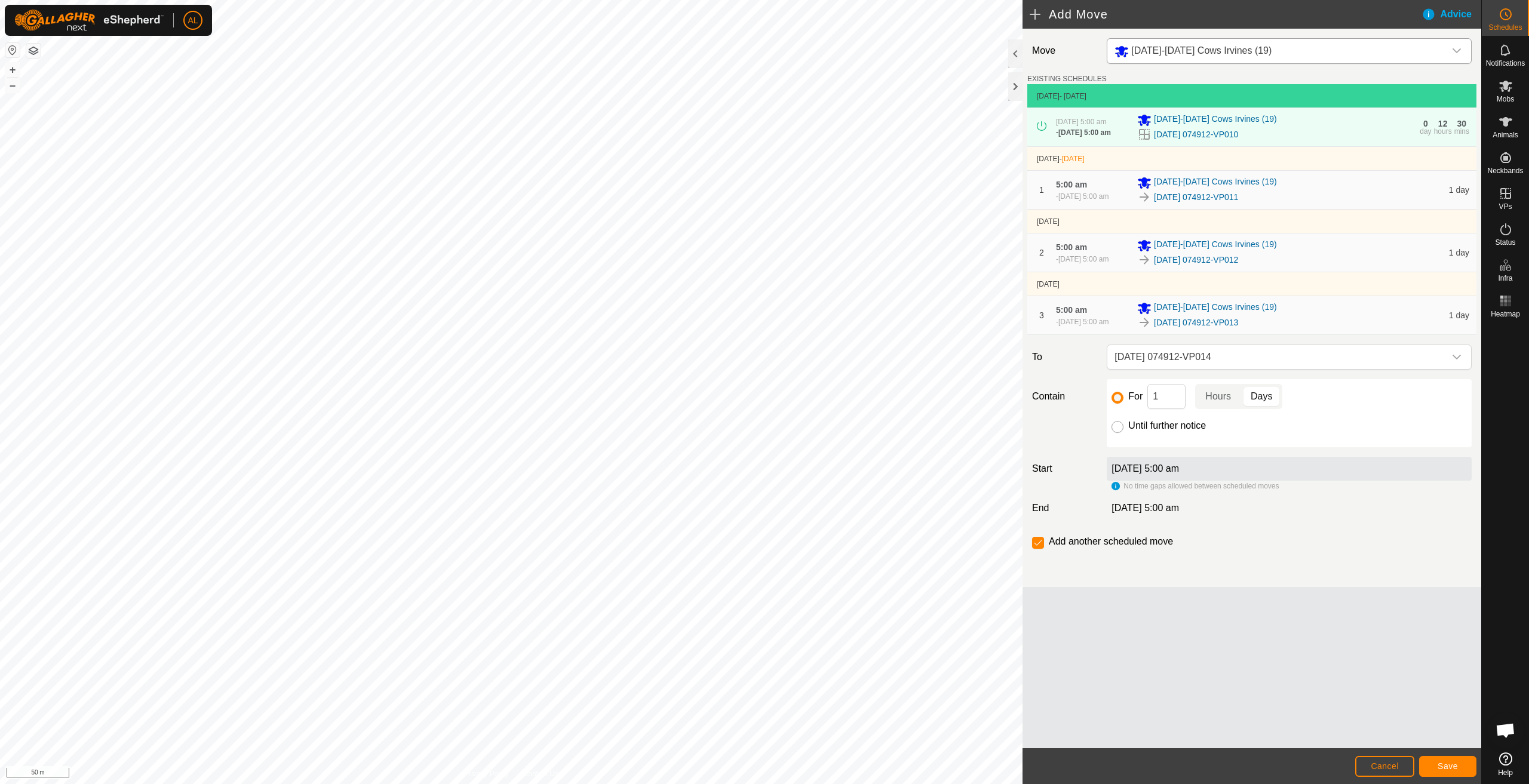
checkbox input "false"
click at [1455, 761] on button "Save" at bounding box center [1448, 766] width 57 height 21
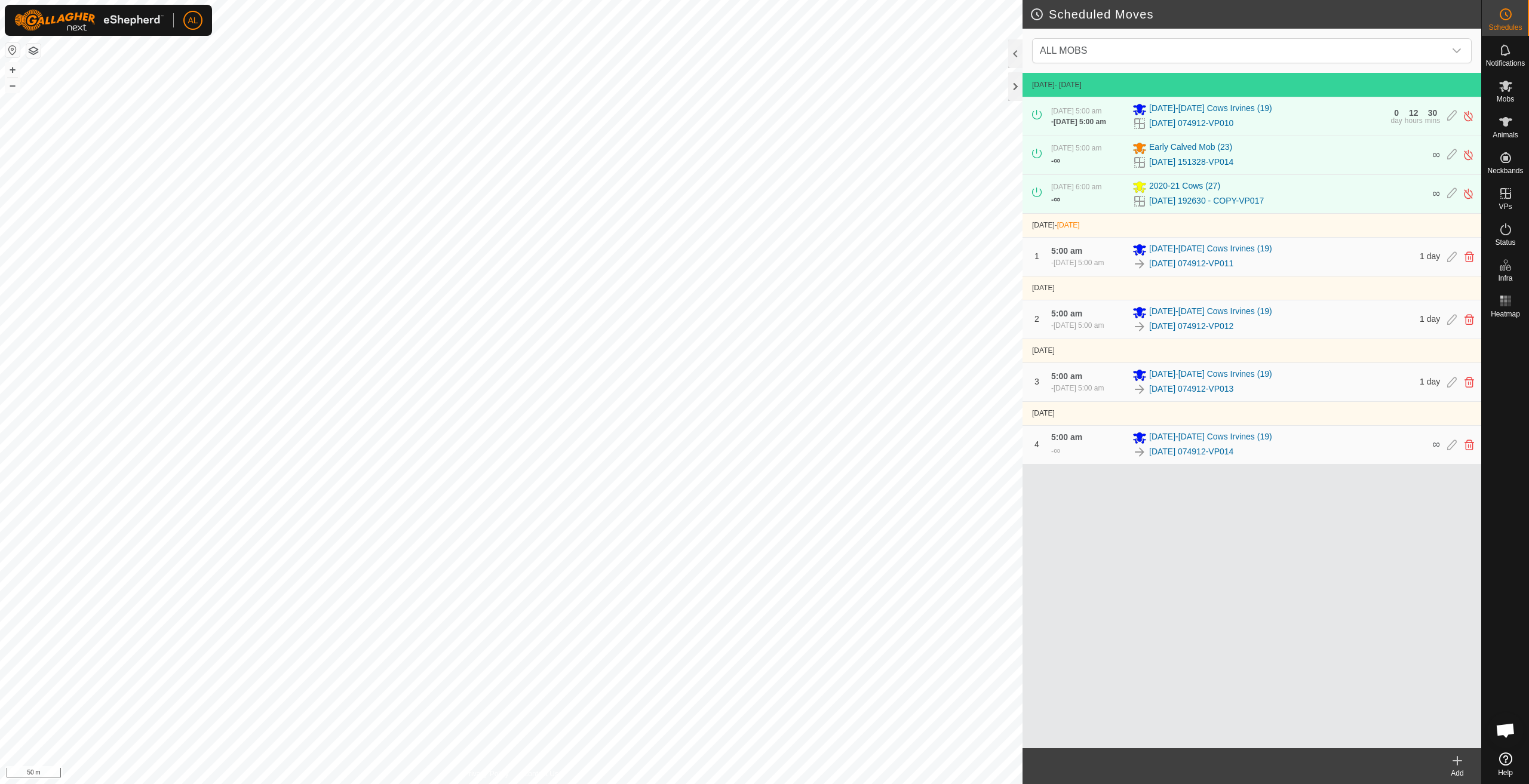
click at [1457, 771] on div "Add" at bounding box center [1458, 773] width 48 height 11
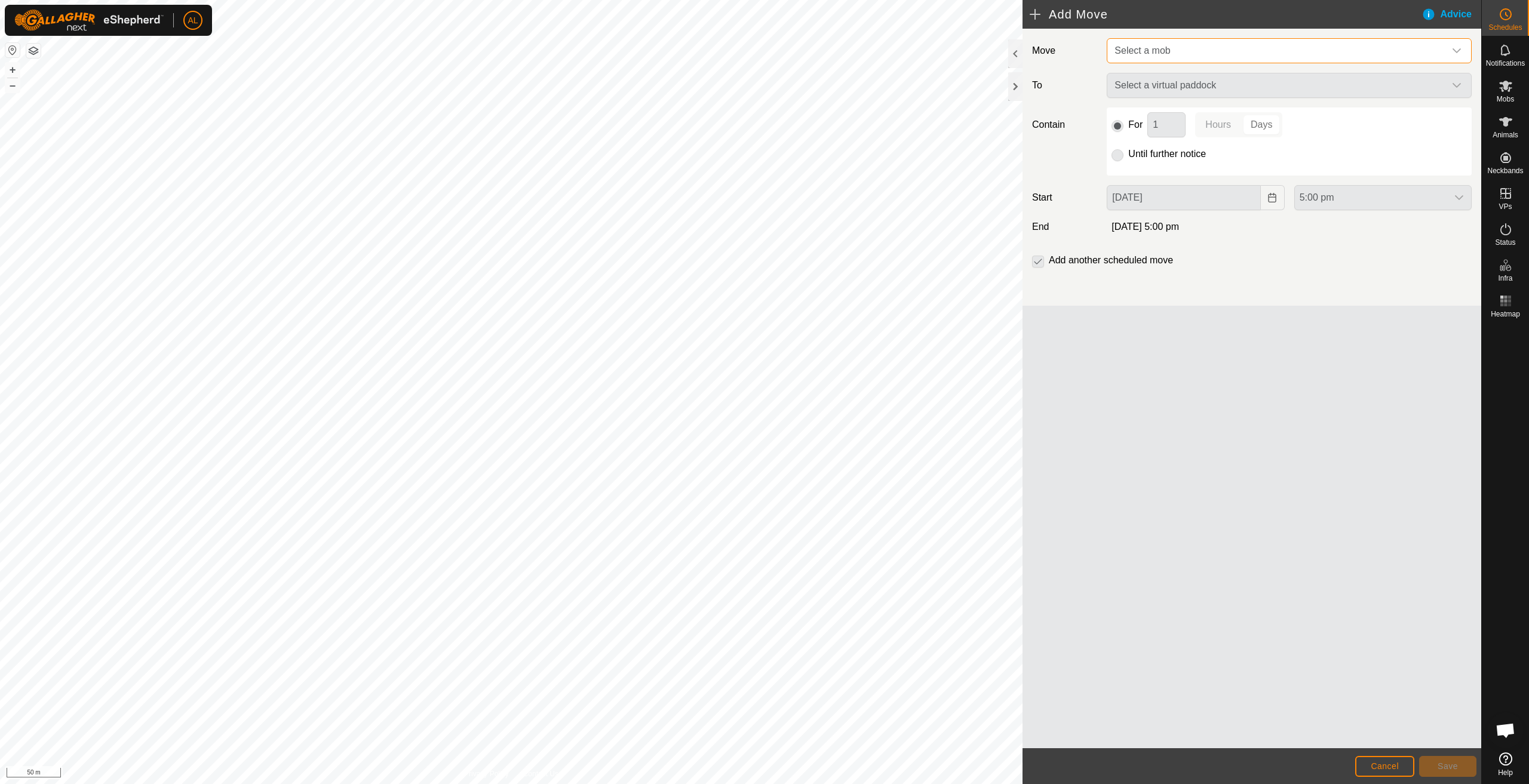
click at [1198, 50] on span "Select a mob" at bounding box center [1278, 51] width 335 height 24
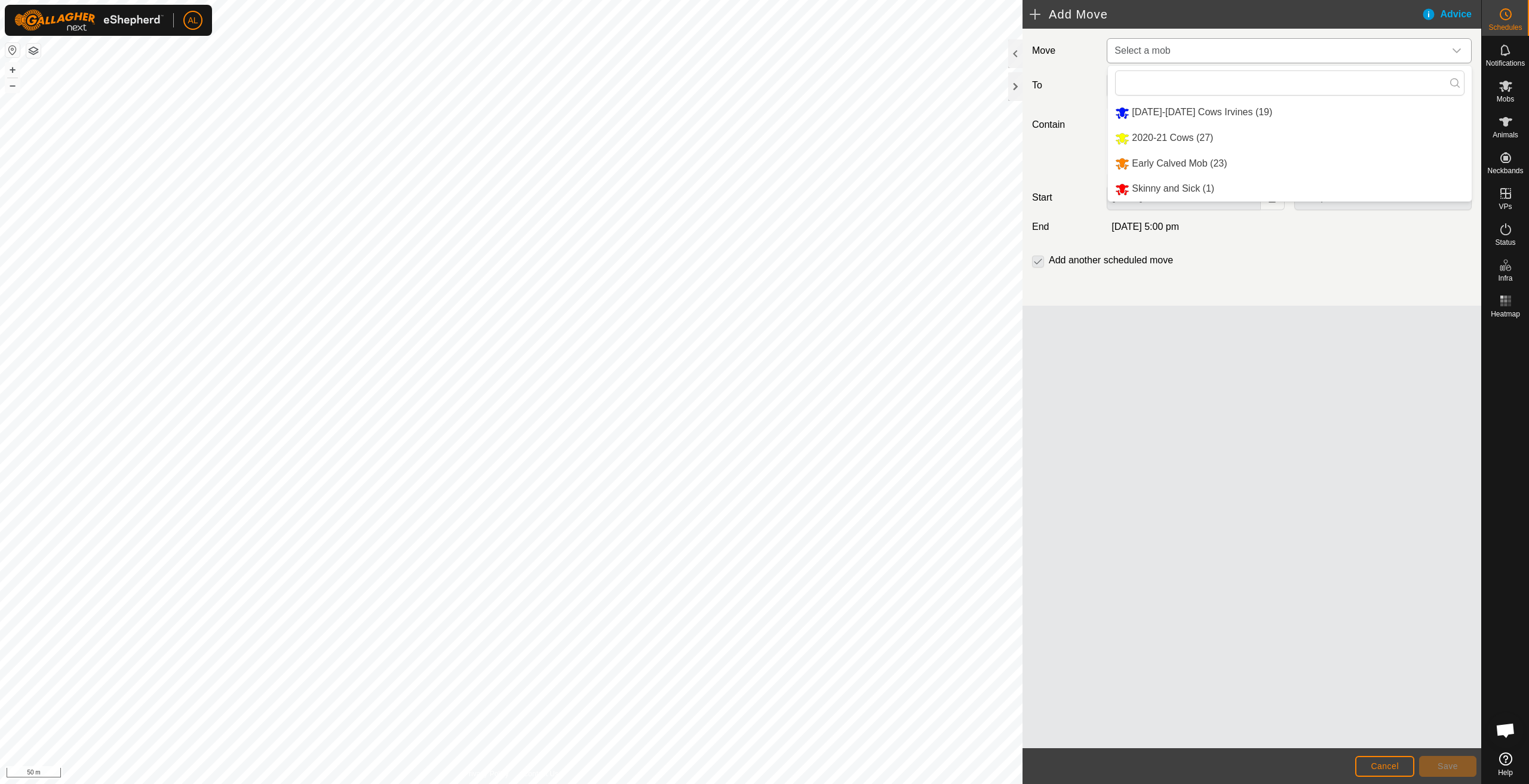
click at [1155, 156] on li "Early Calved Mob (23)" at bounding box center [1290, 164] width 363 height 25
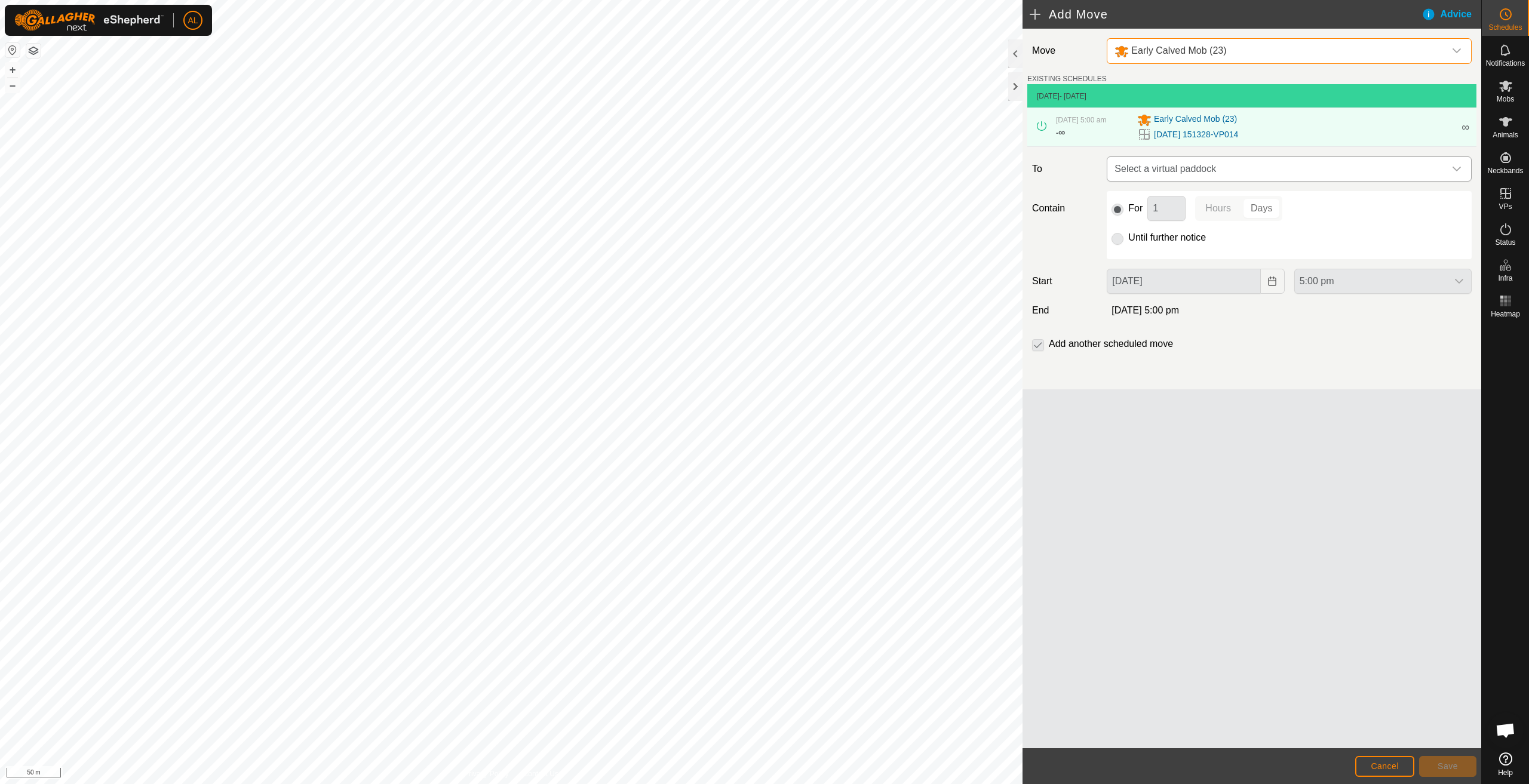
click at [1219, 168] on span "Select a virtual paddock" at bounding box center [1278, 169] width 335 height 24
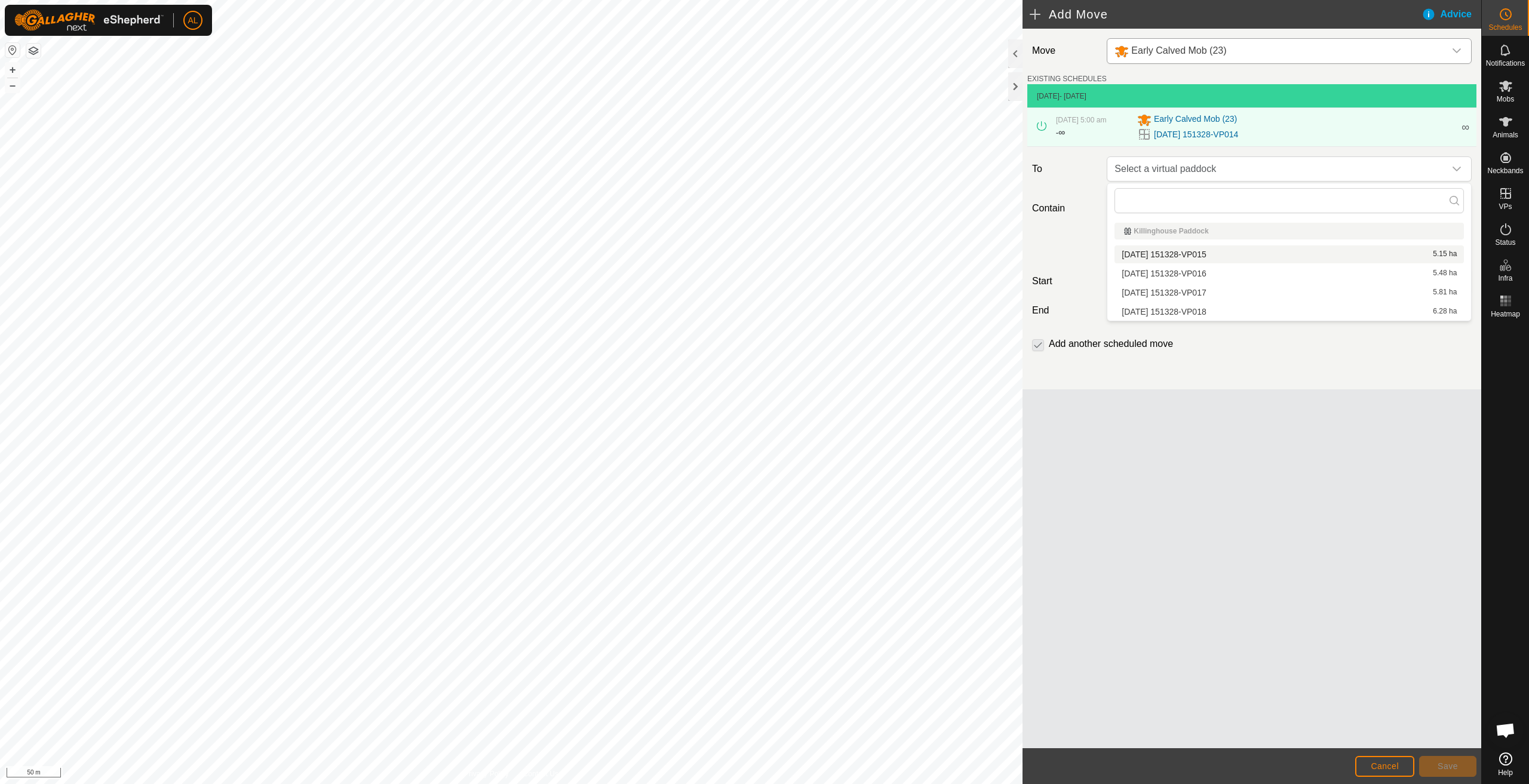
click at [1225, 252] on li "[DATE] 151328-VP015 5.15 ha" at bounding box center [1290, 254] width 350 height 18
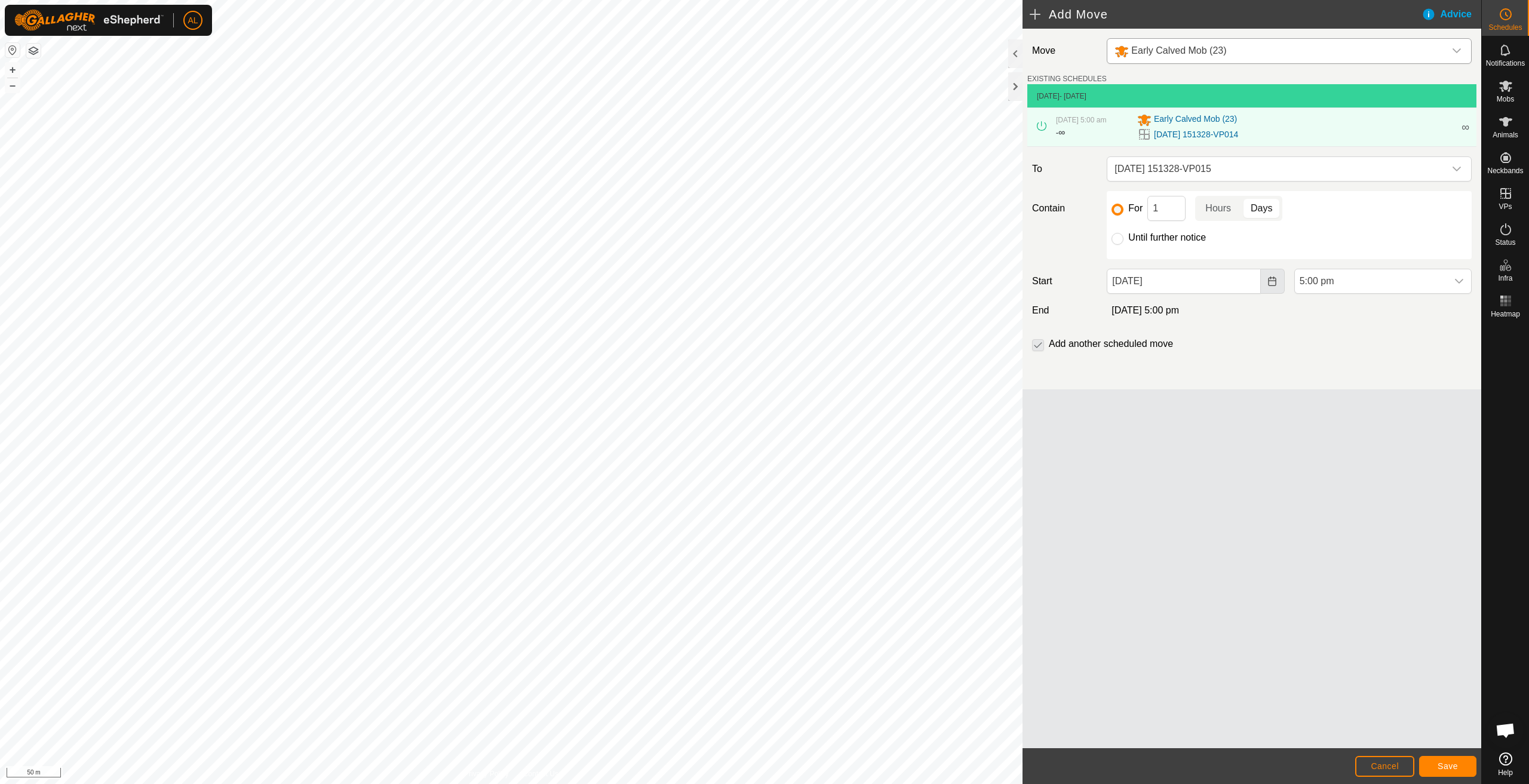
click at [1267, 283] on button "Choose Date" at bounding box center [1273, 281] width 24 height 25
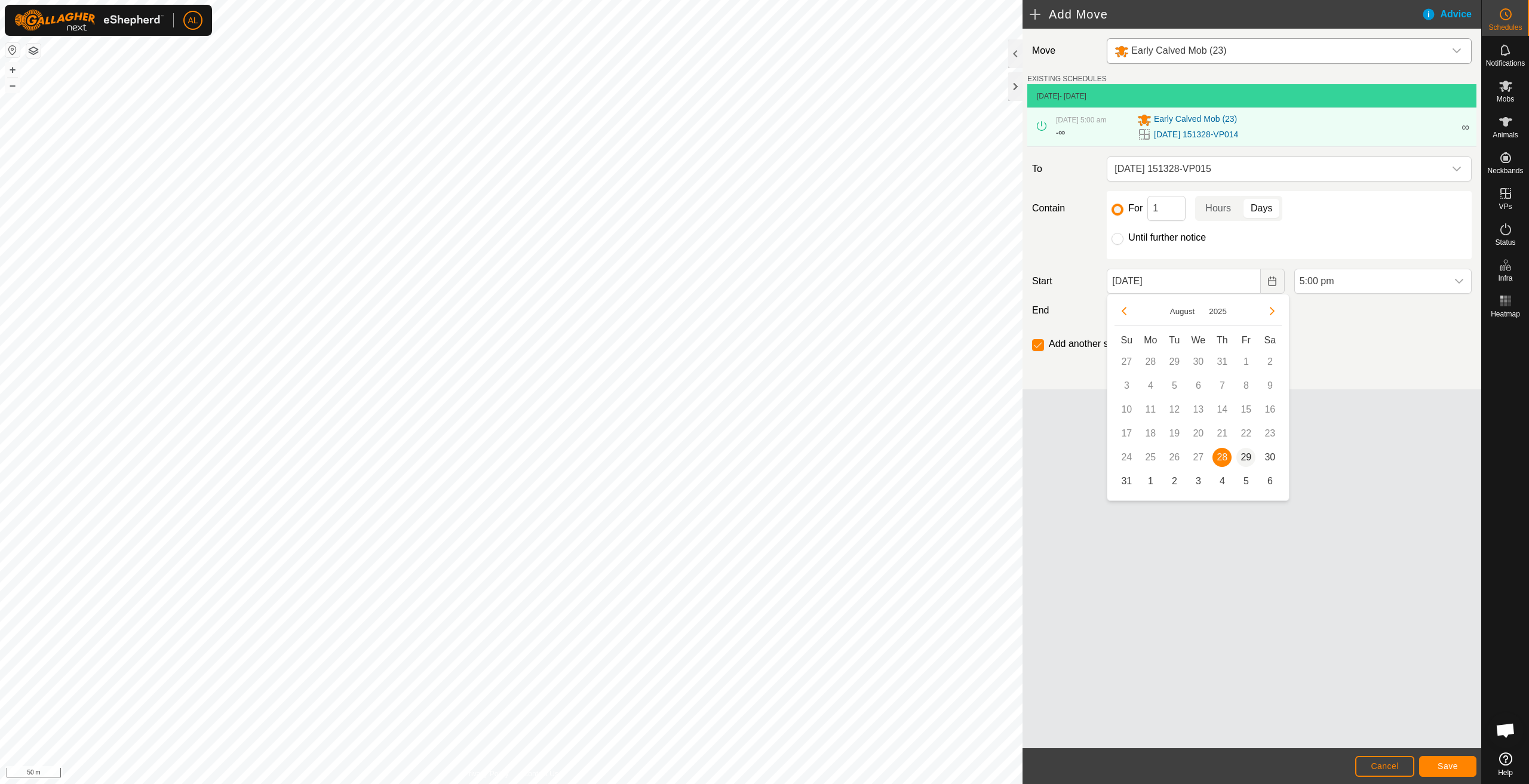
click at [1247, 453] on span "29" at bounding box center [1246, 458] width 19 height 19
type input "[DATE]"
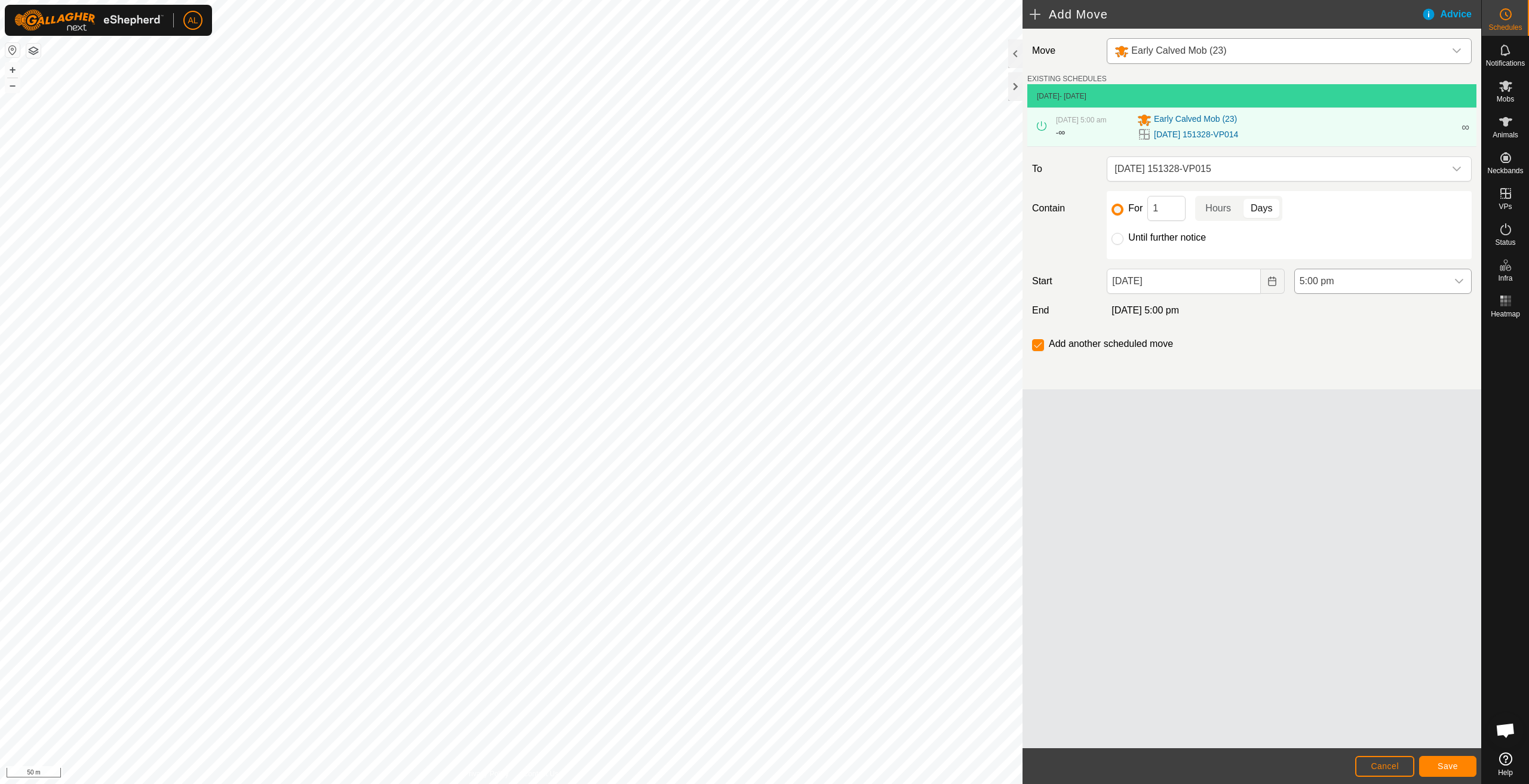
click at [1375, 285] on span "5:00 pm" at bounding box center [1371, 281] width 152 height 24
click at [1349, 341] on li "5:00 am" at bounding box center [1383, 343] width 176 height 24
click at [1443, 765] on span "Save" at bounding box center [1448, 766] width 20 height 10
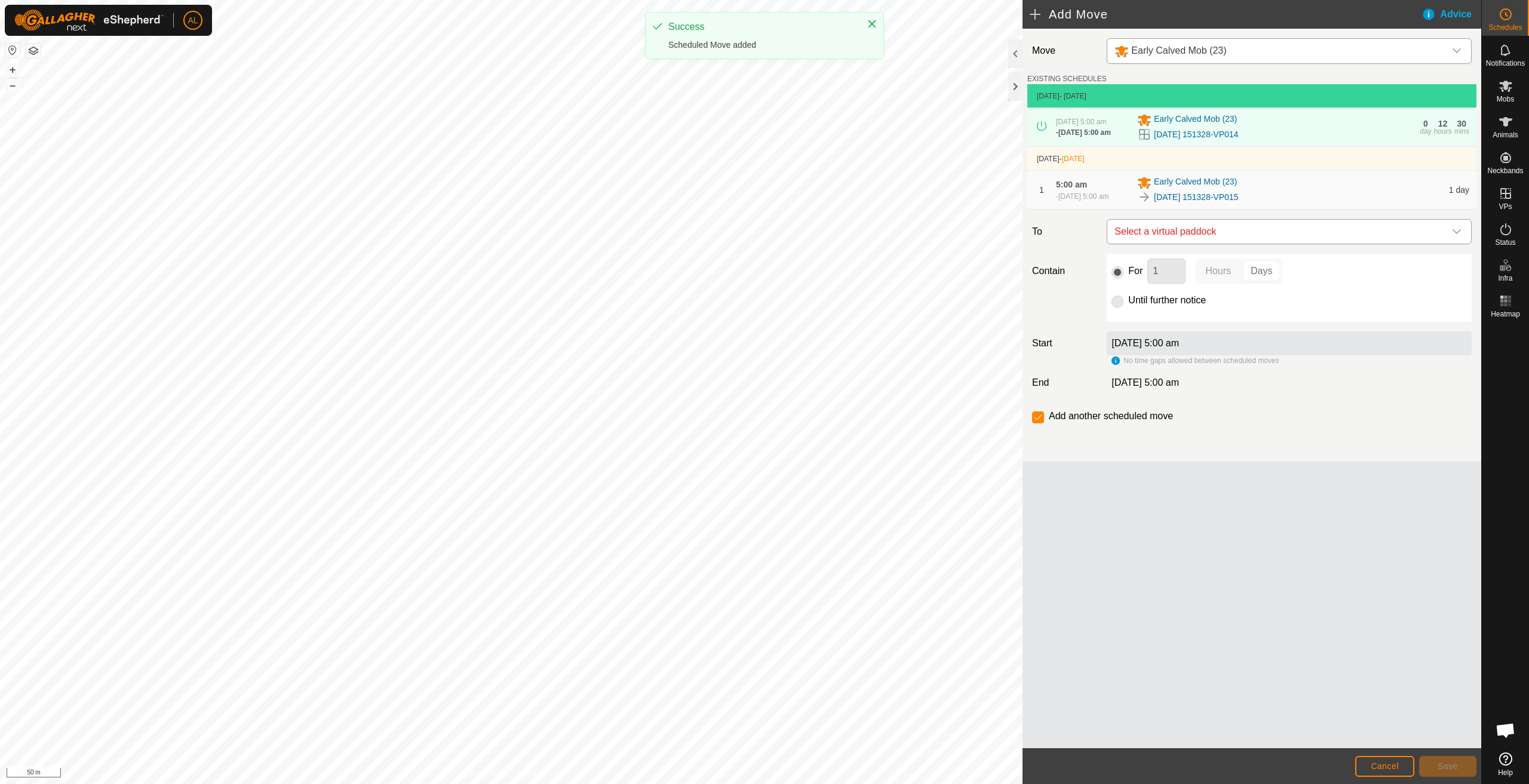
drag, startPoint x: 1235, startPoint y: 244, endPoint x: 1237, endPoint y: 252, distance: 8.2
click at [1235, 243] on span "Select a virtual paddock" at bounding box center [1278, 232] width 335 height 24
click at [1213, 324] on li "[DATE] 151328-VP016 5.48 ha" at bounding box center [1290, 326] width 350 height 18
click at [1446, 761] on button "Save" at bounding box center [1448, 766] width 57 height 21
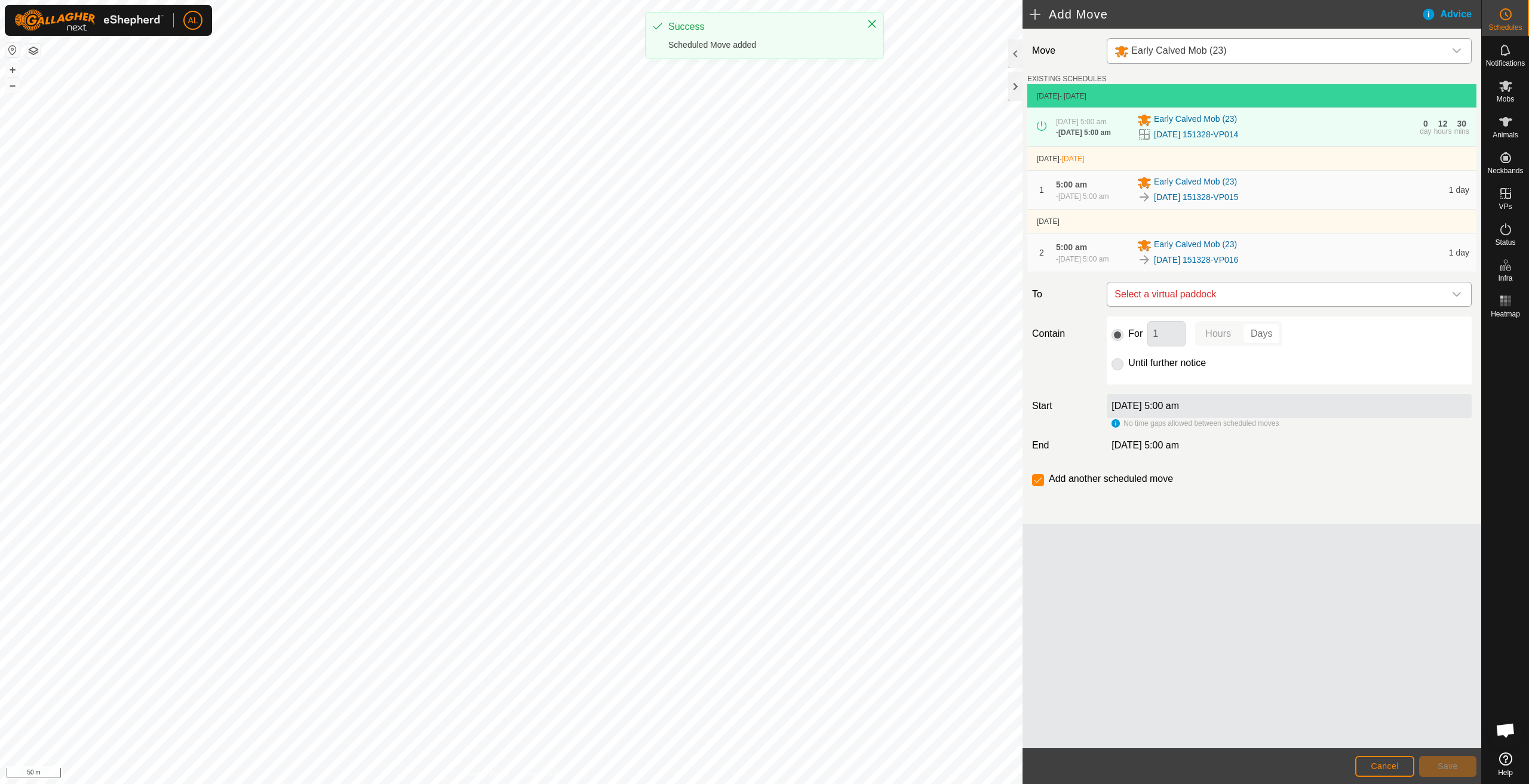
click at [1243, 303] on span "Select a virtual paddock" at bounding box center [1278, 294] width 335 height 24
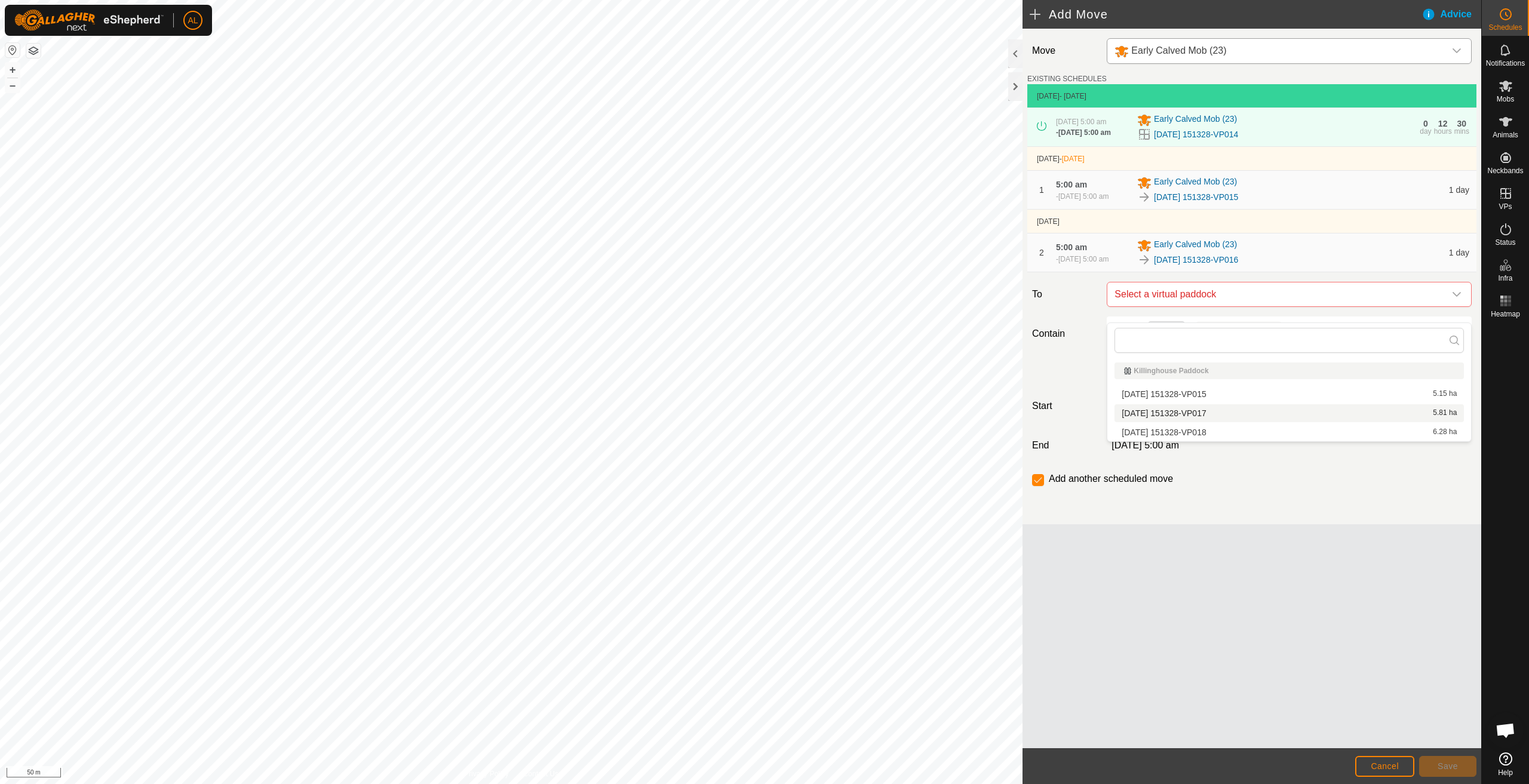
click at [1217, 414] on li "[DATE] 151328-VP017 5.81 ha" at bounding box center [1290, 413] width 350 height 18
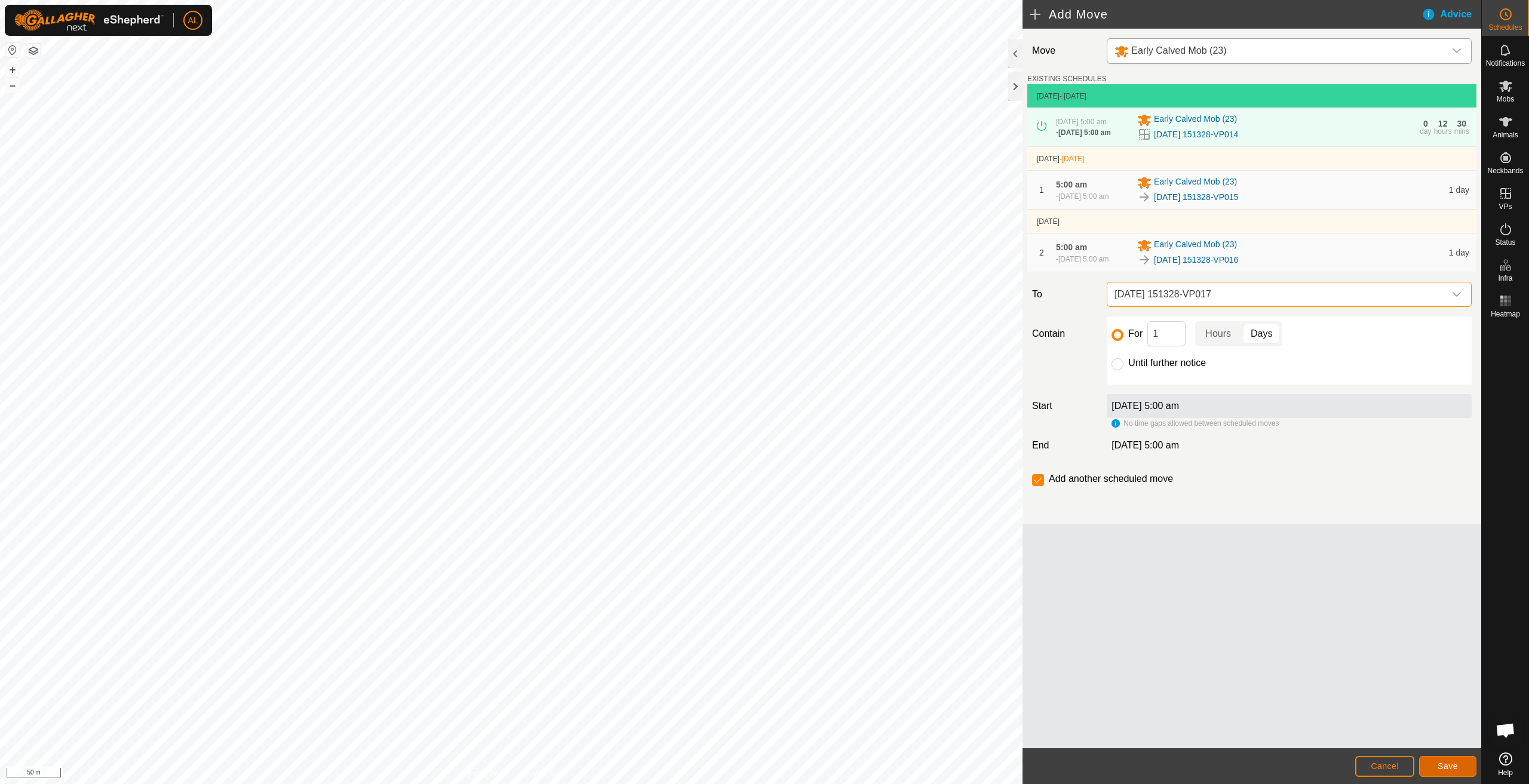
click at [1457, 760] on button "Save" at bounding box center [1448, 766] width 57 height 21
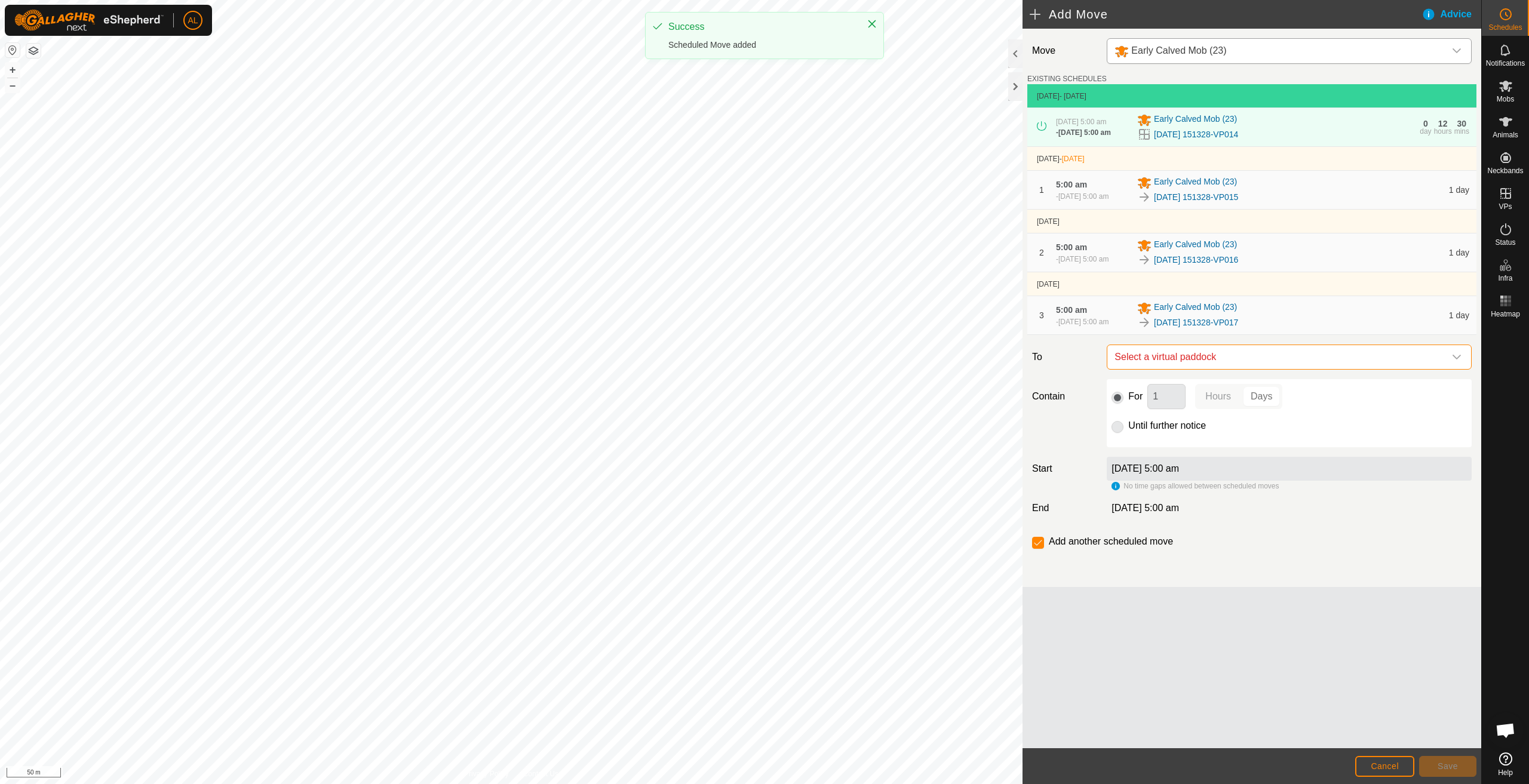
drag, startPoint x: 1268, startPoint y: 374, endPoint x: 1267, endPoint y: 381, distance: 7.1
click at [1268, 369] on span "Select a virtual paddock" at bounding box center [1278, 356] width 335 height 24
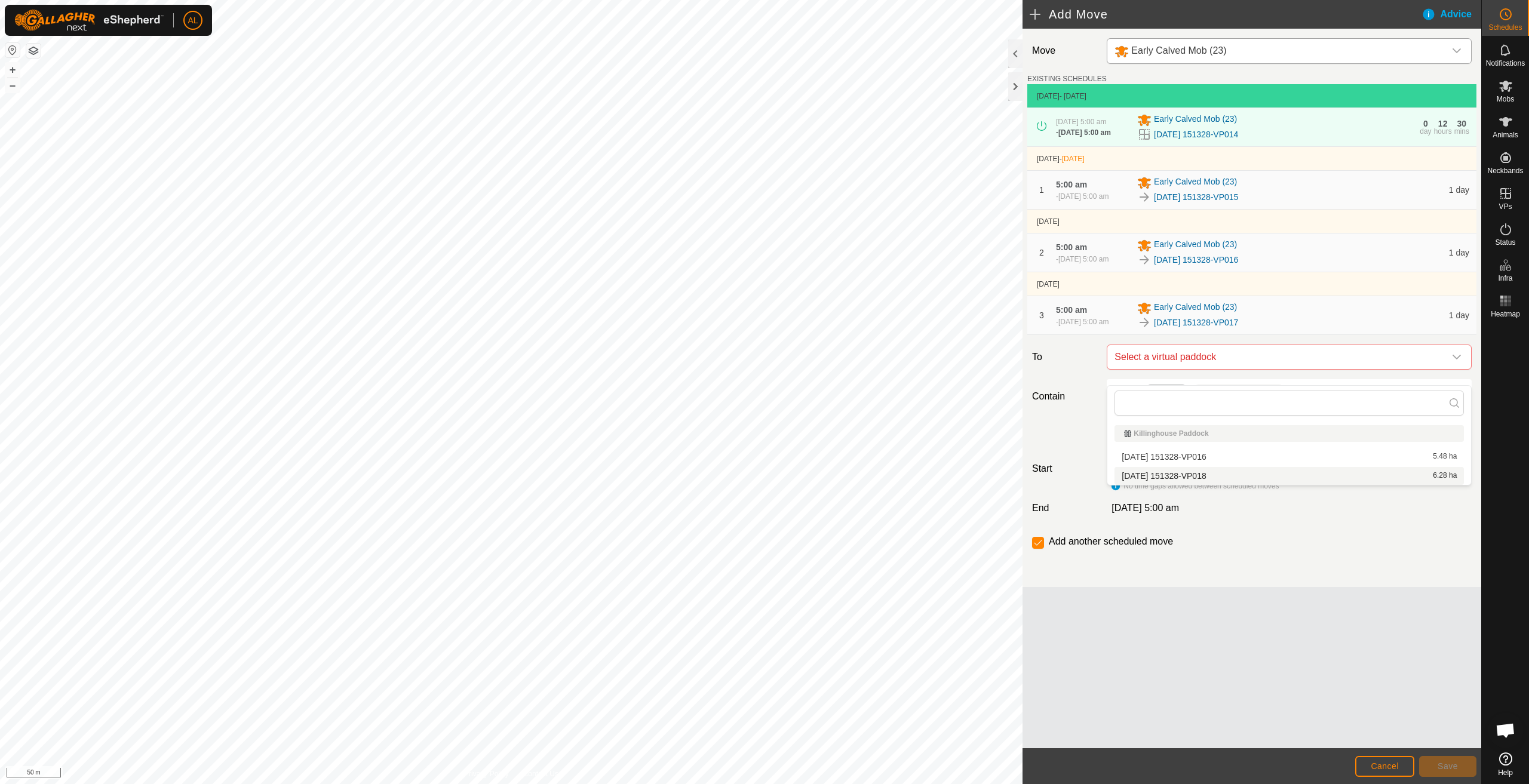
click at [1220, 477] on li "[DATE] 151328-VP018 6.28 ha" at bounding box center [1290, 476] width 350 height 18
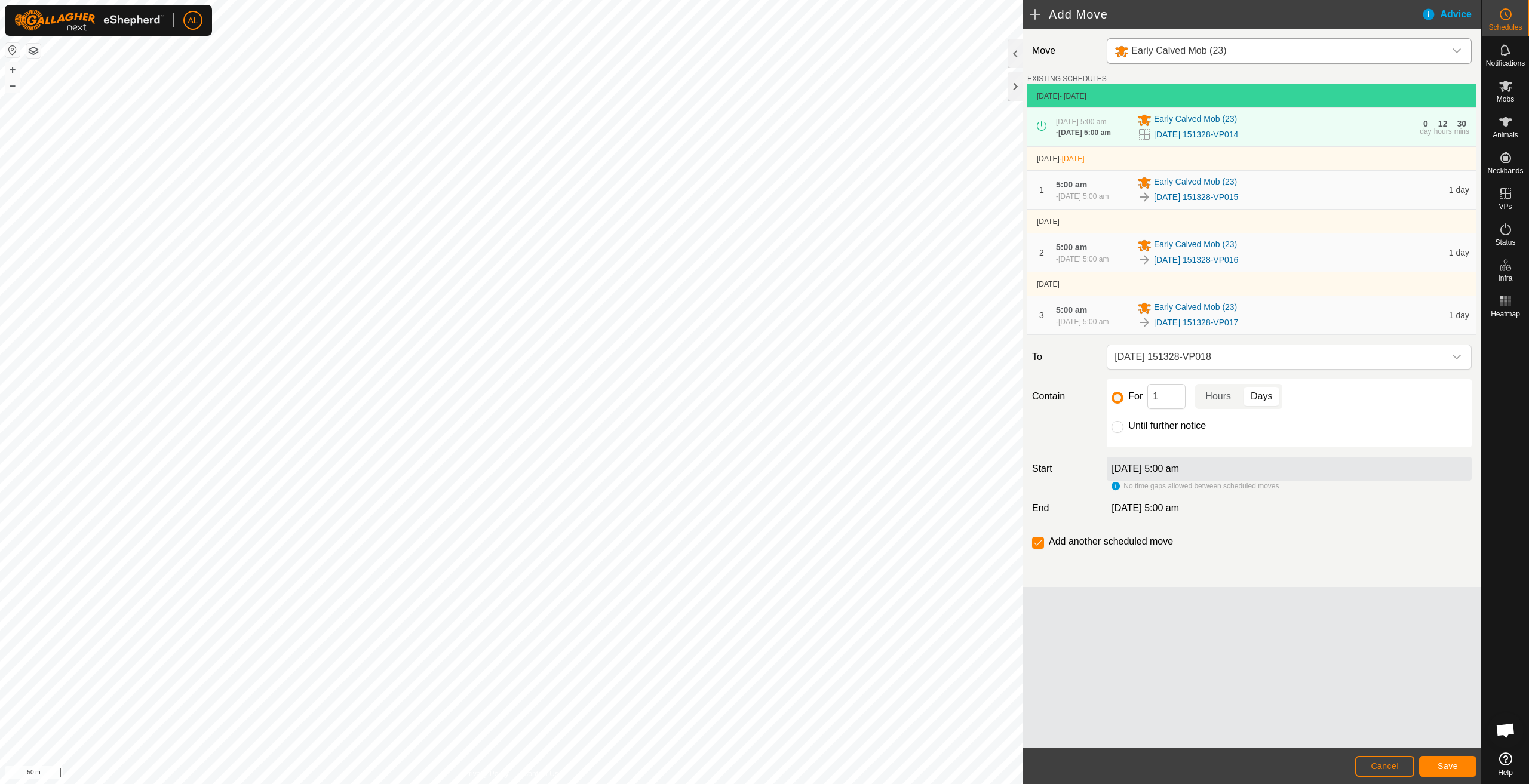
click at [1168, 430] on label "Until further notice" at bounding box center [1168, 425] width 78 height 10
click at [1124, 433] on input "Until further notice" at bounding box center [1117, 426] width 12 height 12
radio input "true"
checkbox input "false"
click at [1439, 767] on span "Save" at bounding box center [1448, 766] width 20 height 10
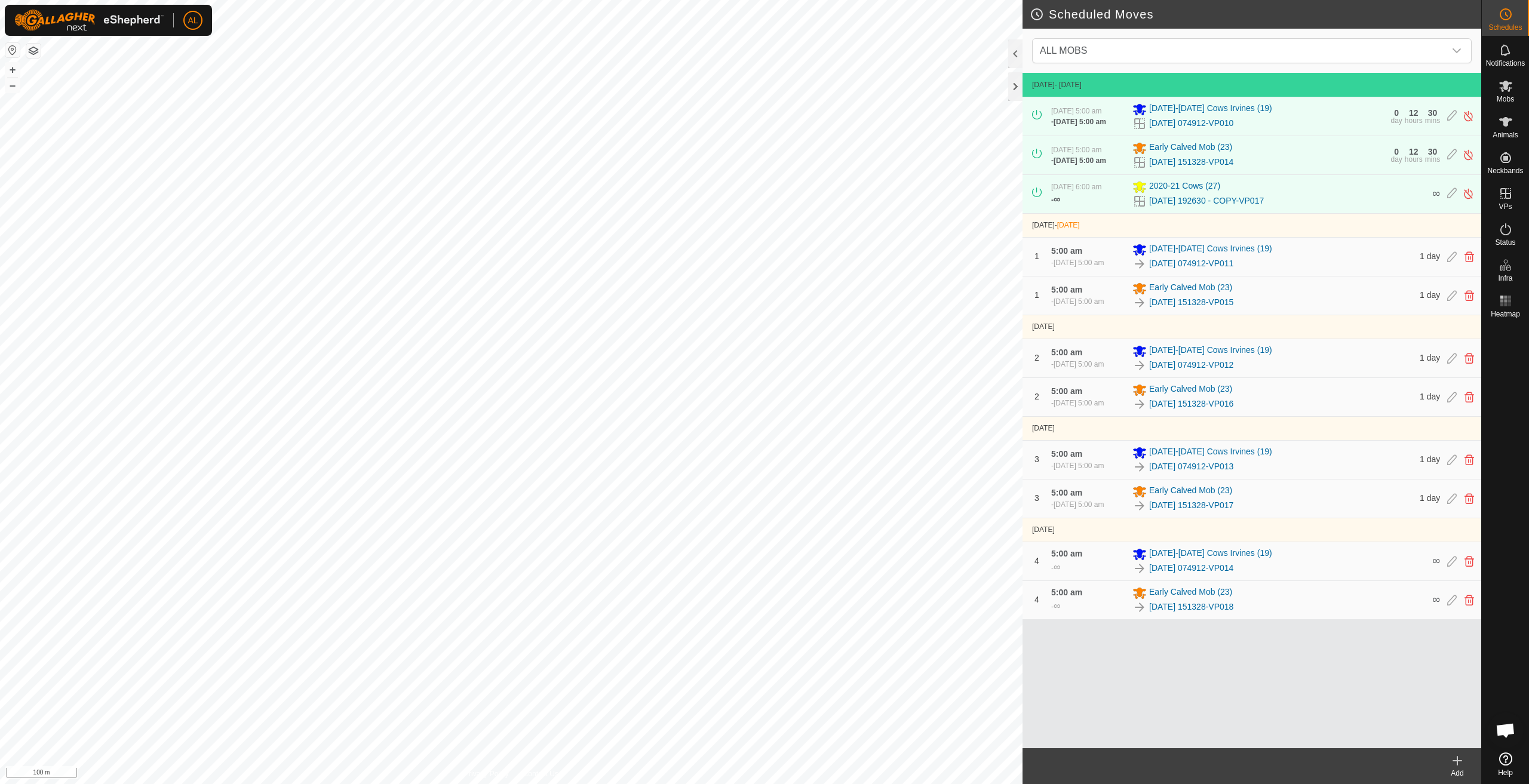
click at [1453, 769] on div "Add" at bounding box center [1458, 773] width 48 height 11
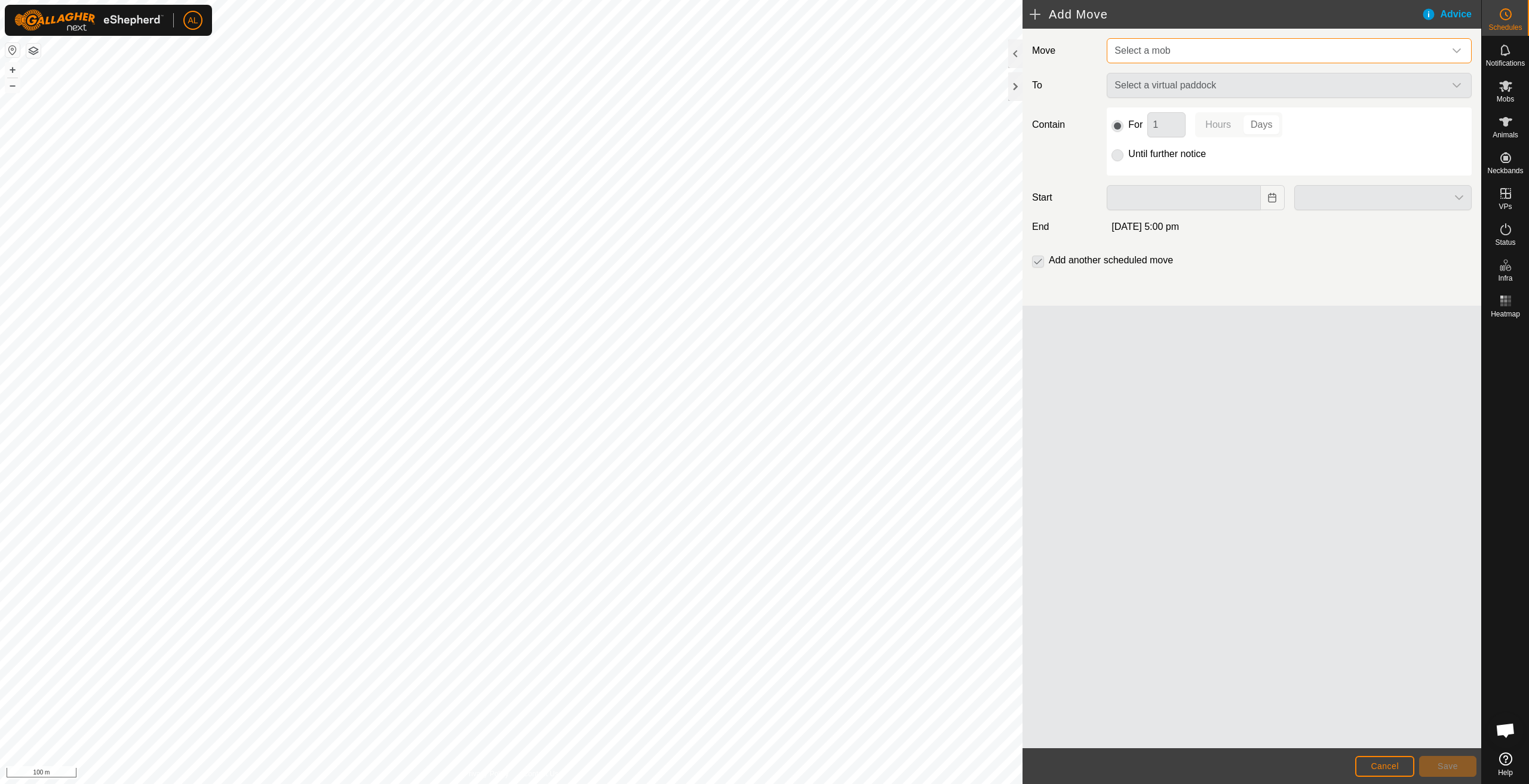
click at [1191, 57] on span "Select a mob" at bounding box center [1278, 51] width 335 height 24
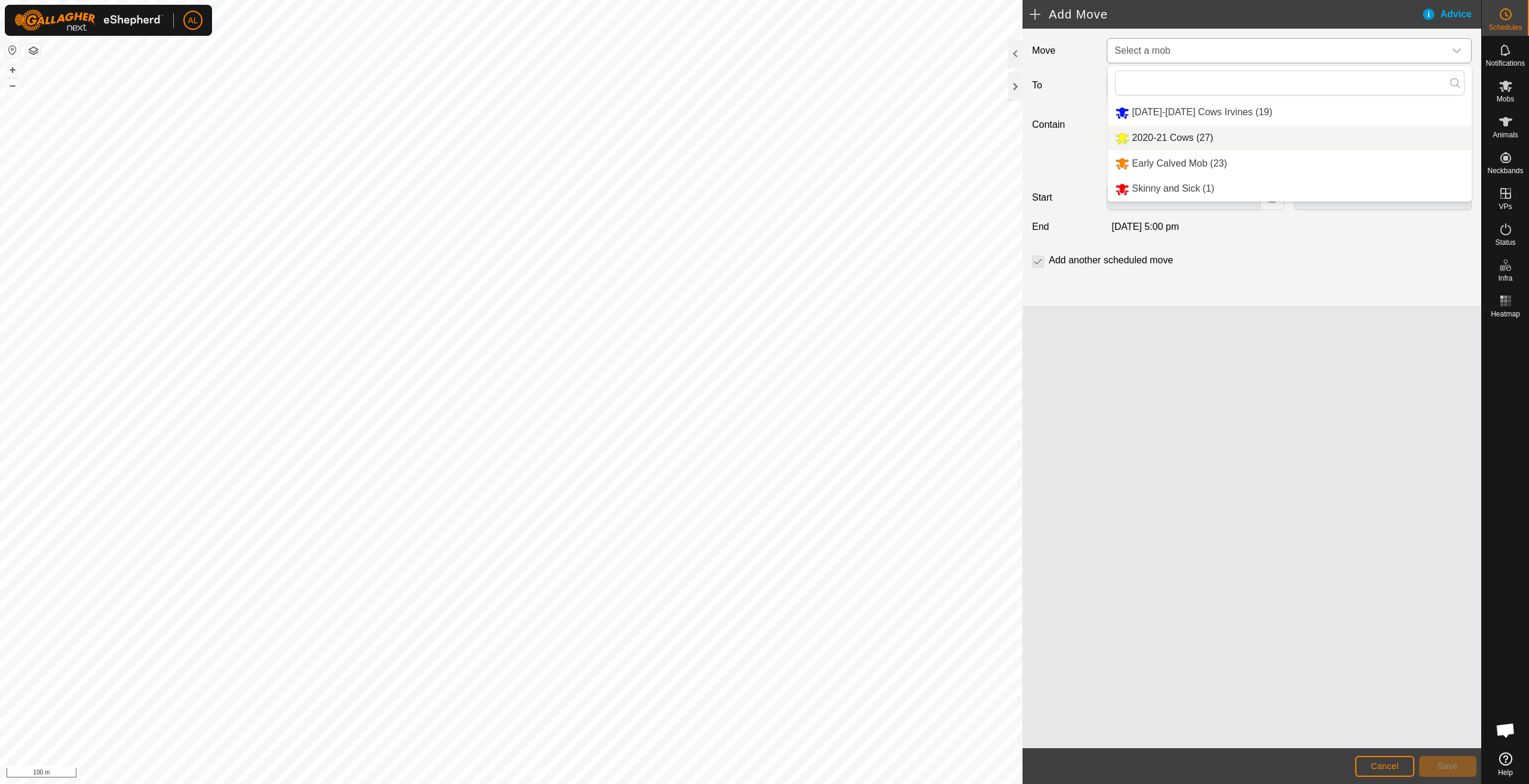
click at [1188, 140] on li "2020-21 Cows (27)" at bounding box center [1290, 138] width 363 height 25
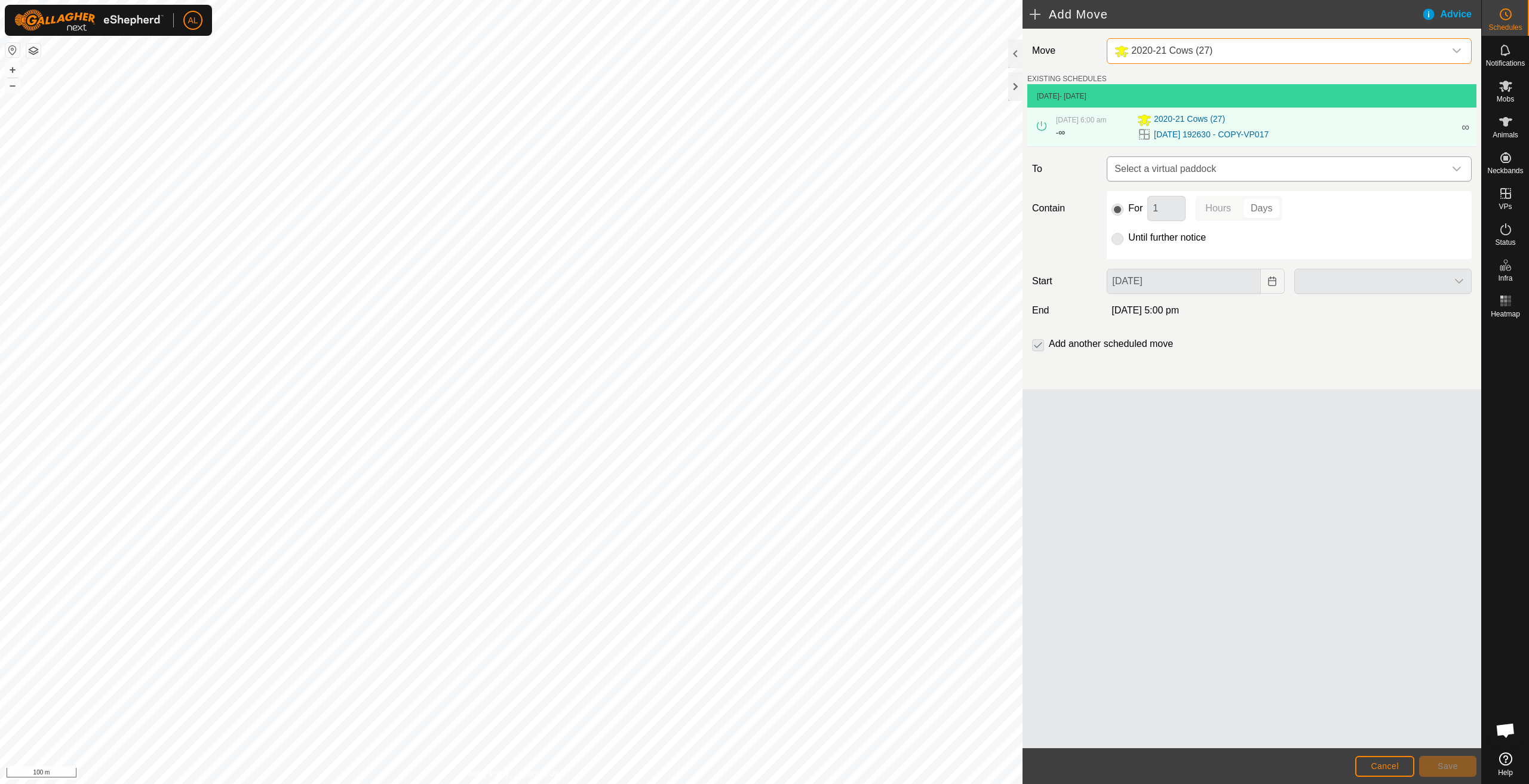
click at [1212, 166] on span "Select a virtual paddock" at bounding box center [1278, 169] width 335 height 24
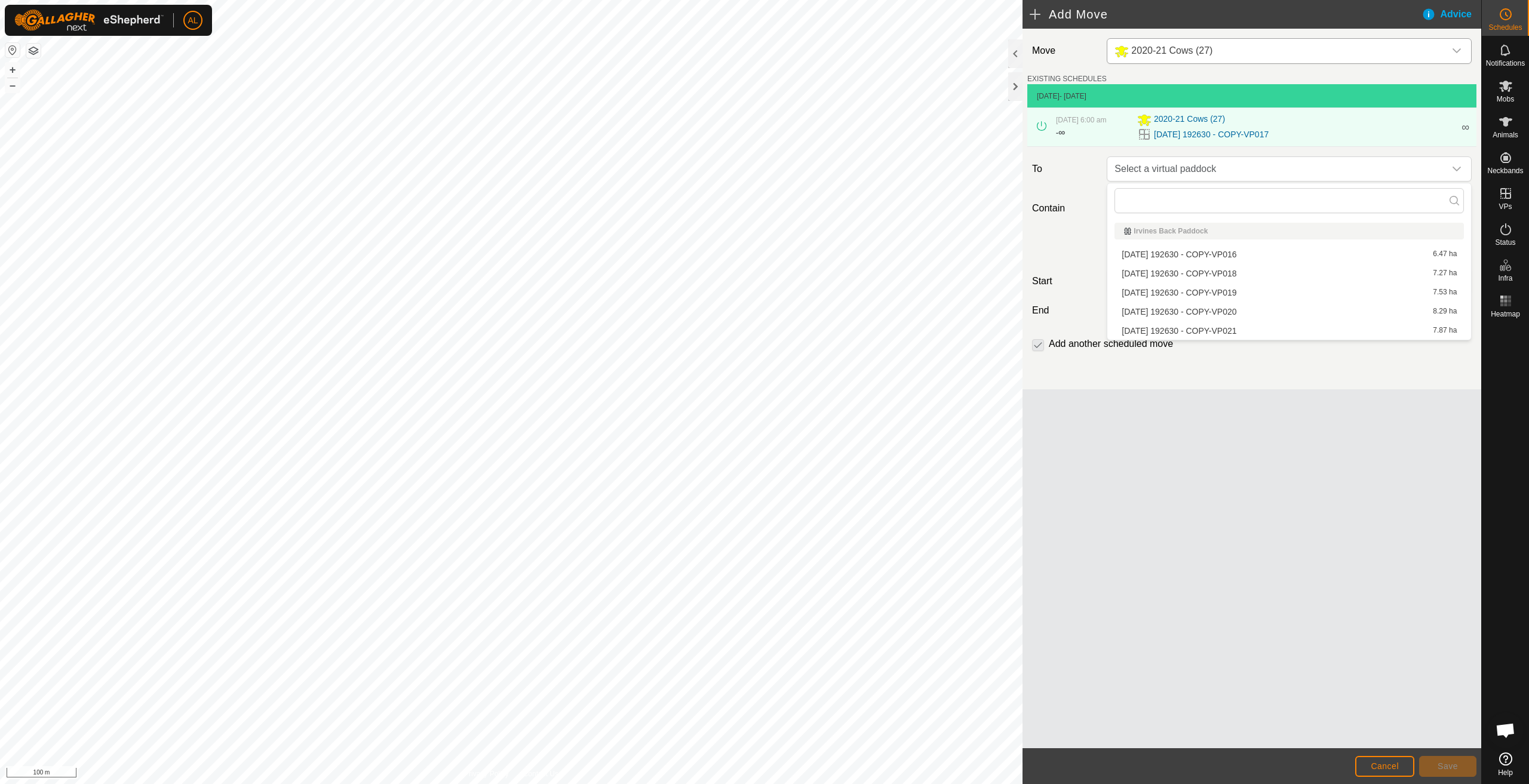
click at [1224, 272] on li "[DATE] 192630 - COPY-VP018 7.27 ha" at bounding box center [1290, 273] width 350 height 18
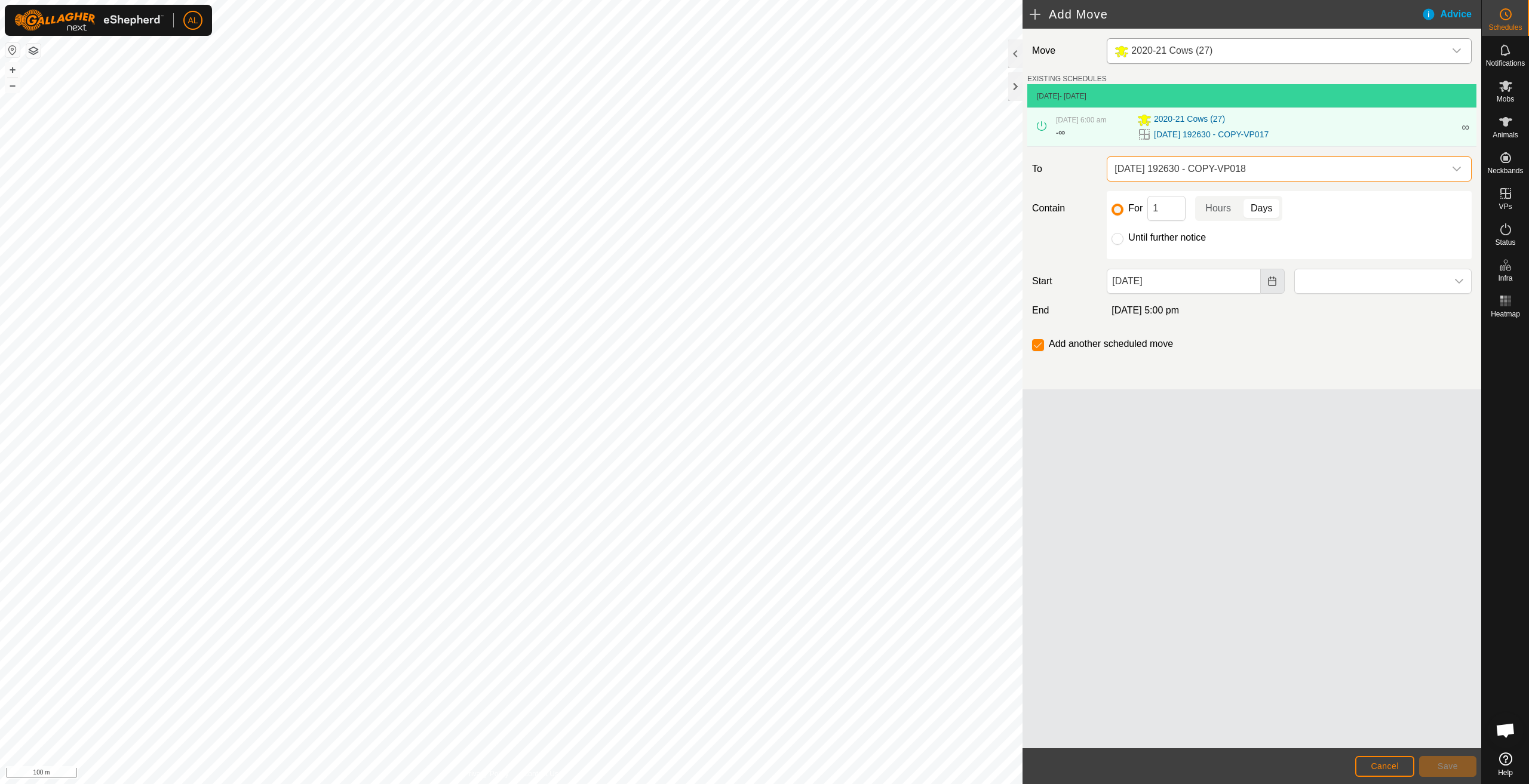
click at [1267, 287] on button "Choose Date" at bounding box center [1273, 281] width 24 height 25
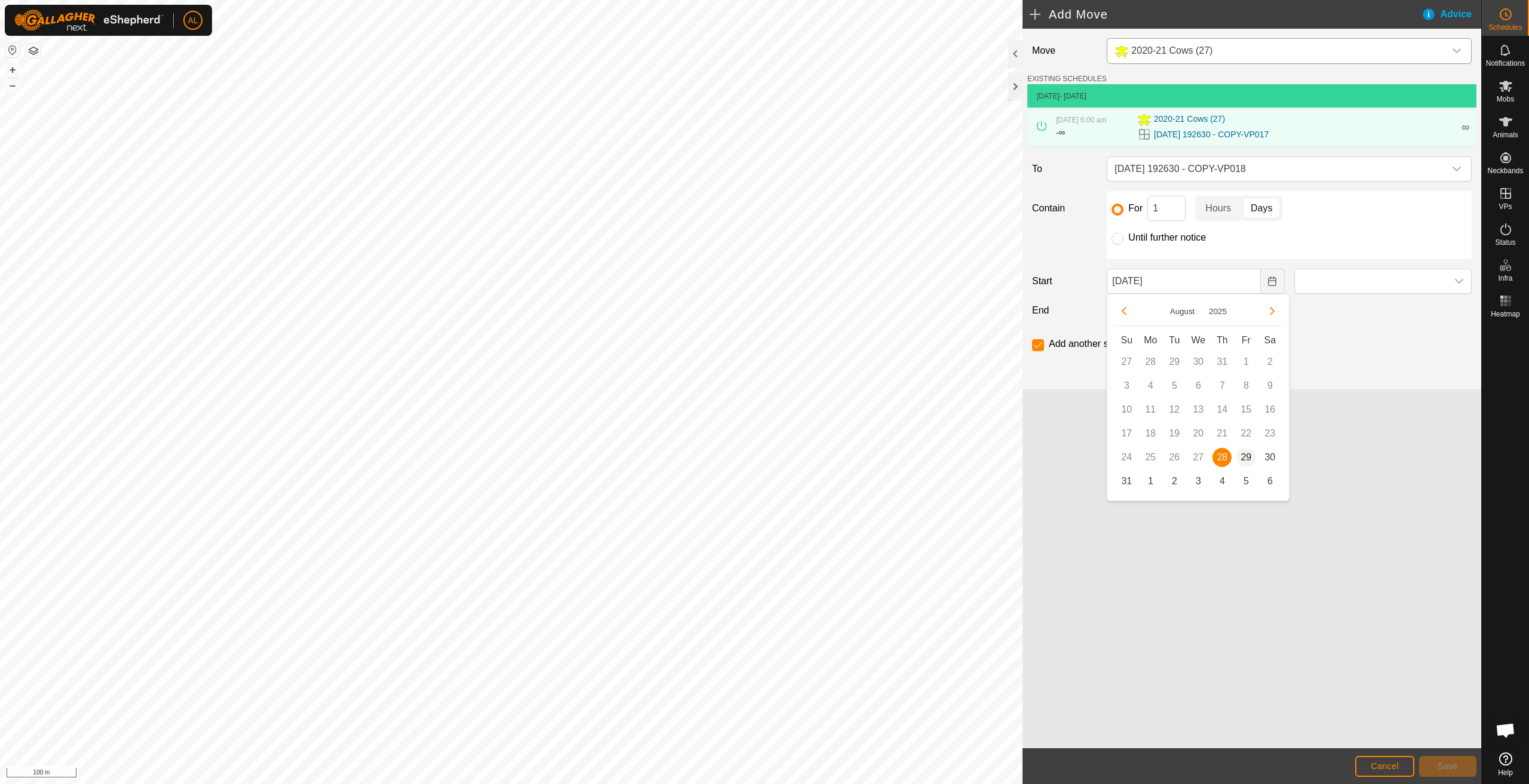
click at [1252, 453] on span "29" at bounding box center [1246, 458] width 19 height 19
type input "[DATE]"
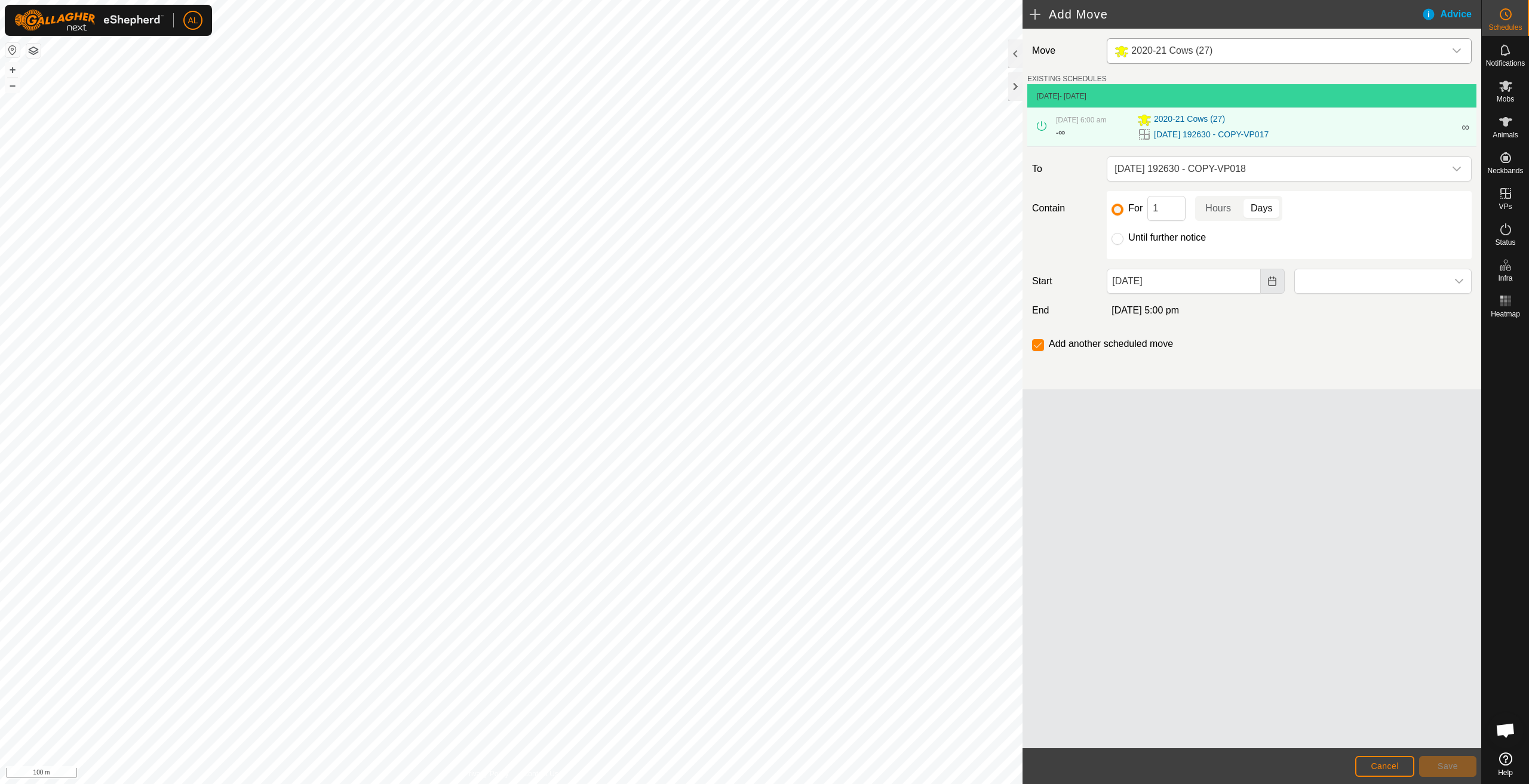
click at [1271, 281] on icon "Choose Date" at bounding box center [1271, 281] width 8 height 10
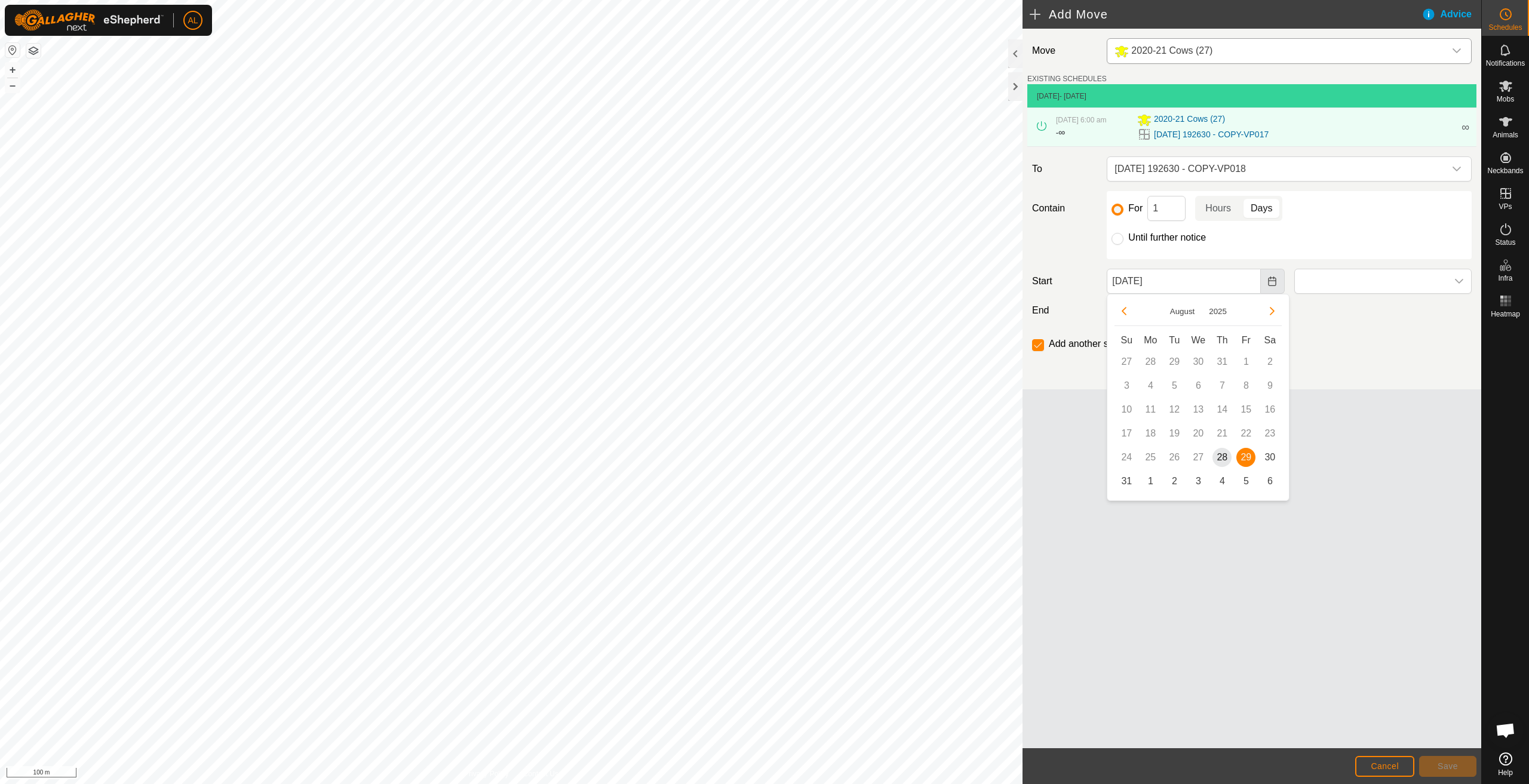
click at [1271, 279] on icon "Choose Date" at bounding box center [1271, 281] width 8 height 10
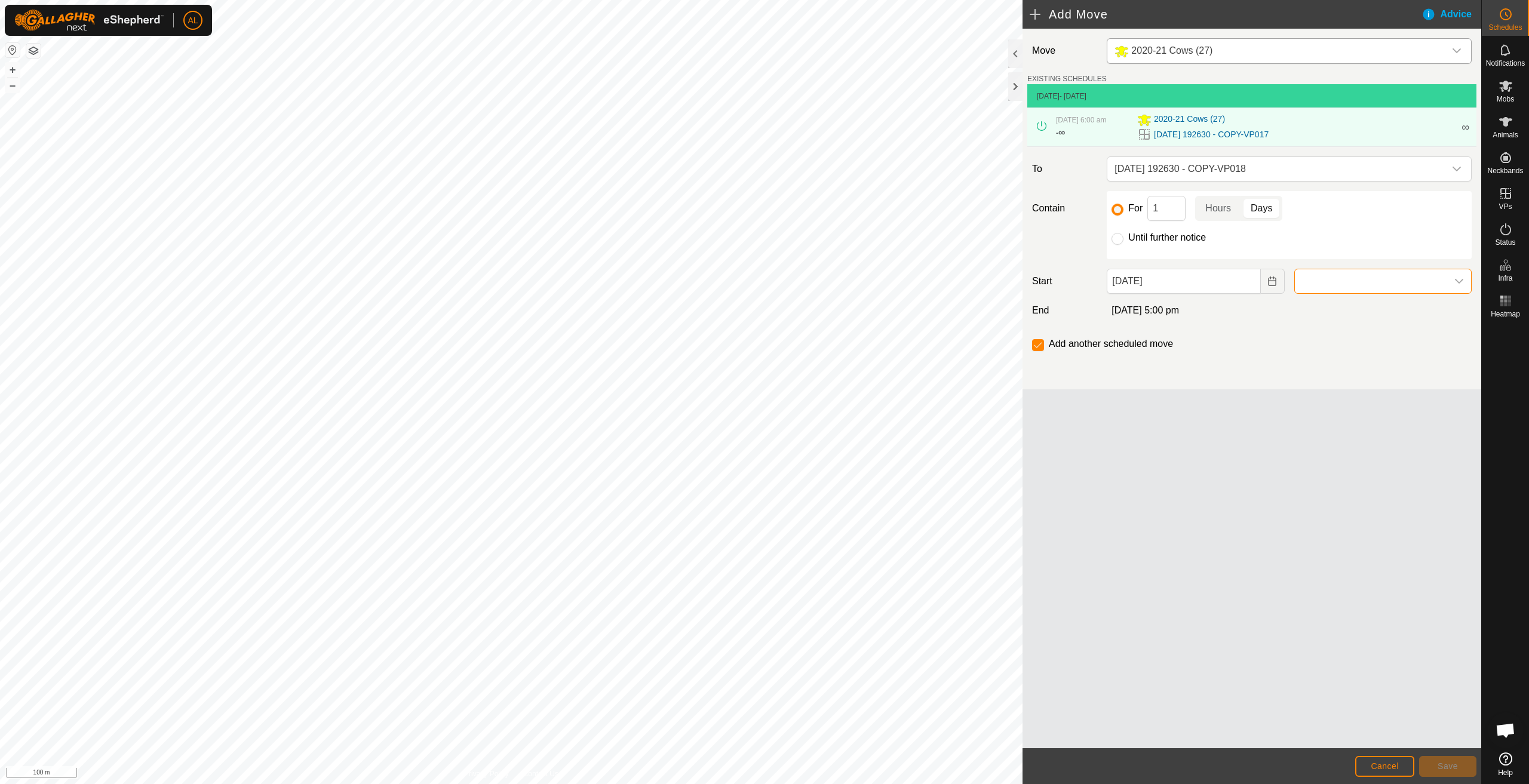
click at [1438, 283] on span at bounding box center [1371, 281] width 152 height 24
click at [1369, 378] on li "5:00 am" at bounding box center [1383, 379] width 176 height 24
click at [1443, 772] on button "Save" at bounding box center [1448, 766] width 57 height 21
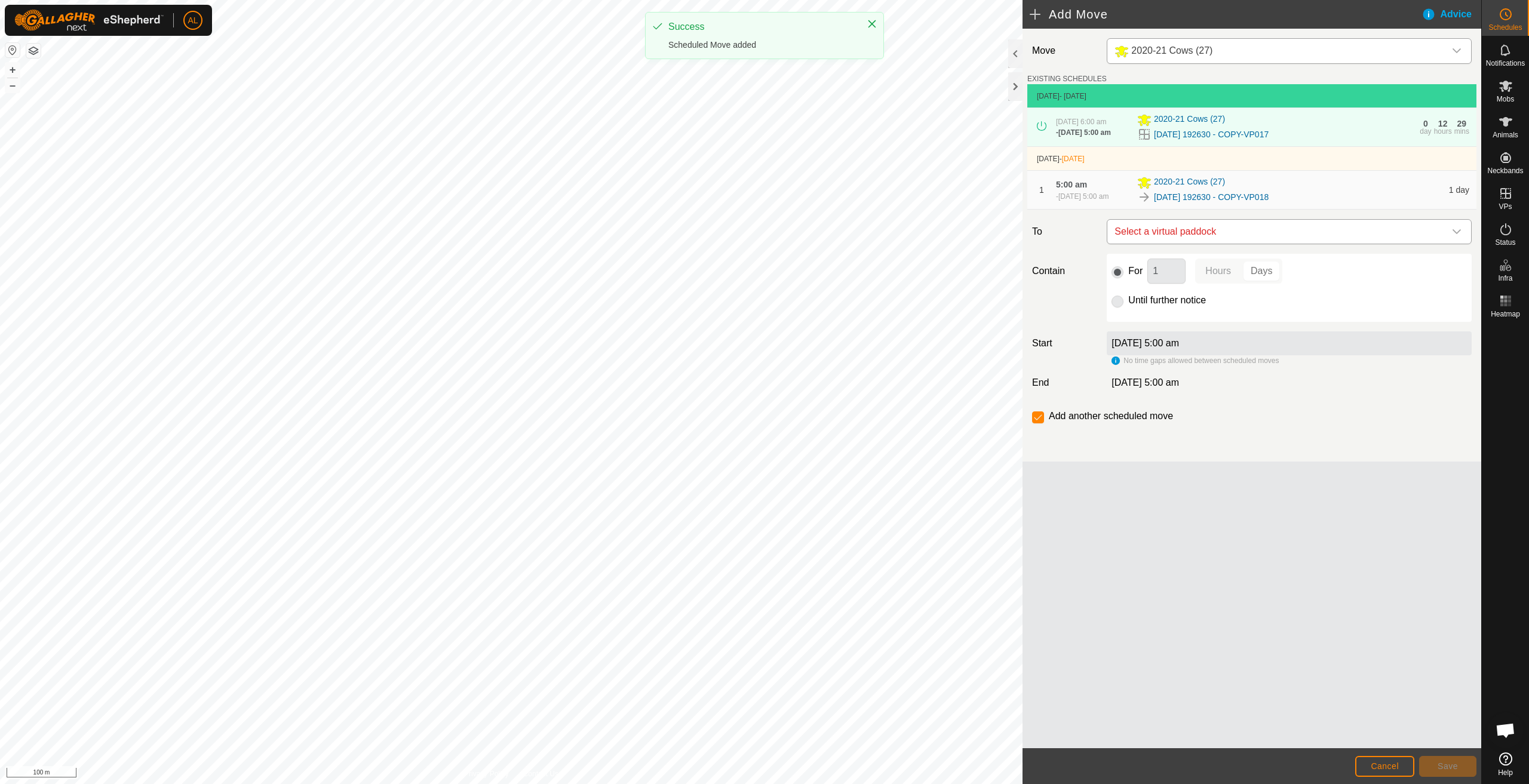
click at [1200, 232] on span "Select a virtual paddock" at bounding box center [1278, 232] width 335 height 24
click at [1211, 328] on li "[DATE] 192630 - COPY-VP019 7.53 ha" at bounding box center [1290, 326] width 350 height 18
click at [1440, 764] on span "Save" at bounding box center [1448, 766] width 20 height 10
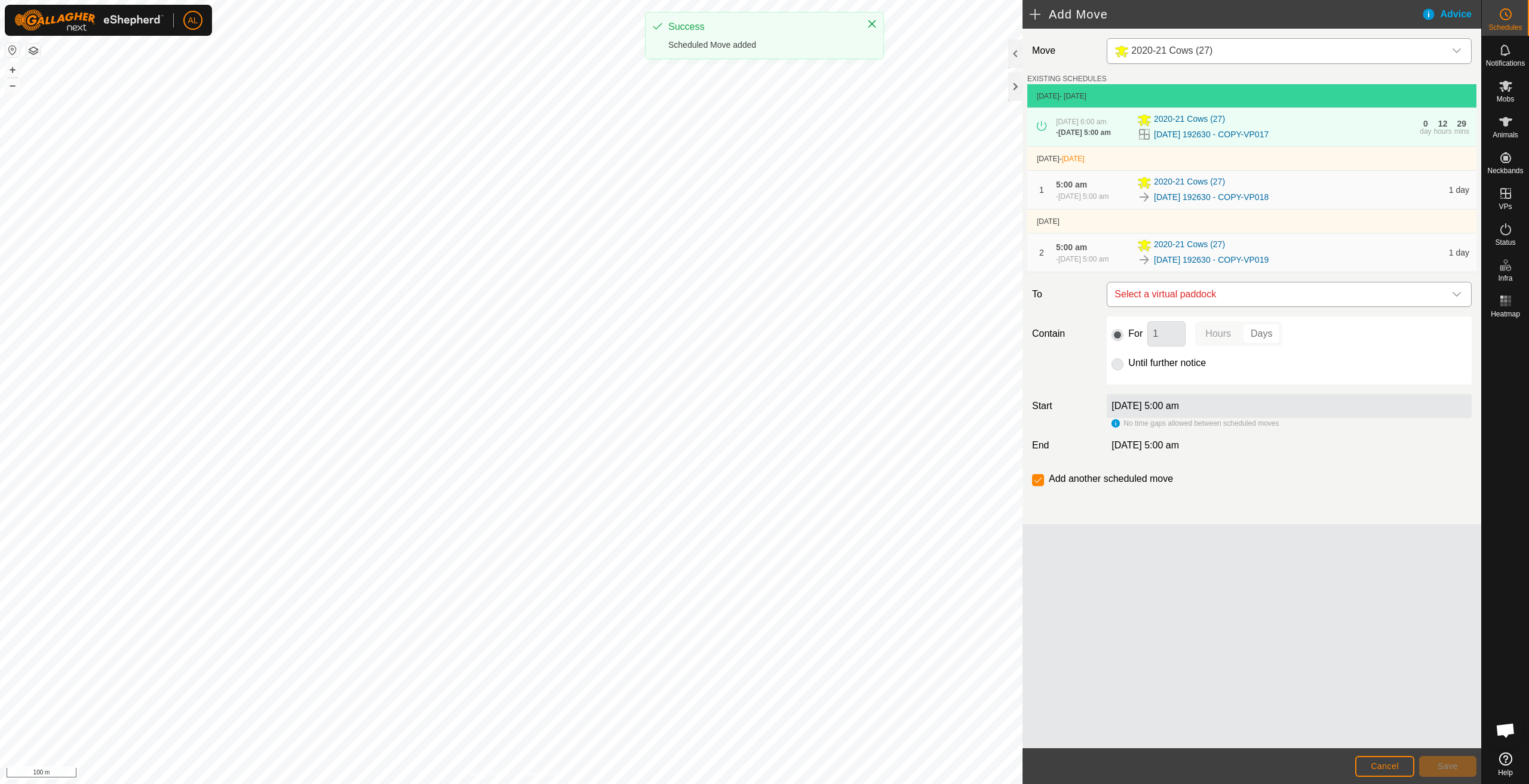
click at [1214, 303] on span "Select a virtual paddock" at bounding box center [1278, 294] width 335 height 24
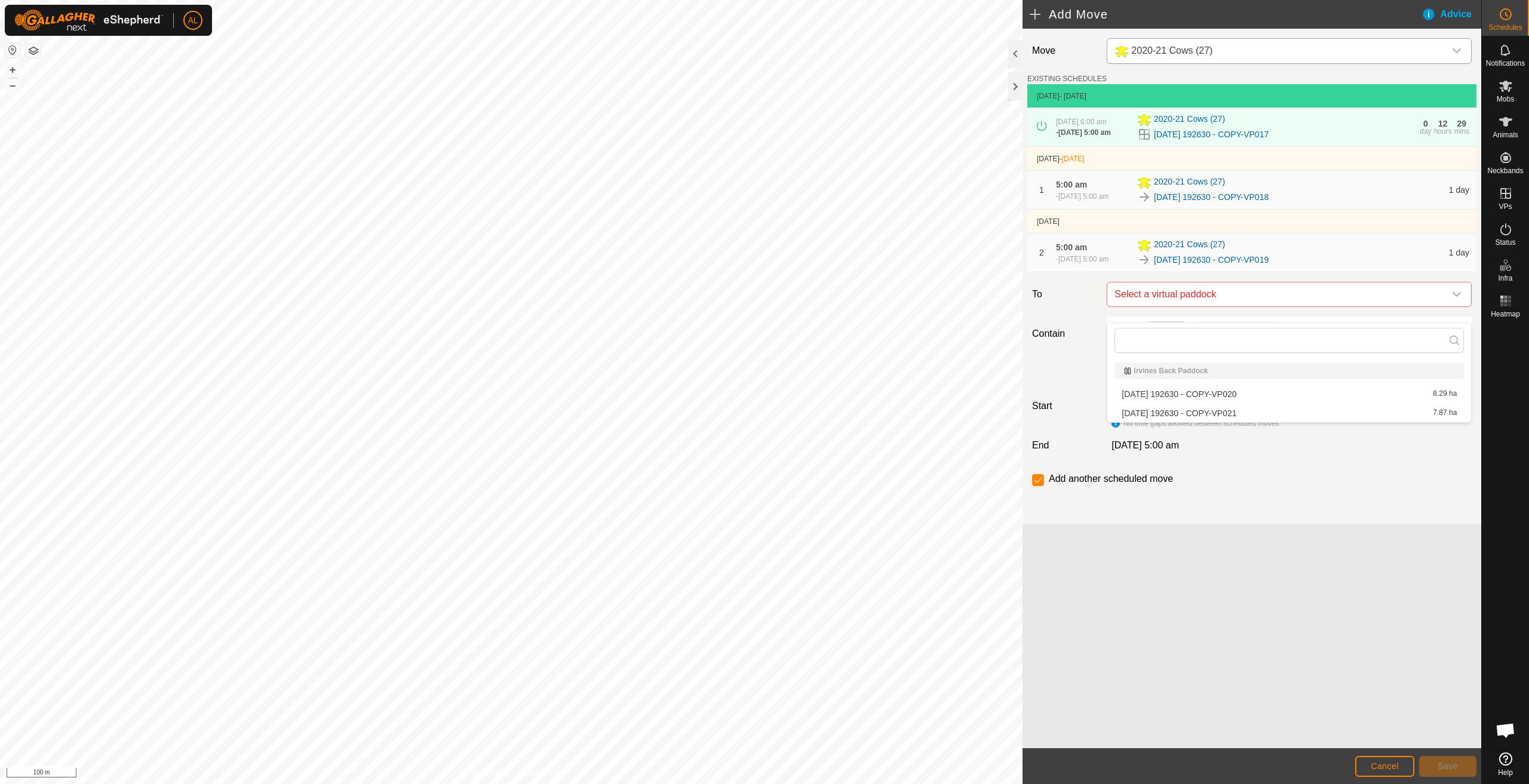
click at [1239, 391] on li "[DATE] 192630 - COPY-VP020 8.29 ha" at bounding box center [1290, 394] width 350 height 18
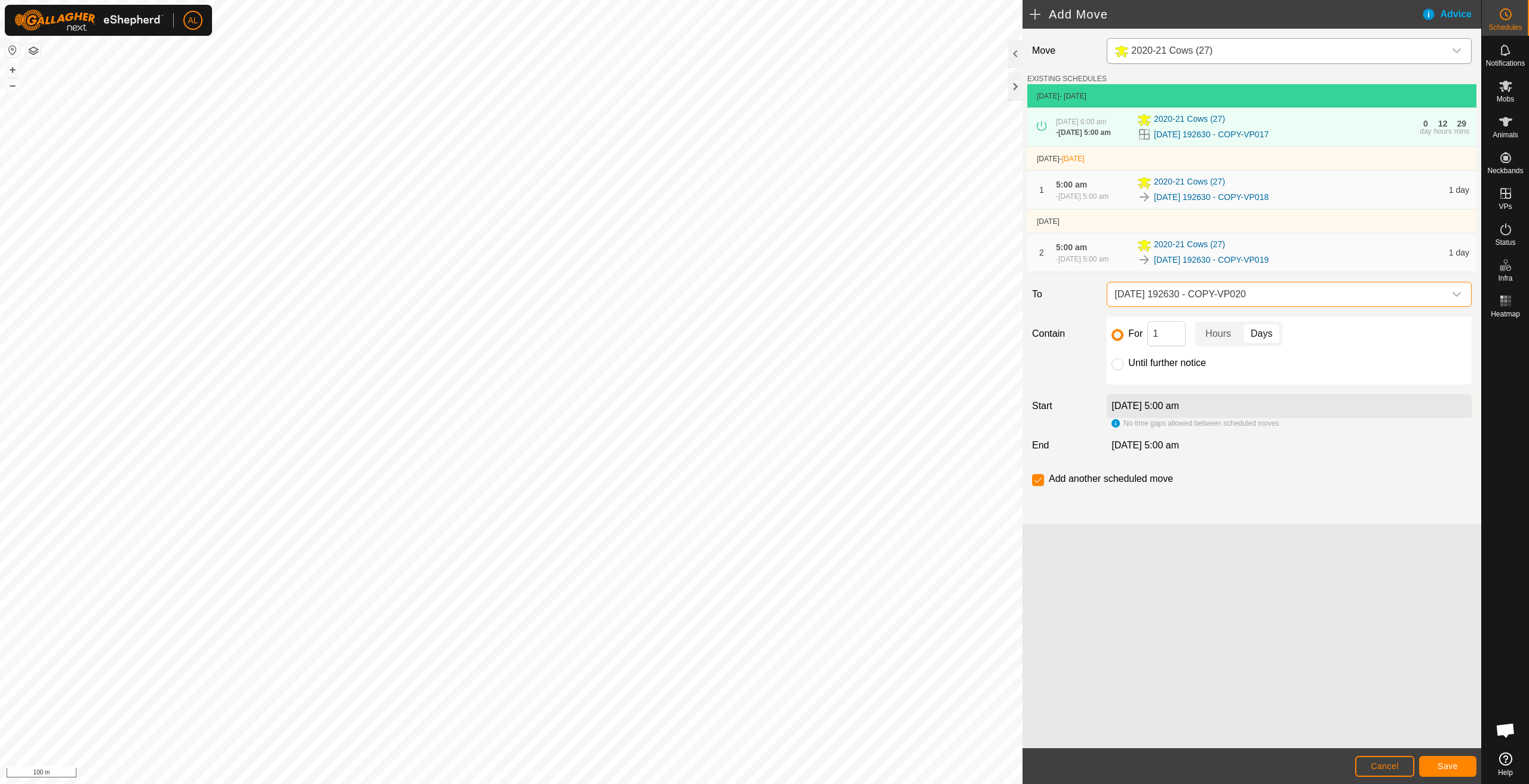
click at [1268, 307] on span "[DATE] 192630 - COPY-VP020" at bounding box center [1278, 294] width 335 height 24
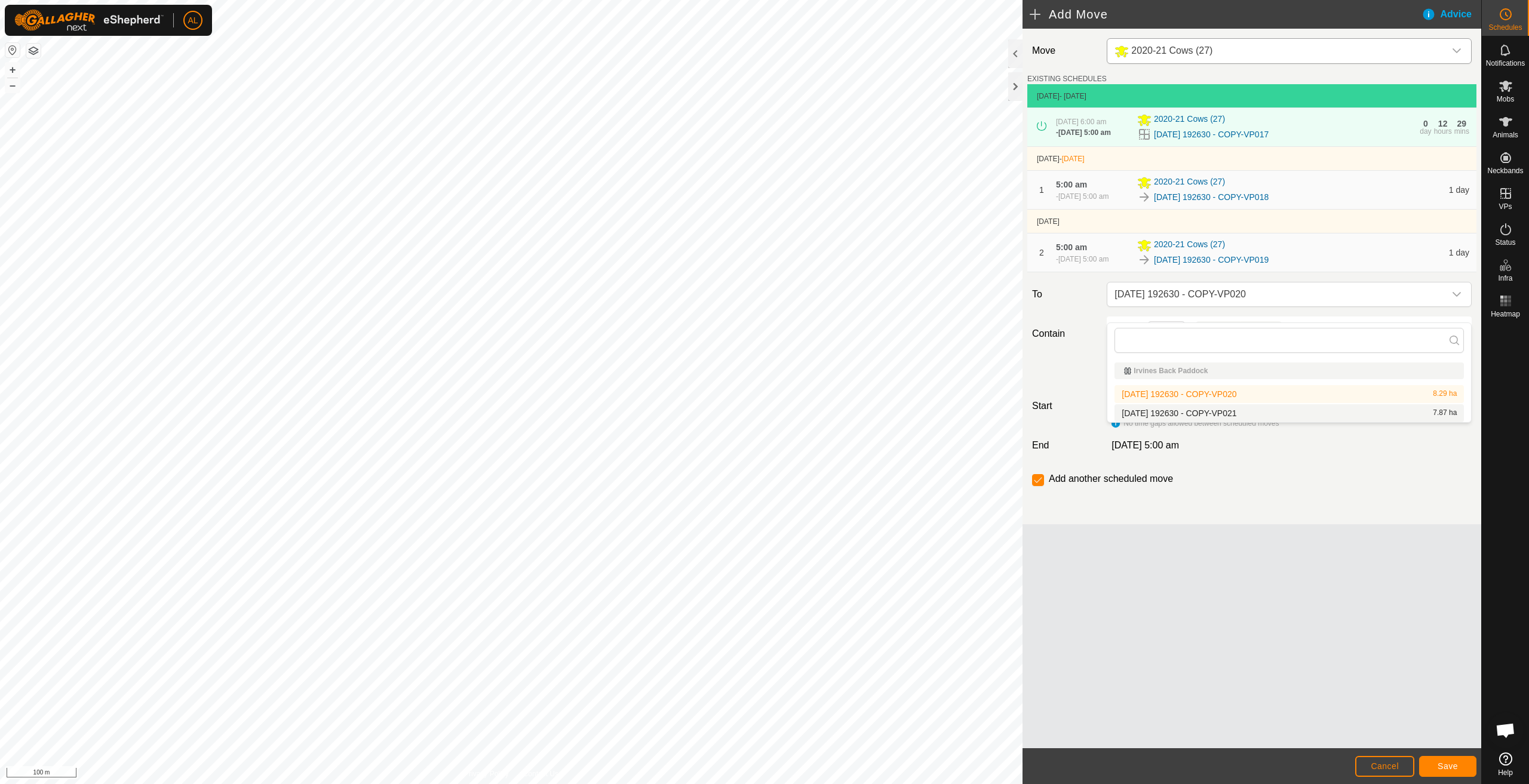
click at [1255, 414] on li "[DATE] 192630 - COPY-VP021 7.87 ha" at bounding box center [1290, 413] width 350 height 18
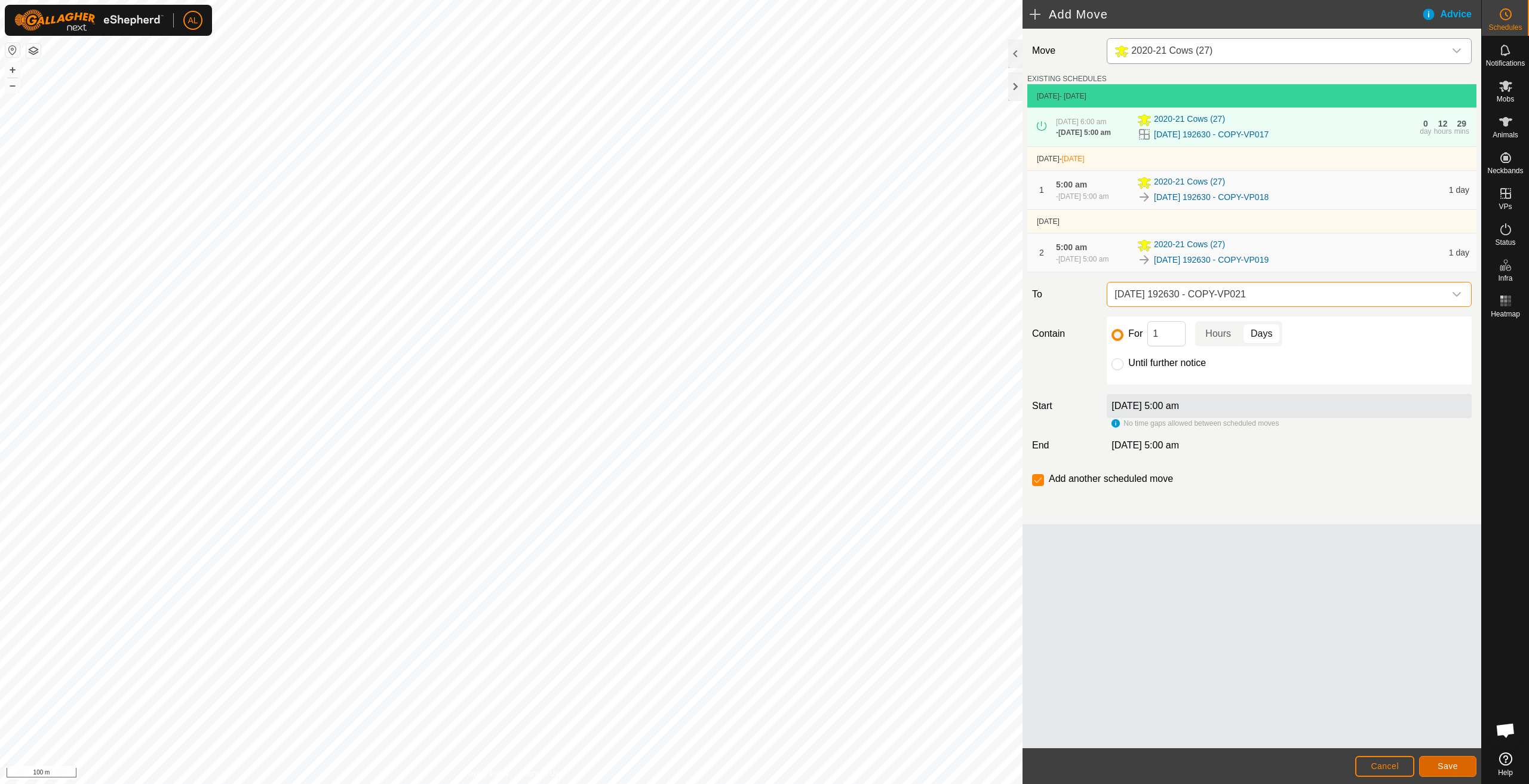
click at [1458, 763] on button "Save" at bounding box center [1448, 766] width 57 height 21
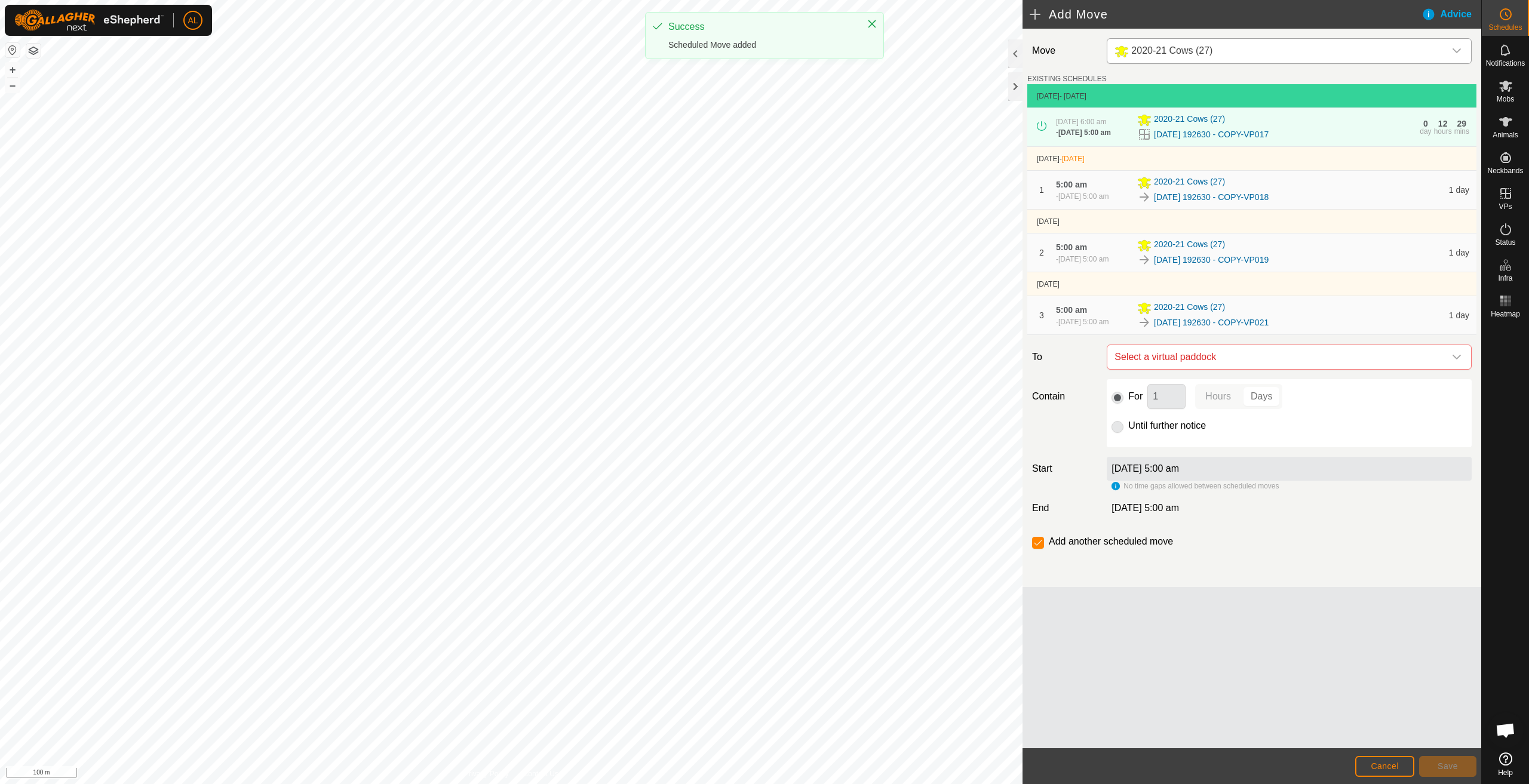
click at [1112, 447] on div "For 1 Hours Days Until further notice" at bounding box center [1289, 413] width 365 height 68
click at [1116, 433] on p-radiobutton at bounding box center [1117, 425] width 12 height 14
click at [1196, 363] on span "Select a virtual paddock" at bounding box center [1278, 356] width 335 height 24
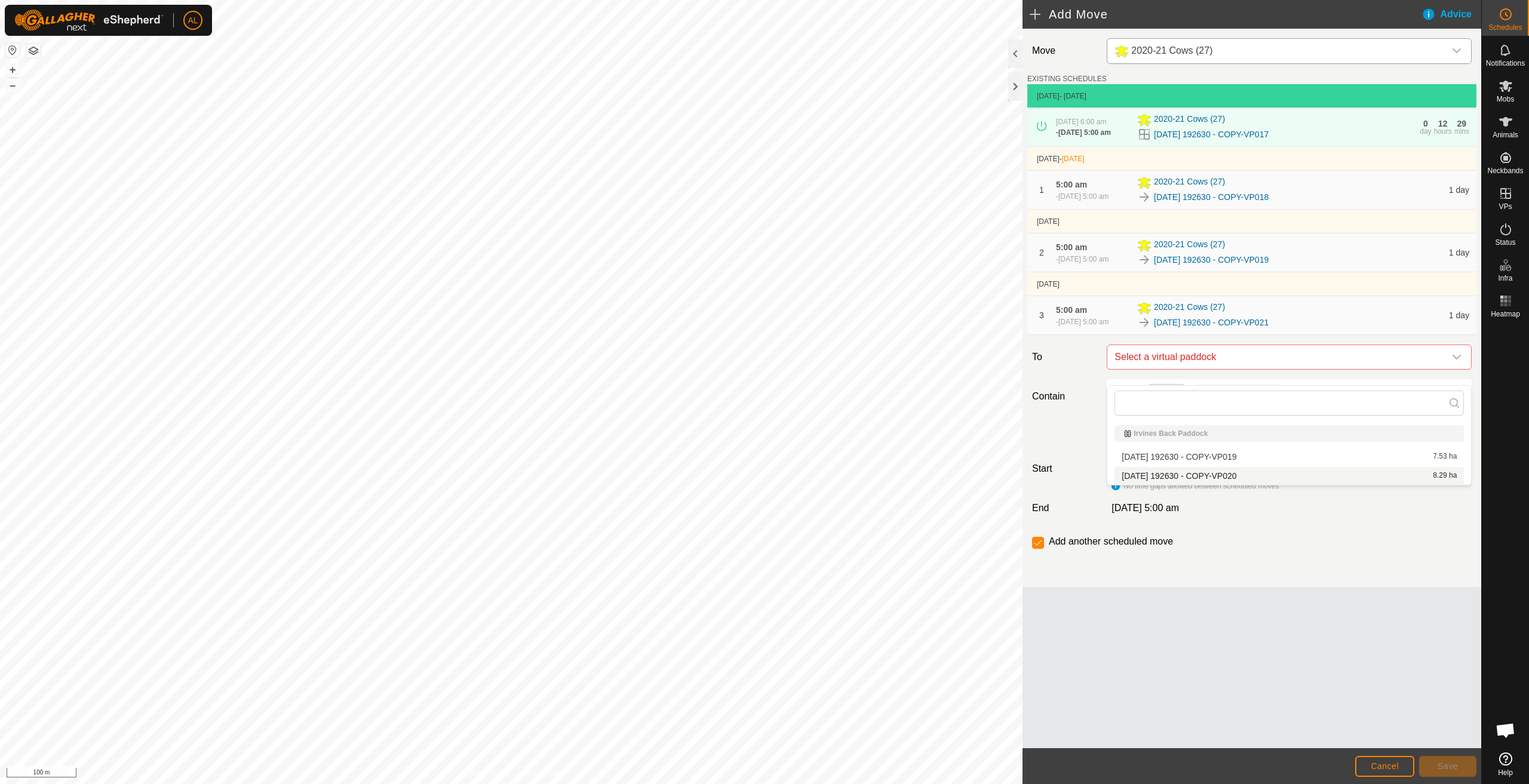
click at [1213, 479] on li "[DATE] 192630 - COPY-VP020 8.29 ha" at bounding box center [1290, 476] width 350 height 18
click at [1125, 433] on div "Until further notice" at bounding box center [1289, 425] width 355 height 14
click at [1118, 433] on input "Until further notice" at bounding box center [1117, 426] width 12 height 12
radio input "true"
checkbox input "false"
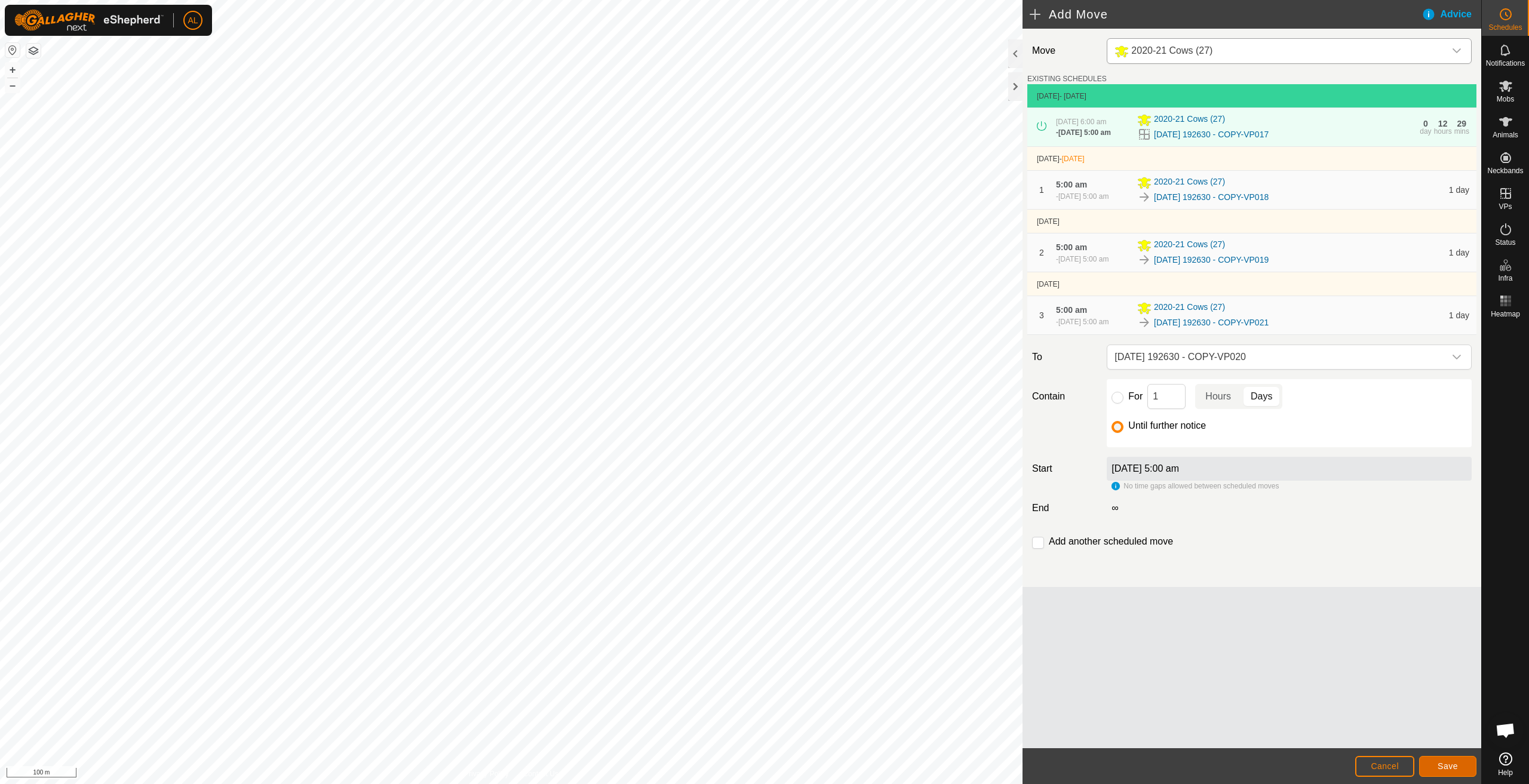
click at [1449, 766] on span "Save" at bounding box center [1448, 766] width 20 height 10
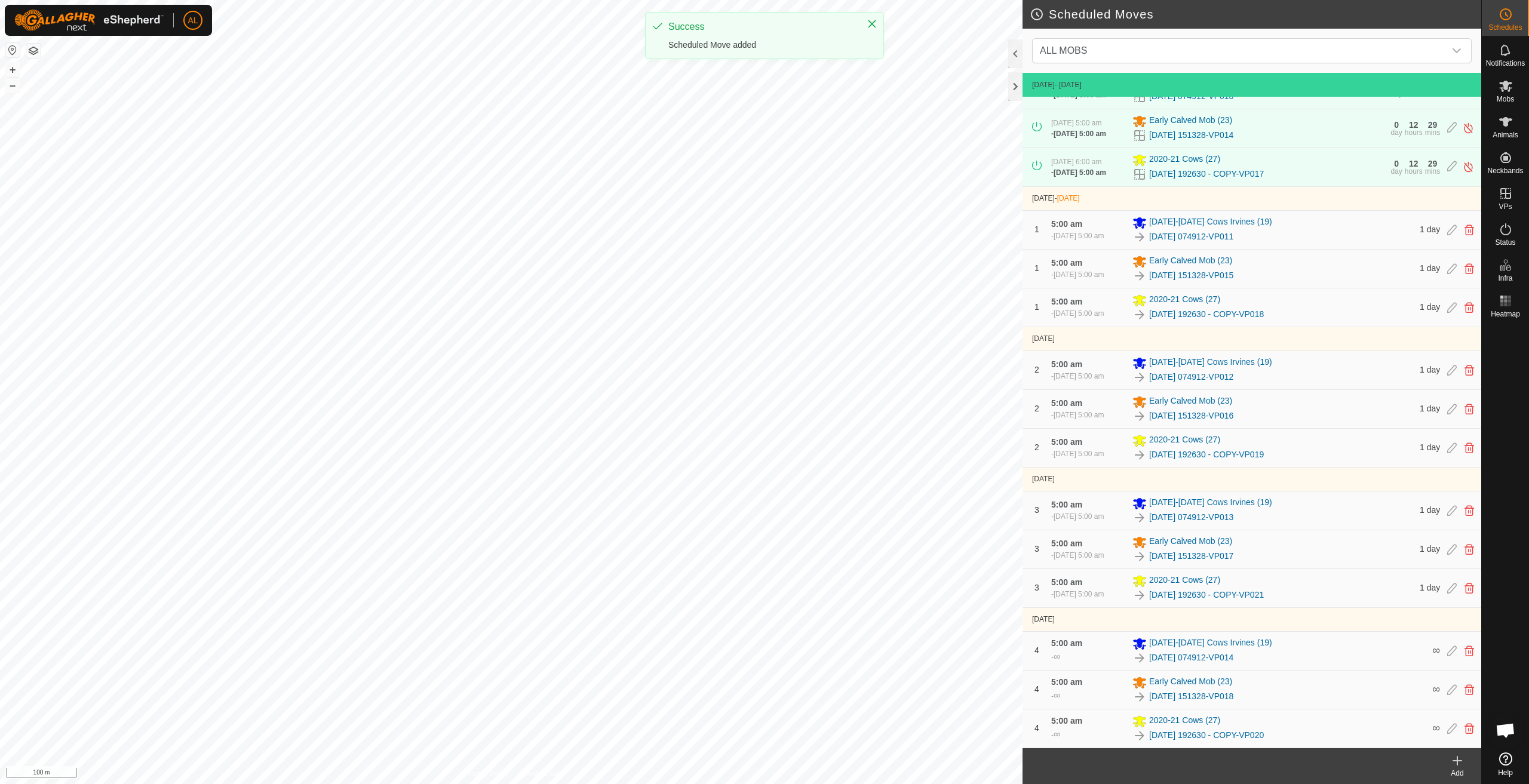
scroll to position [70, 0]
click at [1200, 733] on link "[DATE] 192630 - COPY-VP020" at bounding box center [1207, 736] width 115 height 12
